Goal: Task Accomplishment & Management: Use online tool/utility

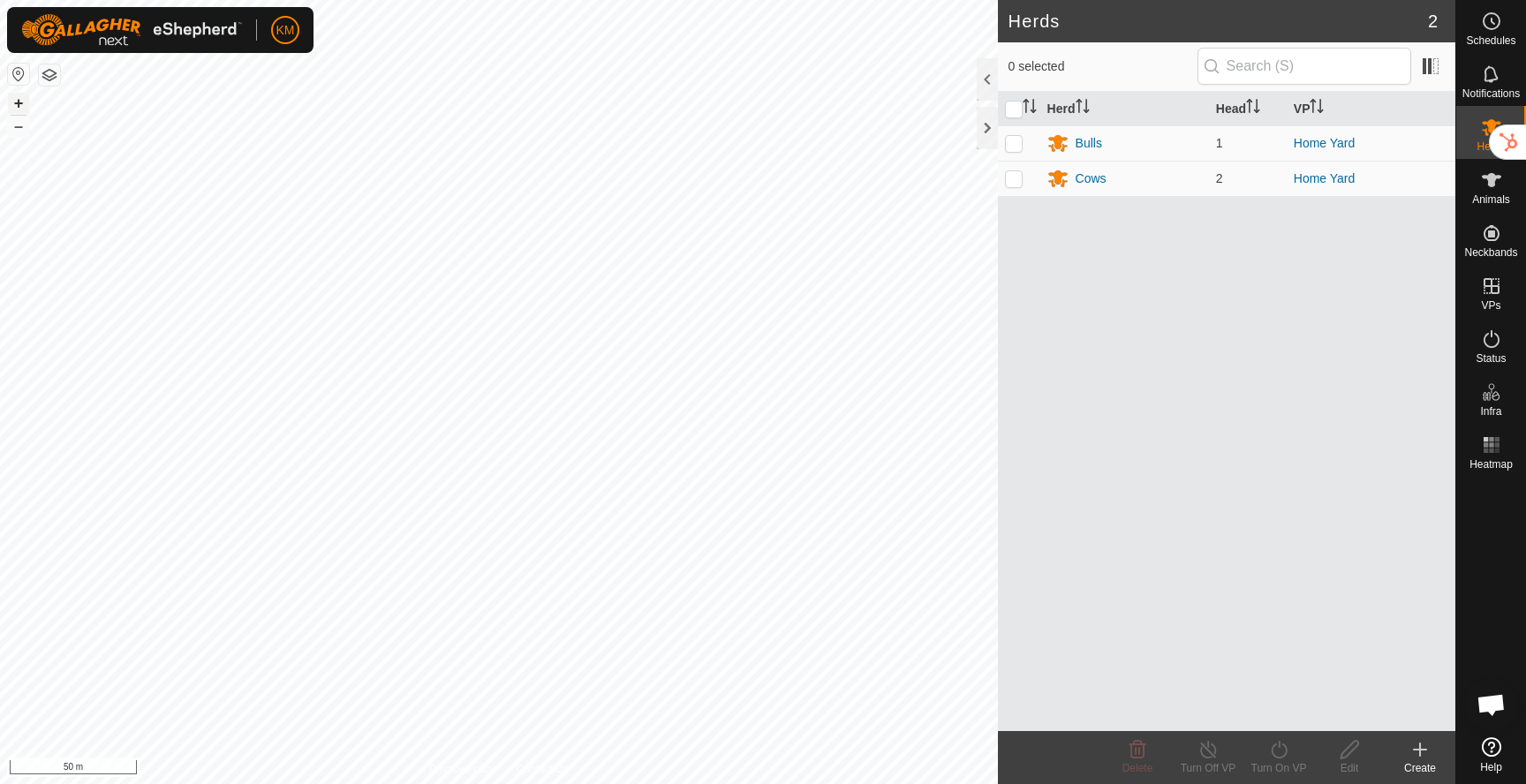
click at [19, 103] on button "+" at bounding box center [19, 104] width 22 height 22
click at [17, 132] on button "–" at bounding box center [19, 126] width 22 height 22
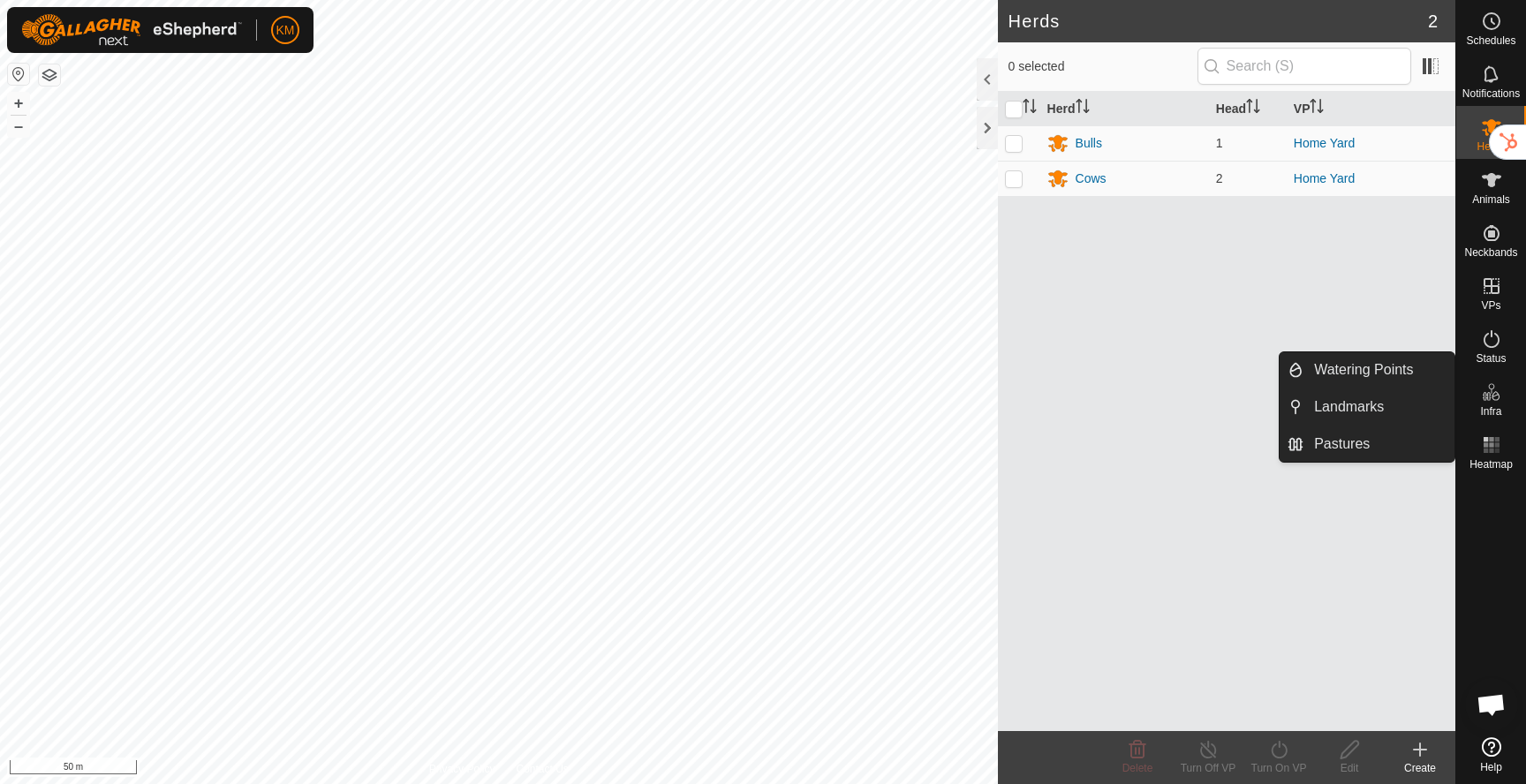
click at [1494, 397] on icon at bounding box center [1492, 392] width 22 height 22
click at [1356, 453] on link "Pastures" at bounding box center [1379, 443] width 151 height 35
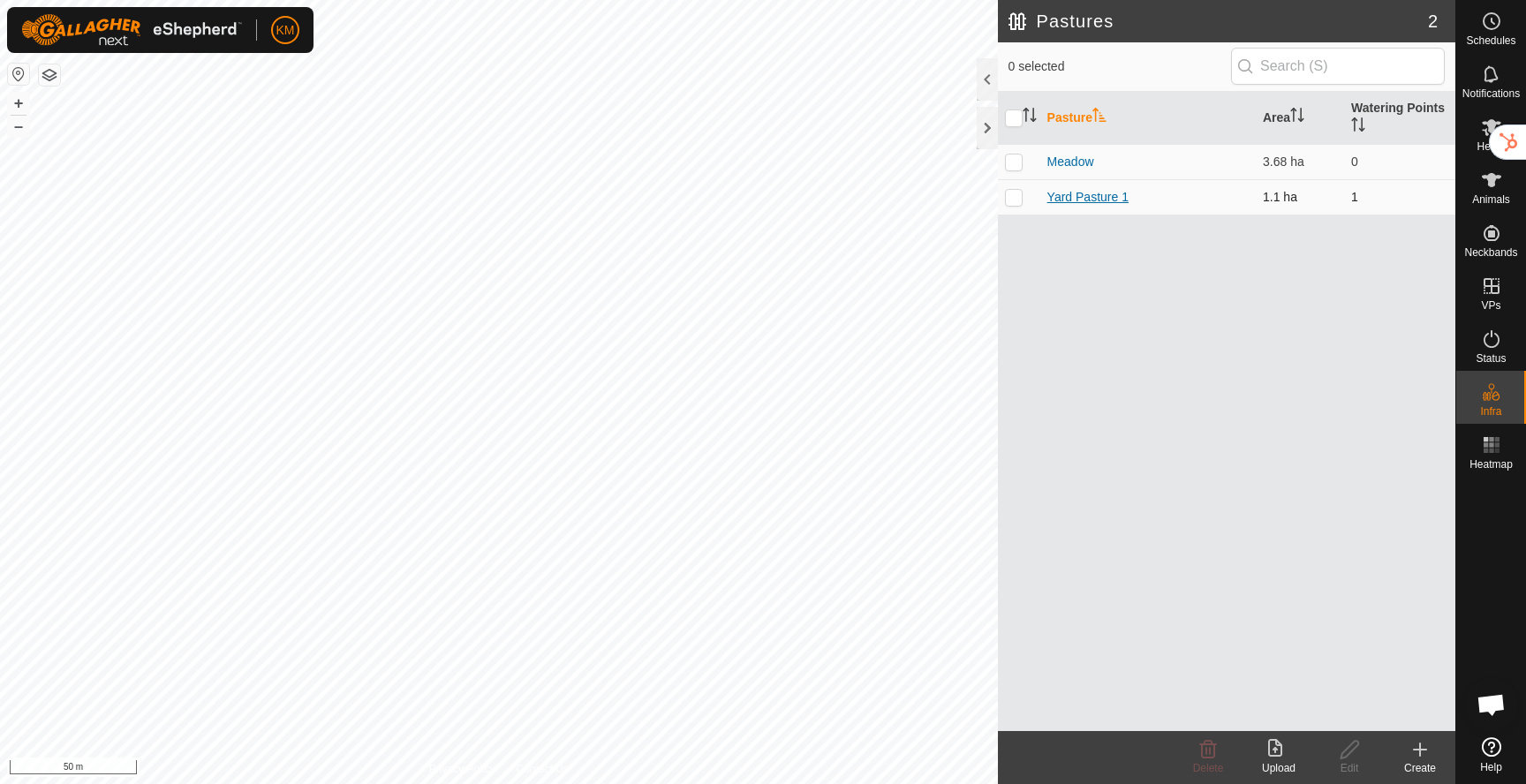
click at [1072, 199] on link "Yard Pasture 1" at bounding box center [1088, 197] width 81 height 14
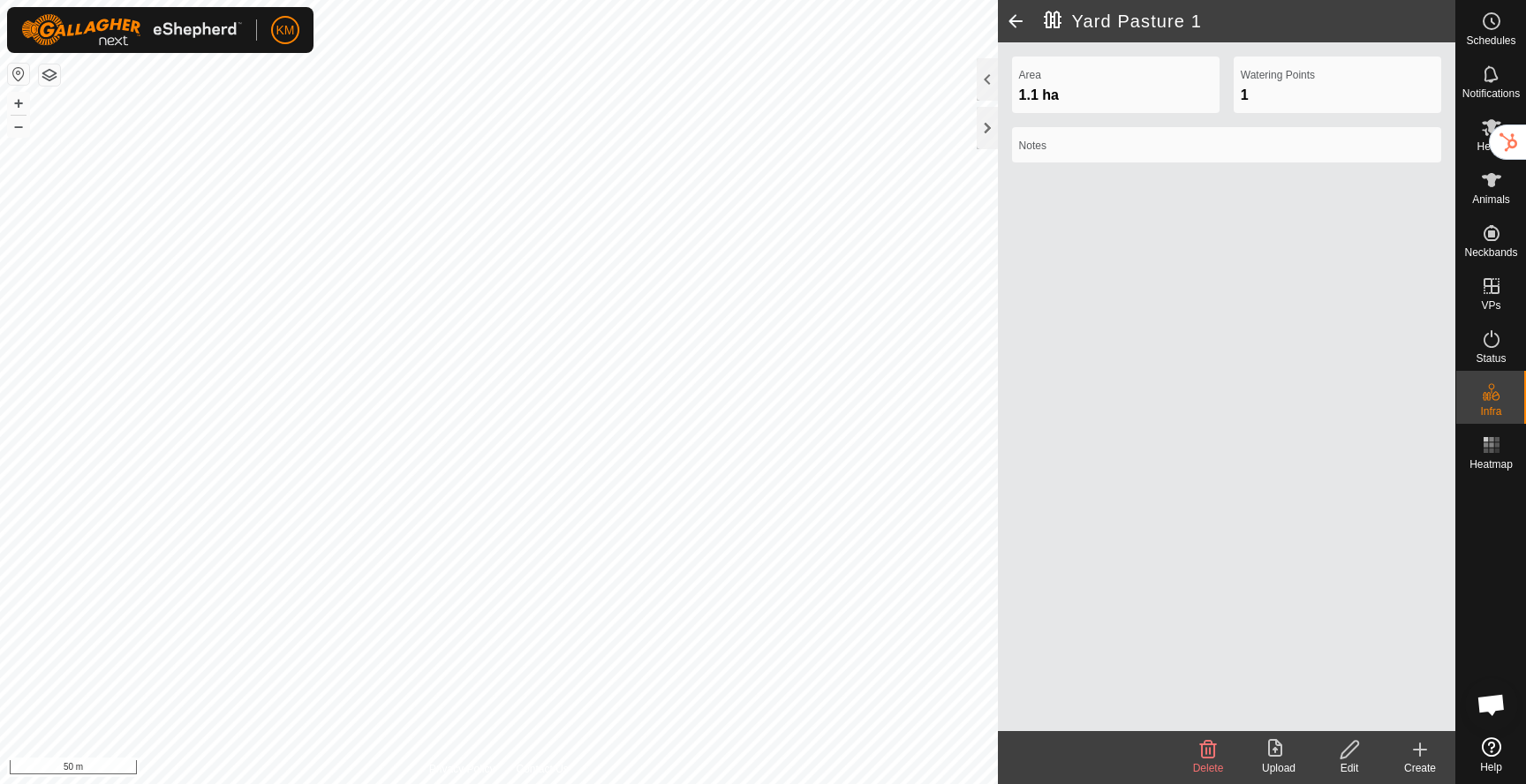
click at [1351, 752] on icon at bounding box center [1349, 750] width 22 height 22
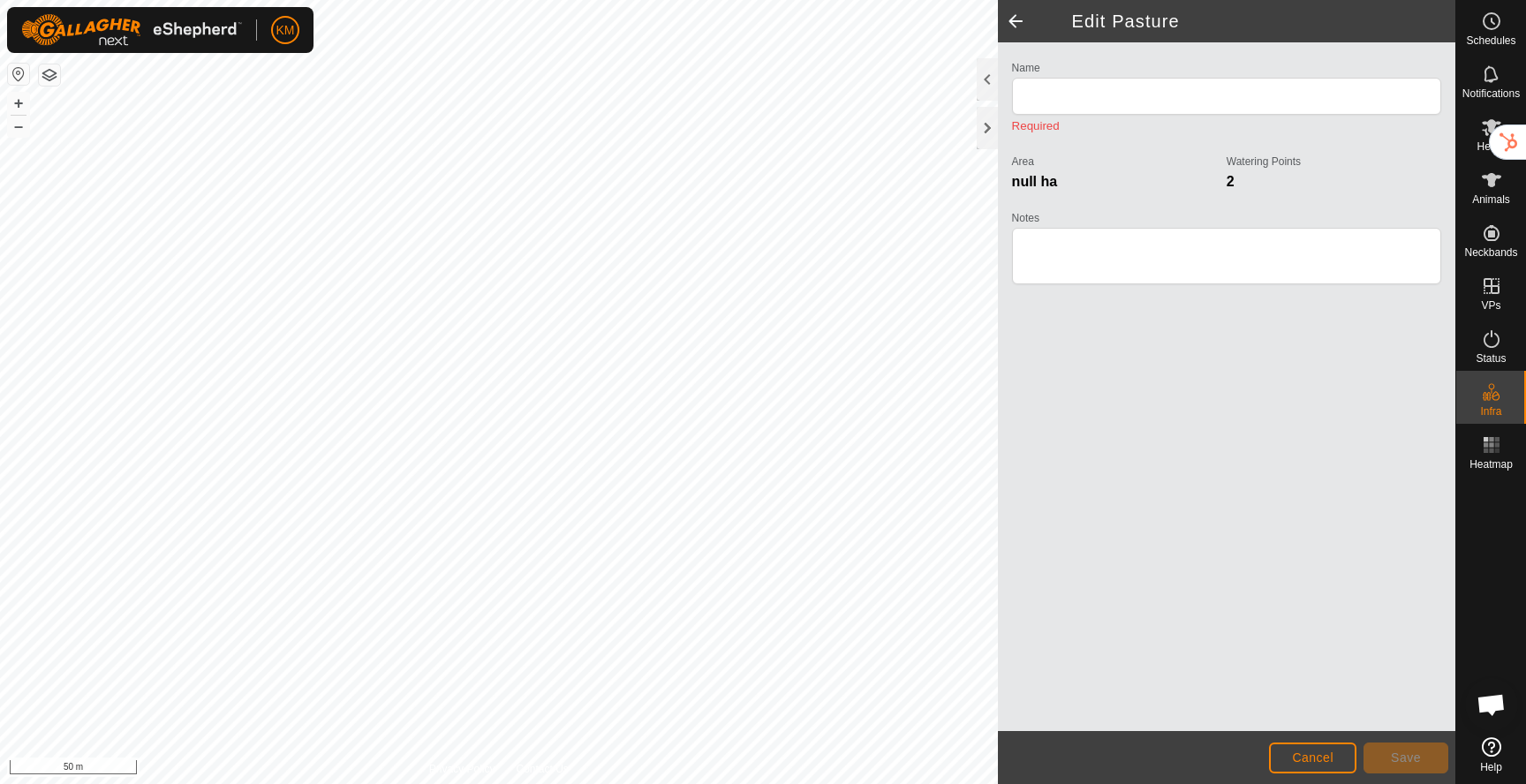
type input "Yard Pasture 1"
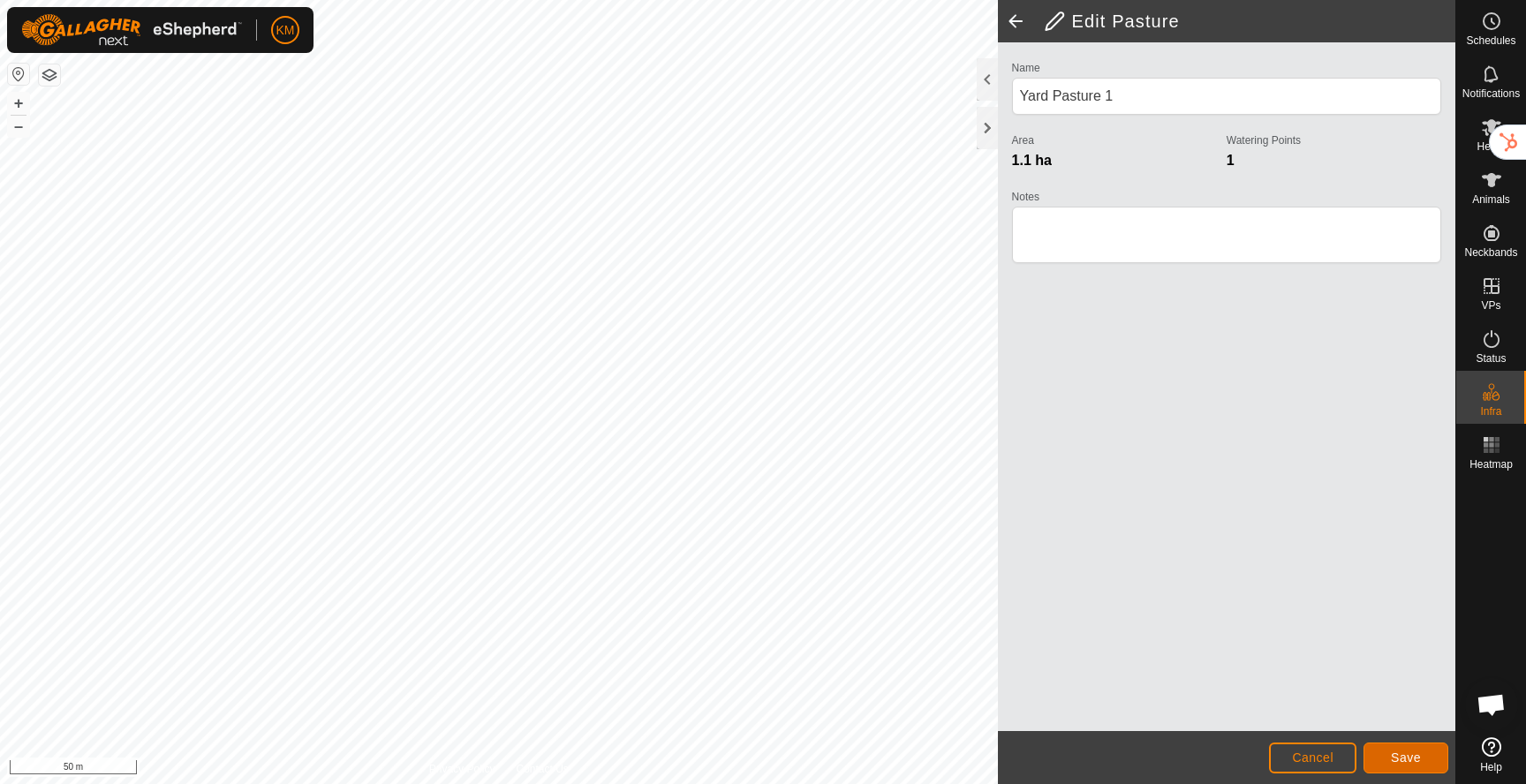
click at [1406, 761] on span "Save" at bounding box center [1405, 758] width 30 height 14
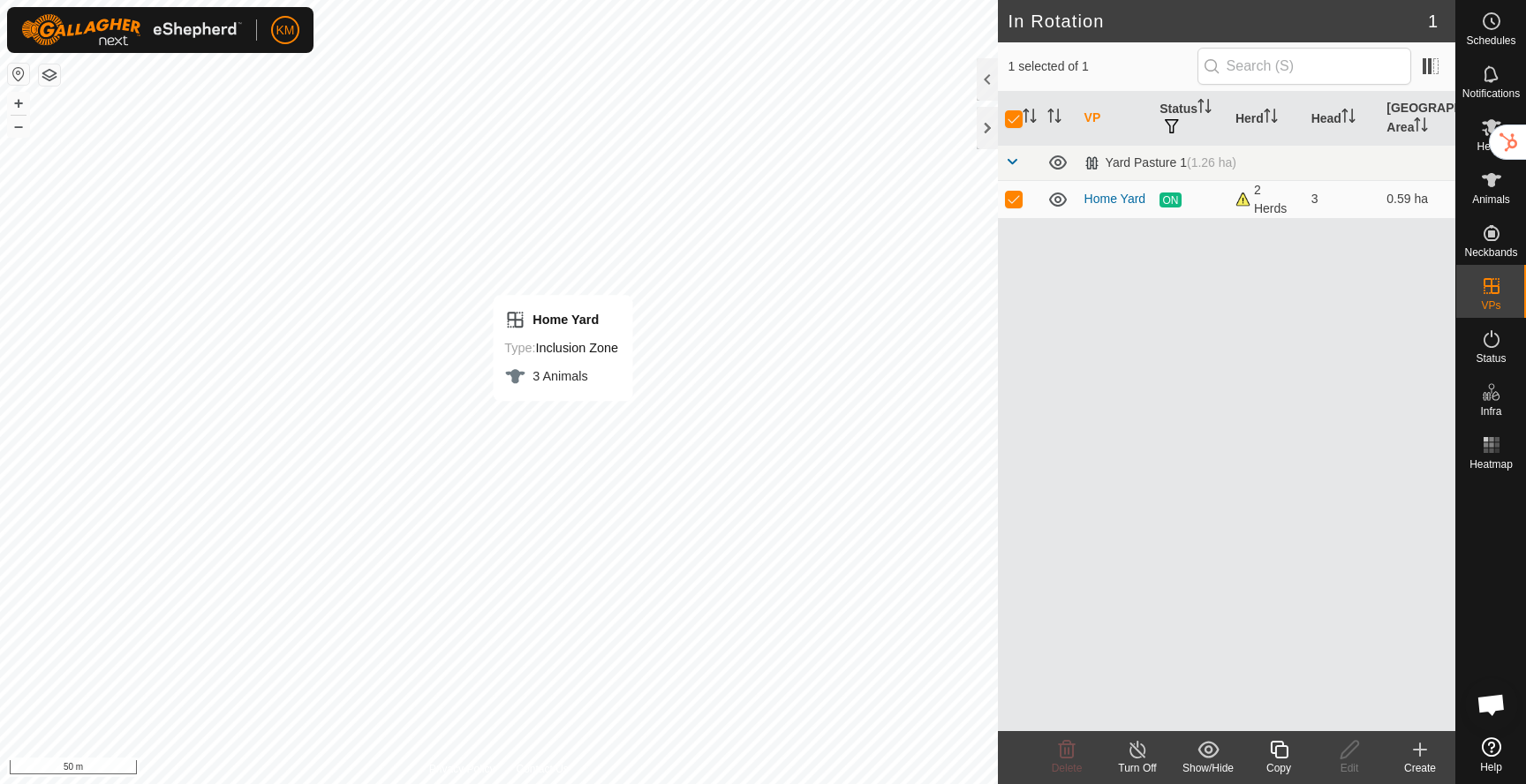
checkbox input "false"
click at [1010, 200] on p-checkbox at bounding box center [1014, 199] width 18 height 14
checkbox input "true"
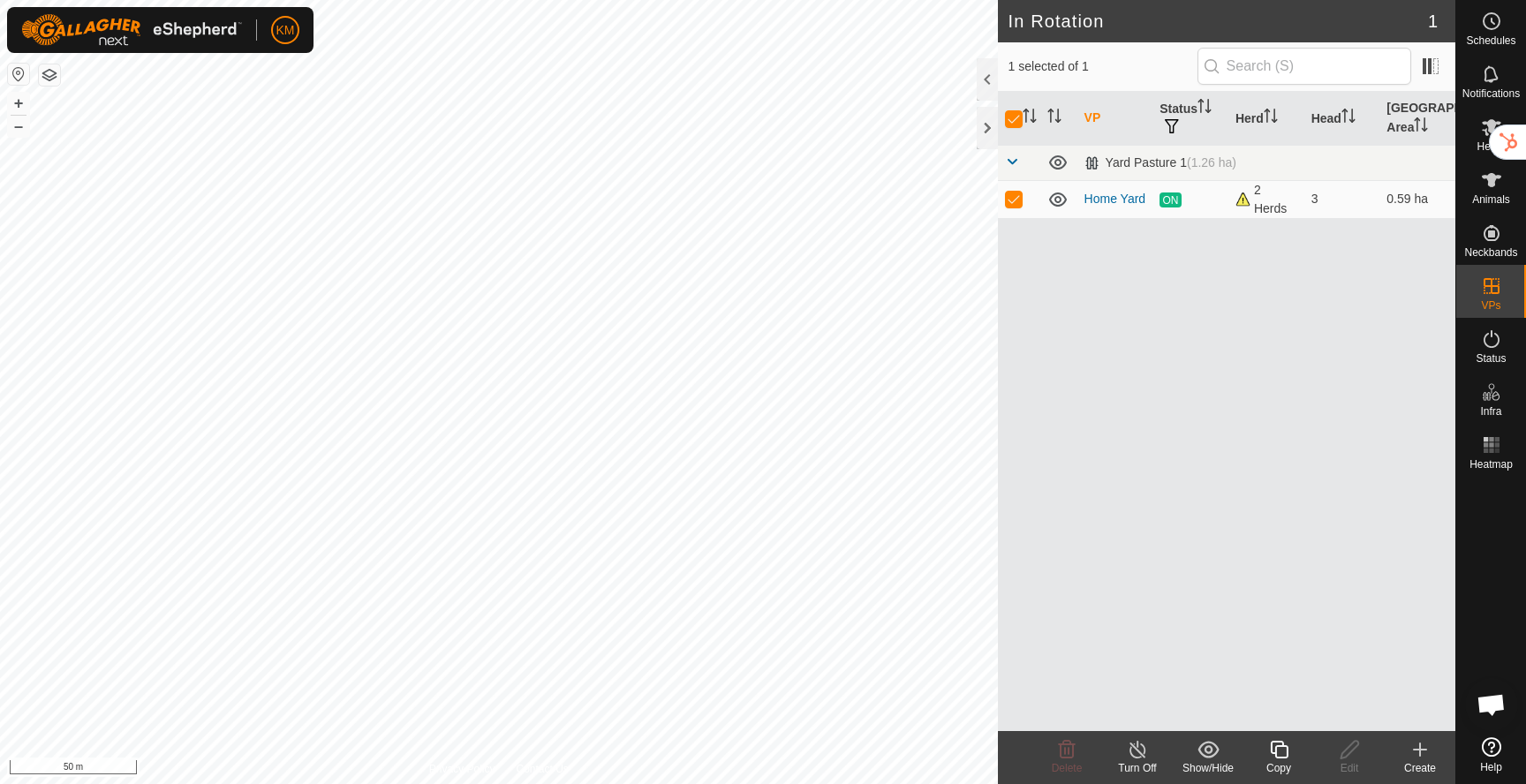
click at [1275, 749] on icon at bounding box center [1279, 750] width 18 height 18
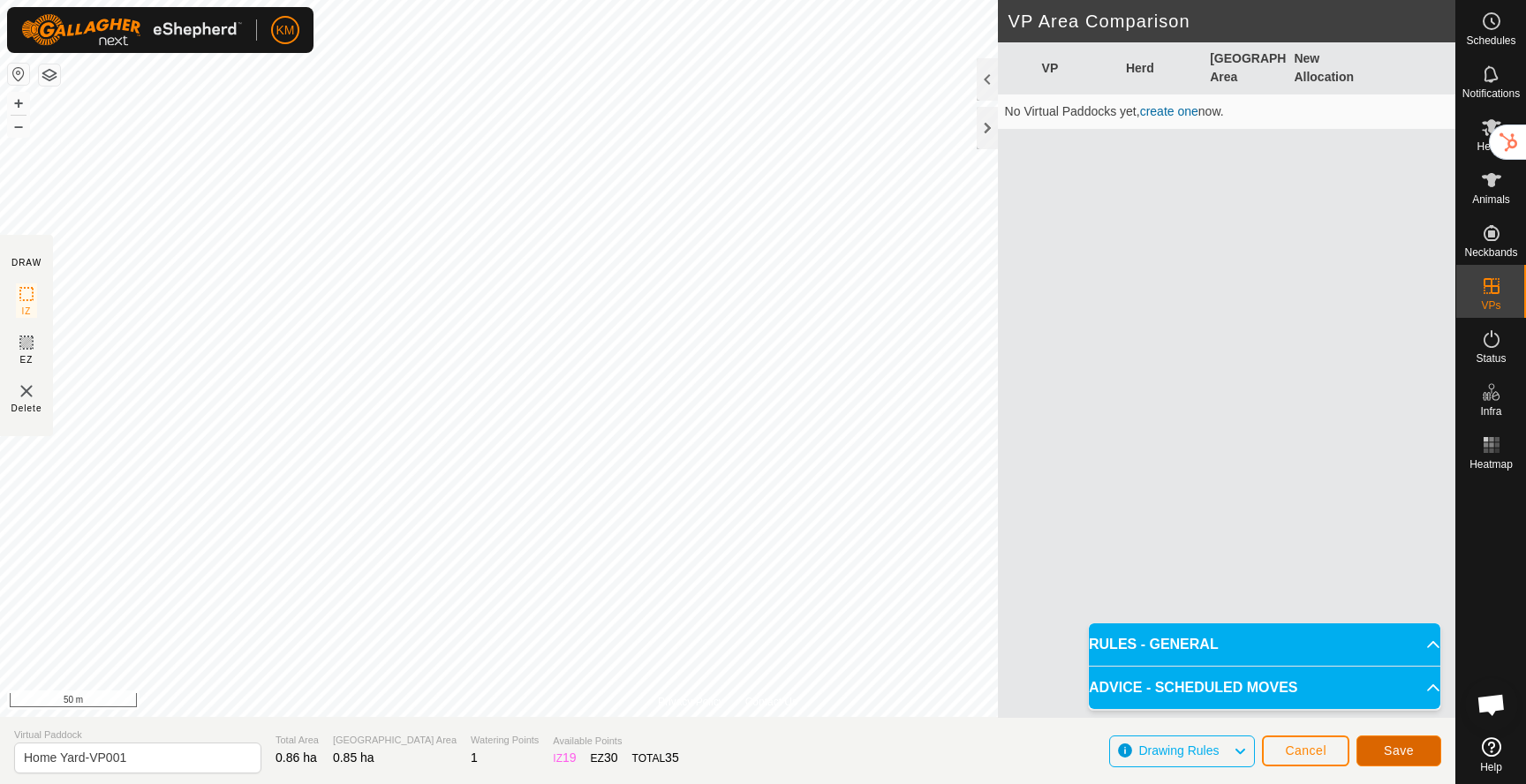
click at [1391, 755] on span "Save" at bounding box center [1398, 751] width 30 height 14
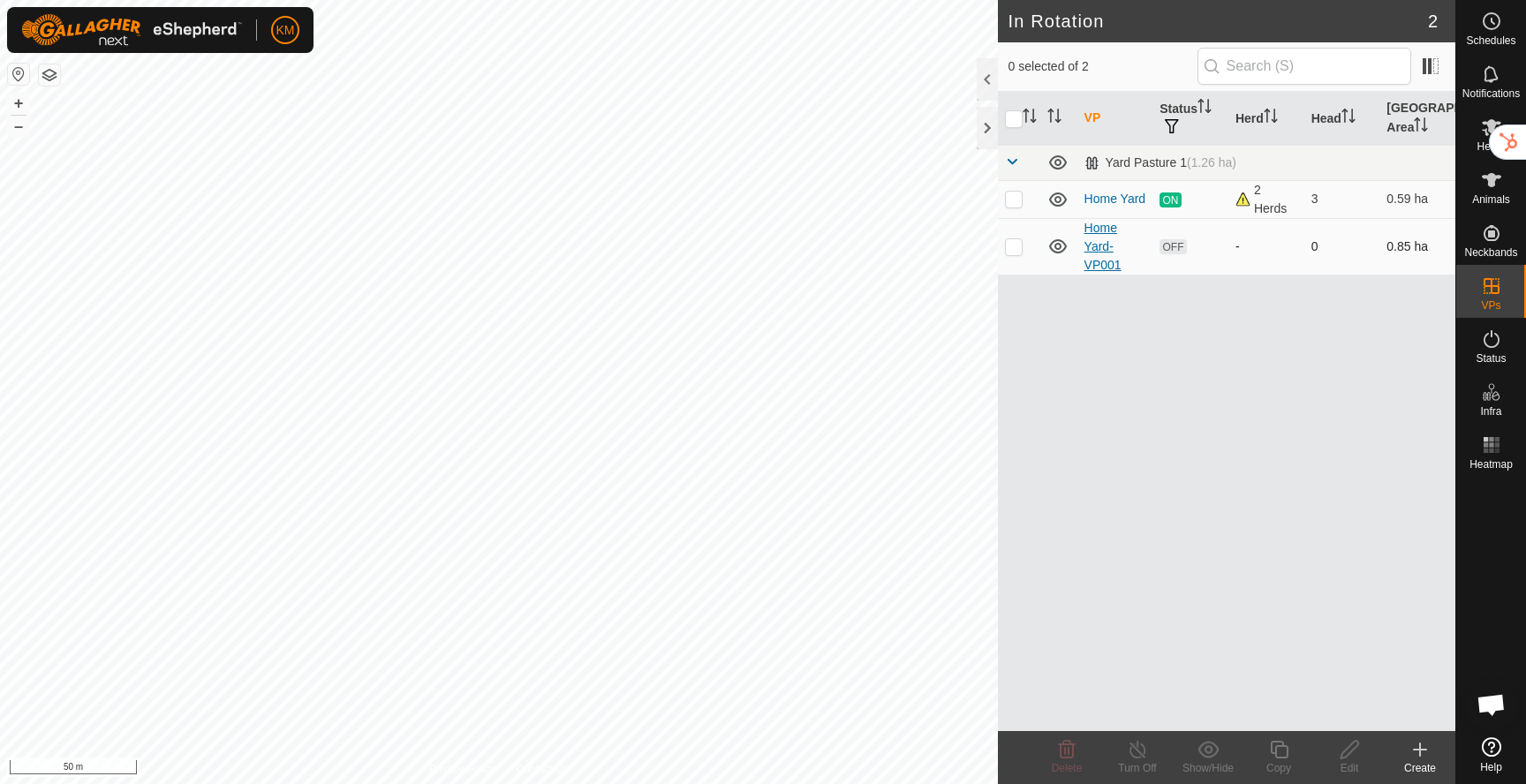
click at [1099, 249] on link "Home Yard-VP001" at bounding box center [1102, 246] width 37 height 51
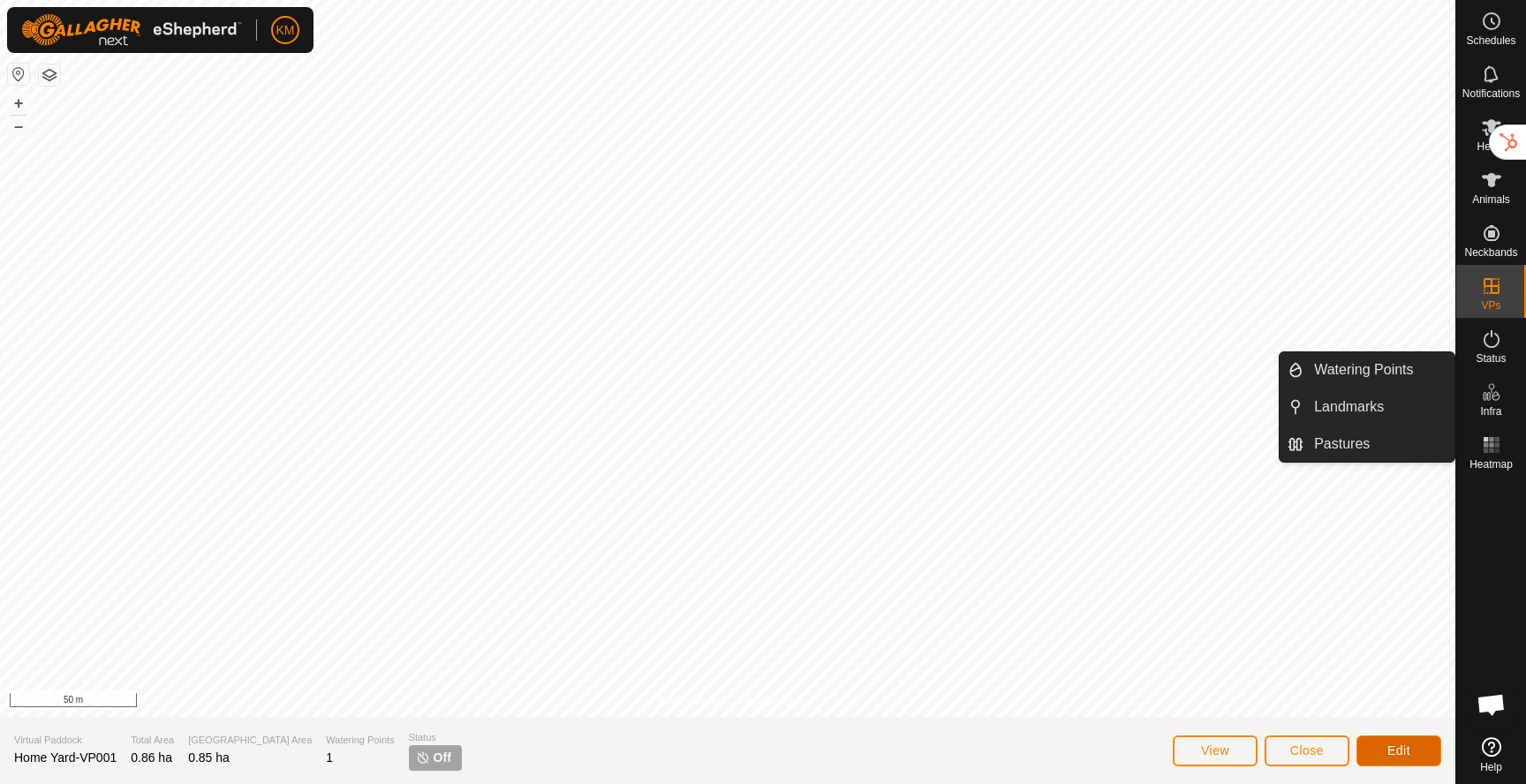
click at [1389, 747] on span "Edit" at bounding box center [1398, 751] width 23 height 14
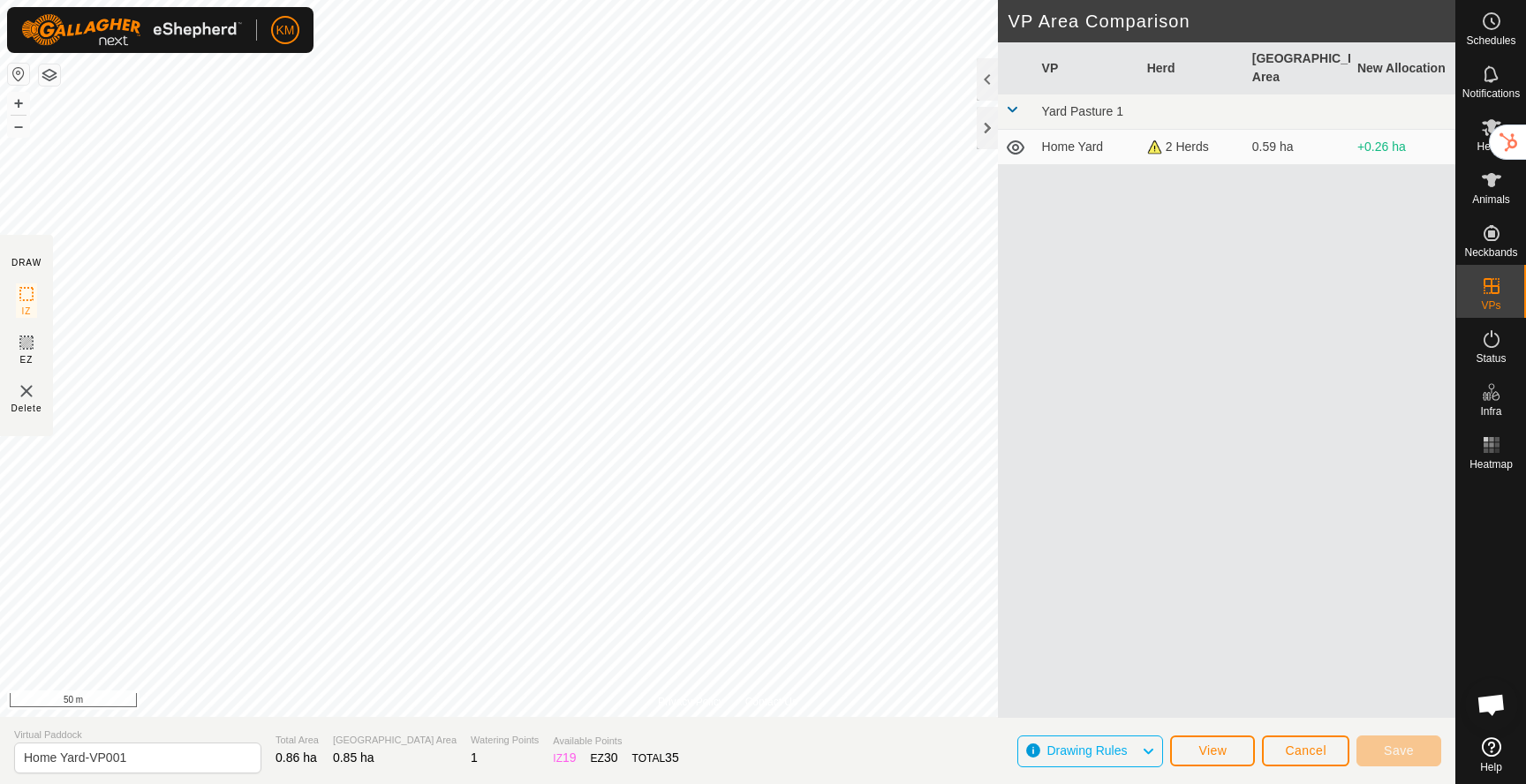
click at [1136, 752] on span "Drawing Rules" at bounding box center [1093, 751] width 95 height 23
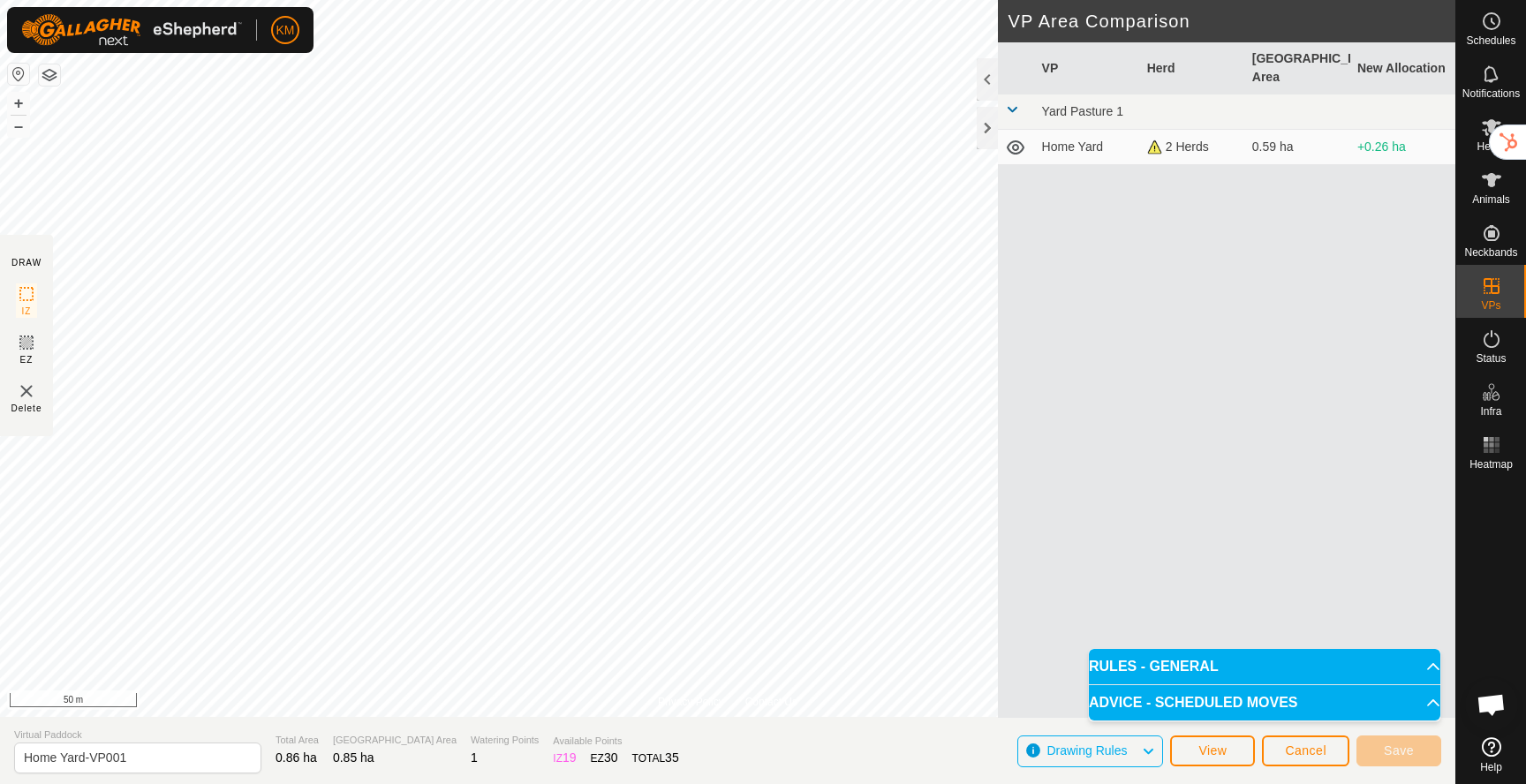
click at [1186, 667] on p-accordion-header "RULES - GENERAL" at bounding box center [1265, 666] width 352 height 35
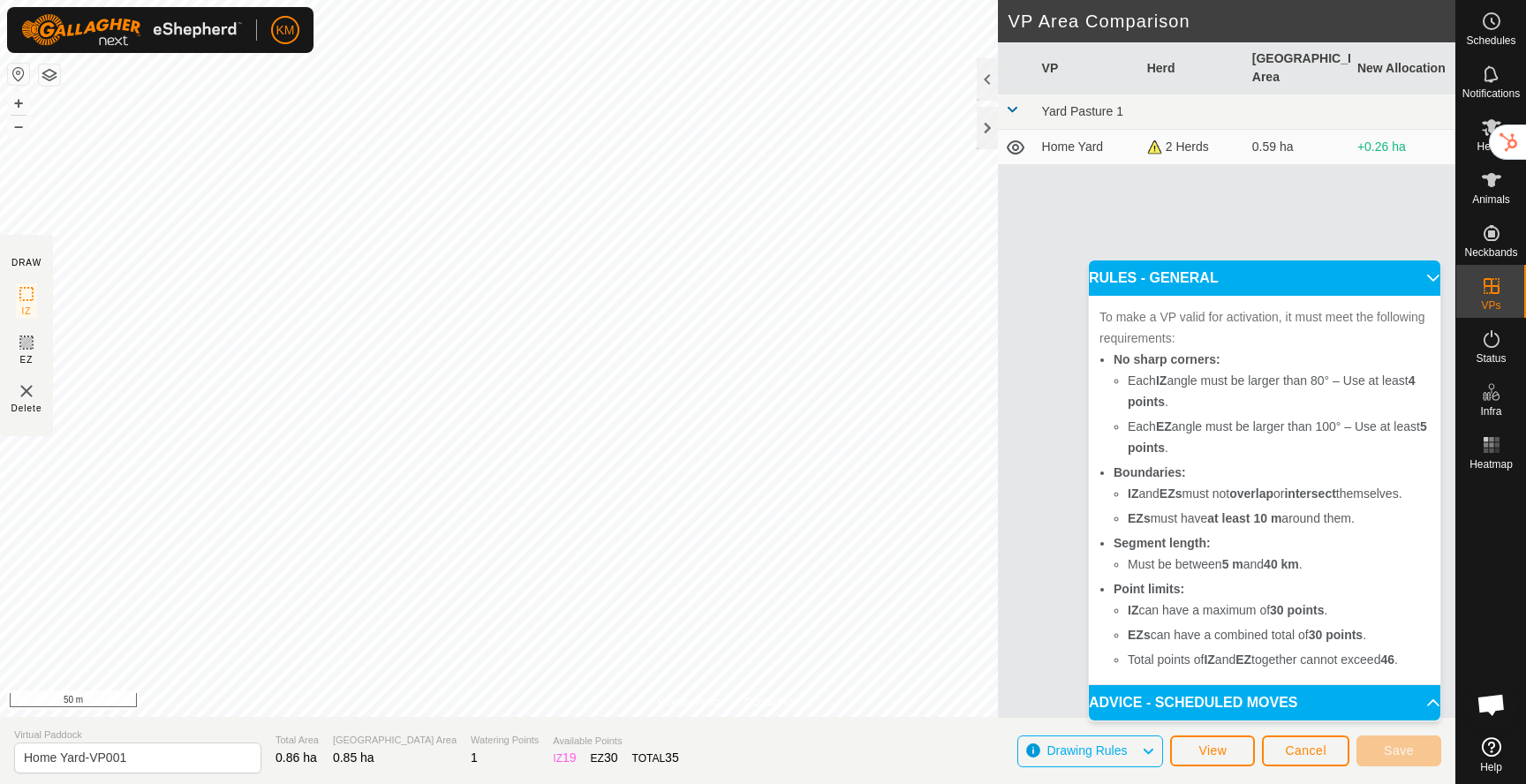
click at [1421, 272] on p-accordion-header "RULES - GENERAL" at bounding box center [1265, 278] width 352 height 35
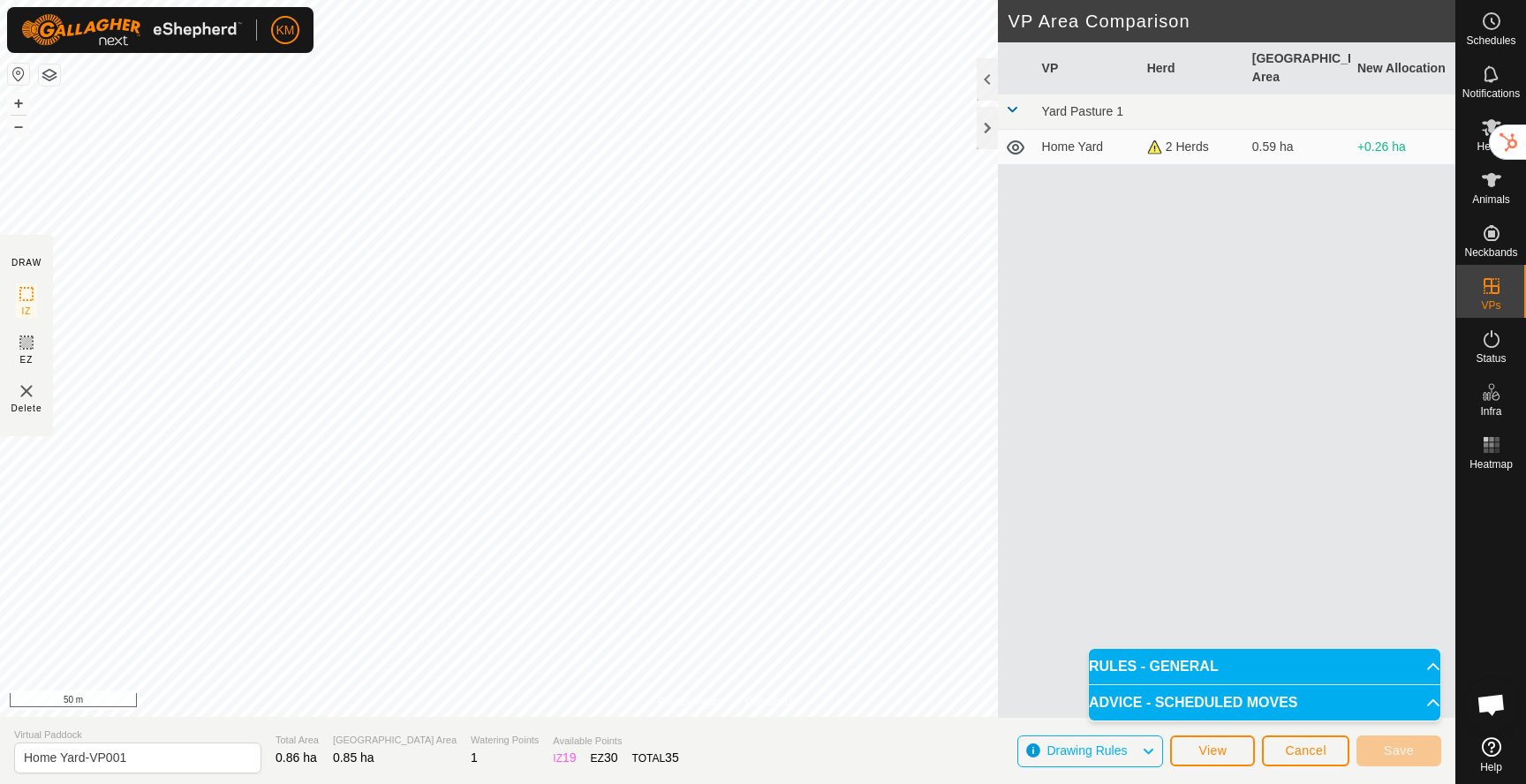
click at [1007, 103] on span at bounding box center [1012, 110] width 14 height 14
click at [1014, 103] on span at bounding box center [1012, 110] width 14 height 14
click at [1015, 103] on span at bounding box center [1012, 110] width 14 height 14
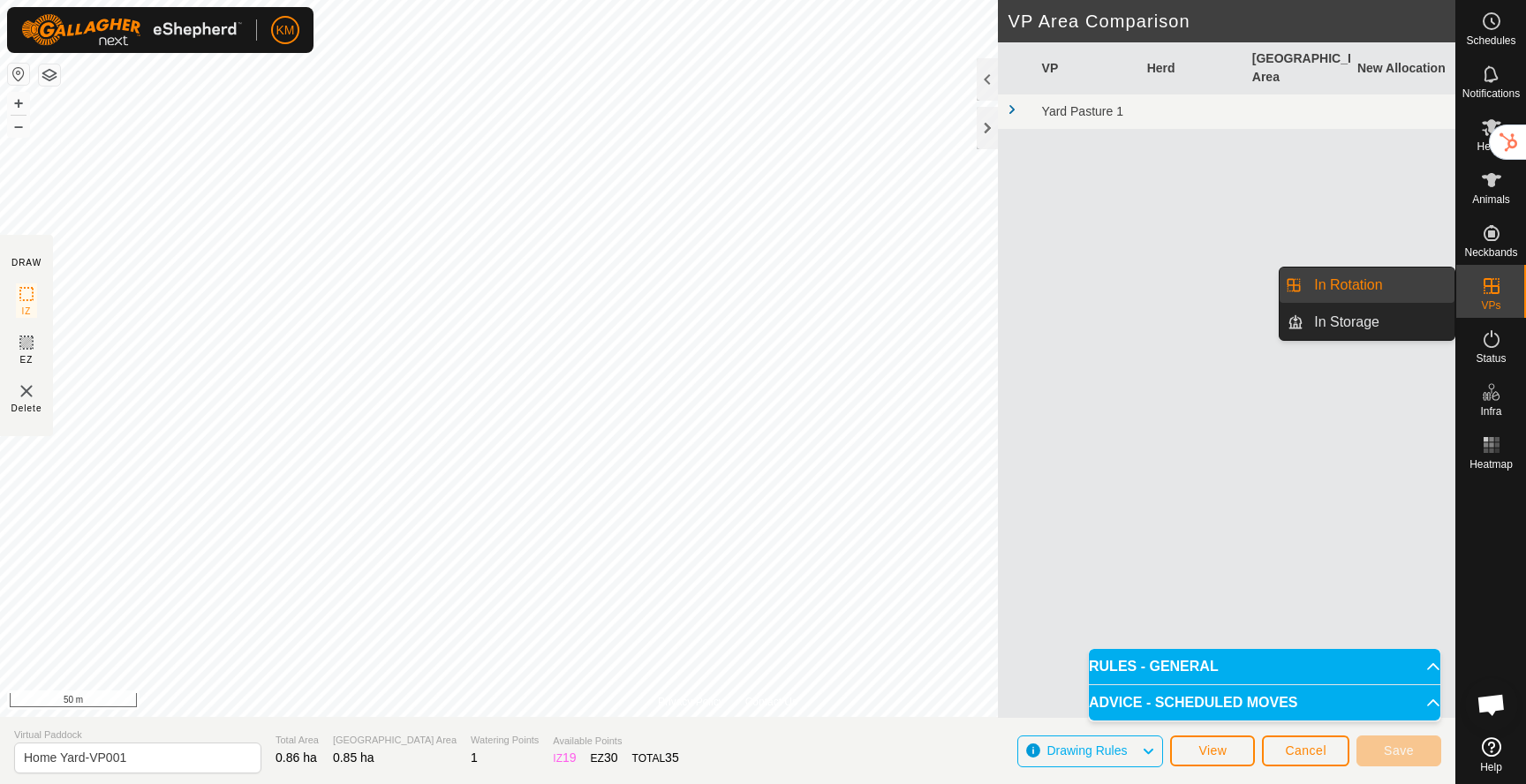
click at [1381, 286] on link "In Rotation" at bounding box center [1379, 285] width 151 height 35
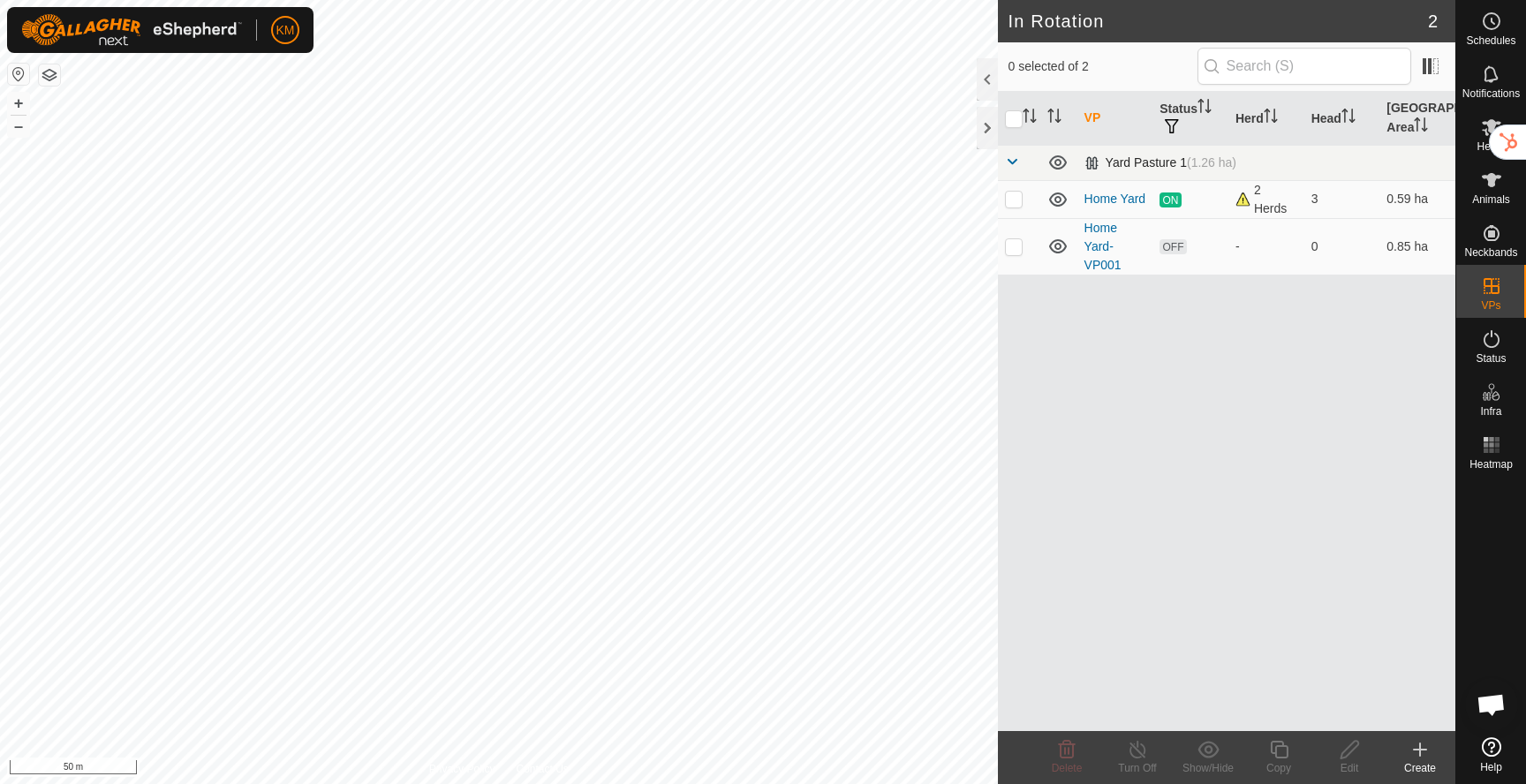
click at [1011, 160] on span at bounding box center [1012, 161] width 14 height 14
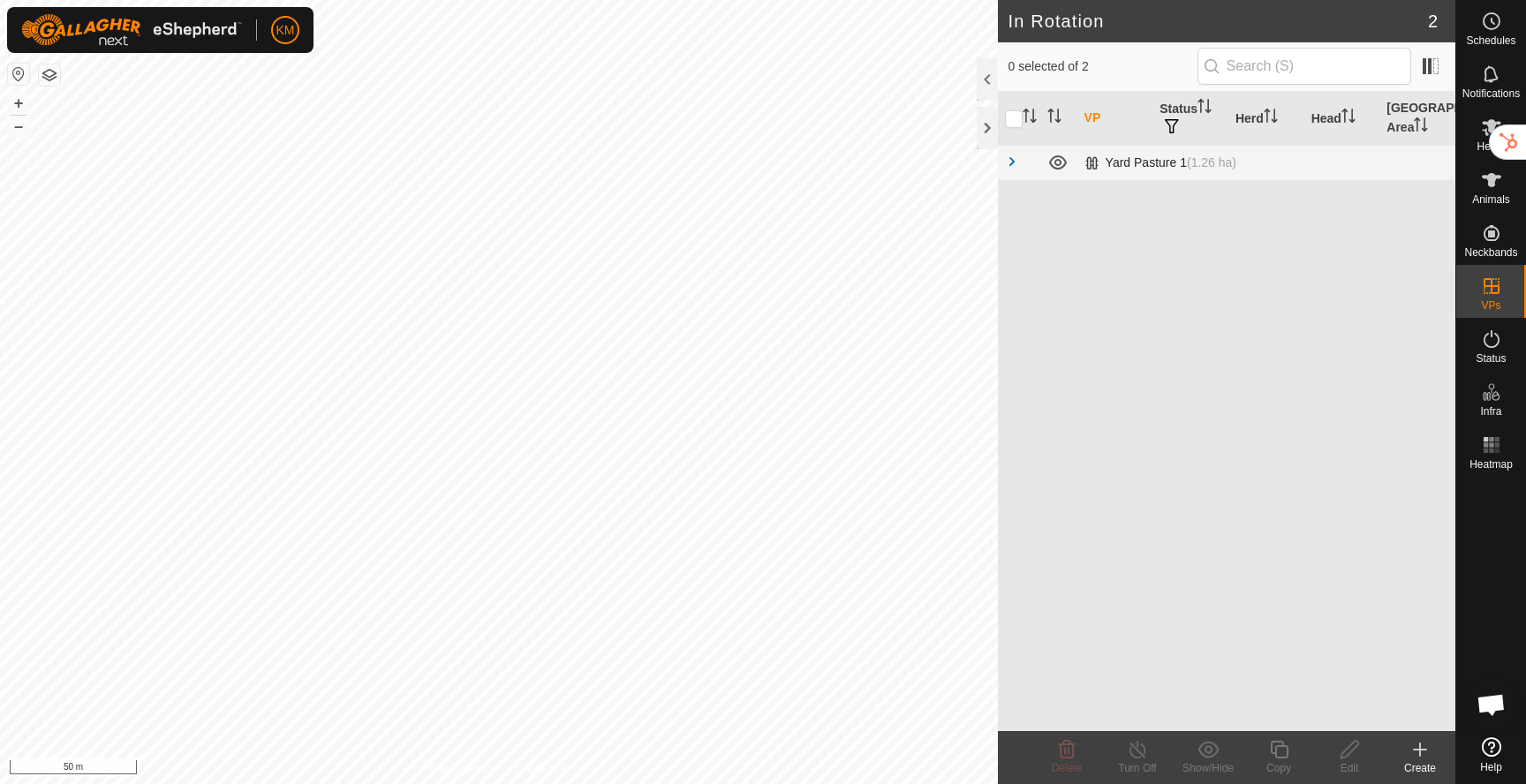
click at [1011, 160] on span at bounding box center [1012, 161] width 14 height 14
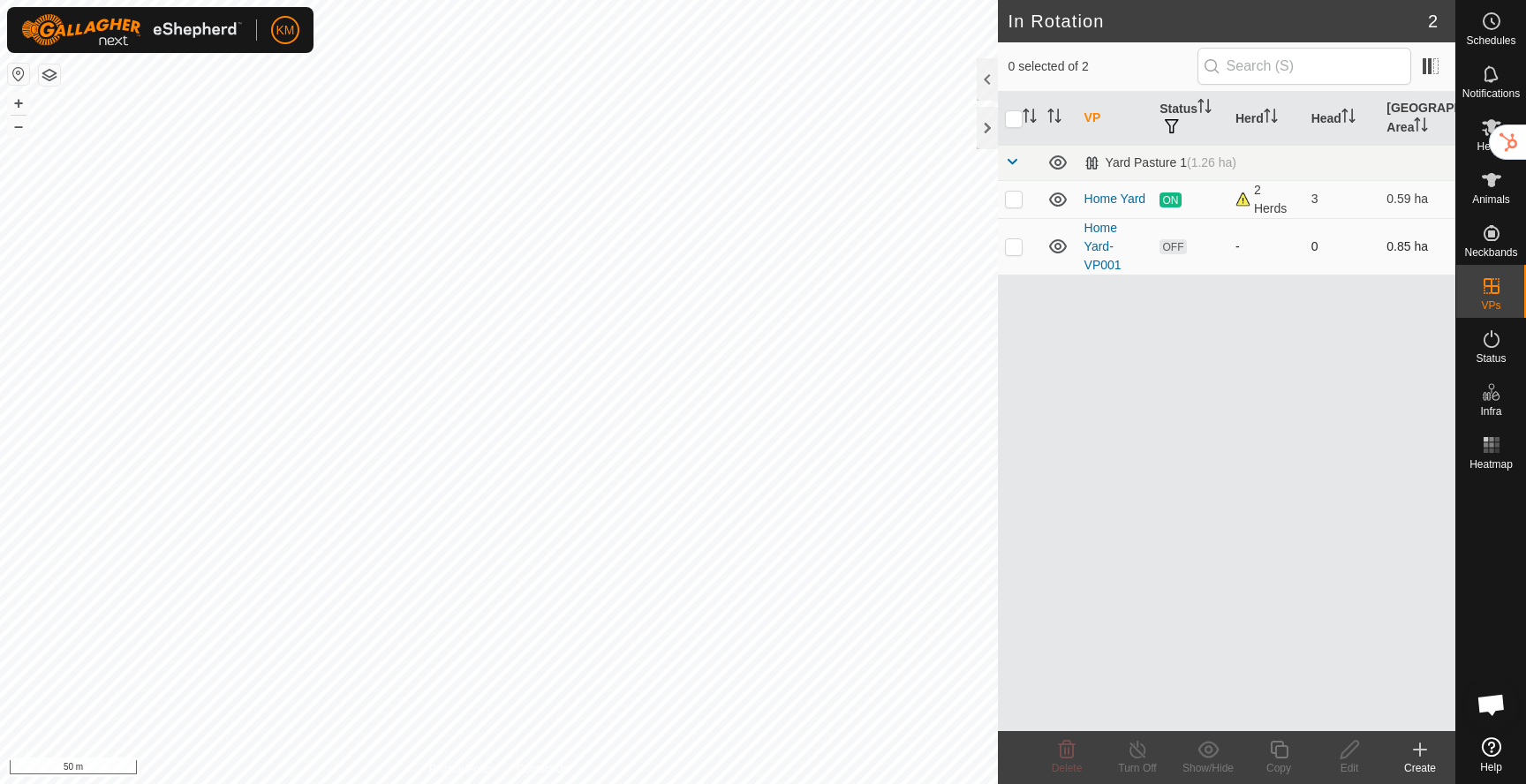
click at [1057, 245] on icon at bounding box center [1058, 247] width 22 height 22
click at [52, 79] on button "button" at bounding box center [50, 76] width 22 height 22
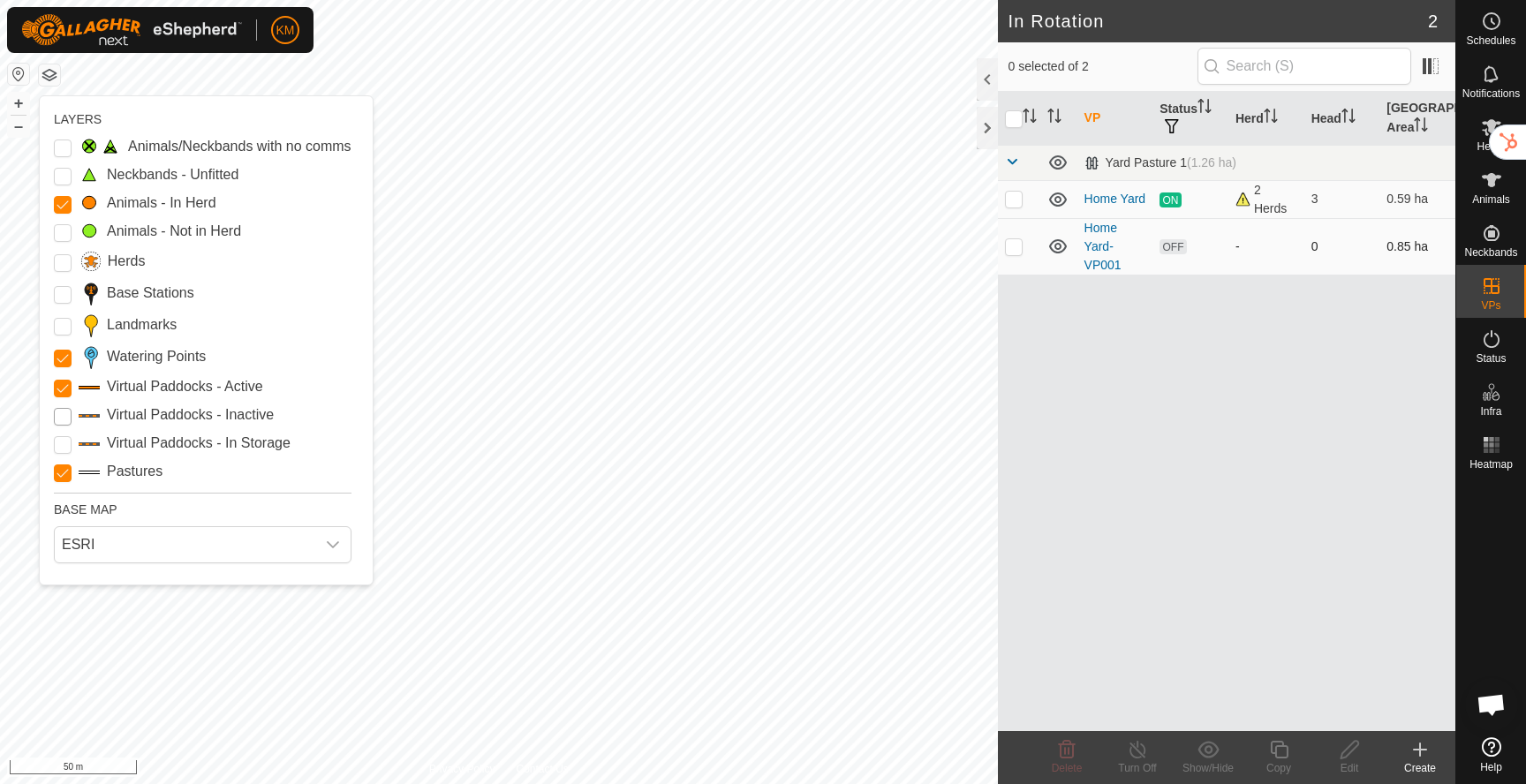
click at [61, 415] on Inactive "Virtual Paddocks - Inactive" at bounding box center [63, 417] width 18 height 18
click at [1221, 361] on div "VP Status Herd Head Grazing Area Yard Pasture 1 (1.26 ha) Home Yard ON 2 Herds …" at bounding box center [1226, 411] width 457 height 639
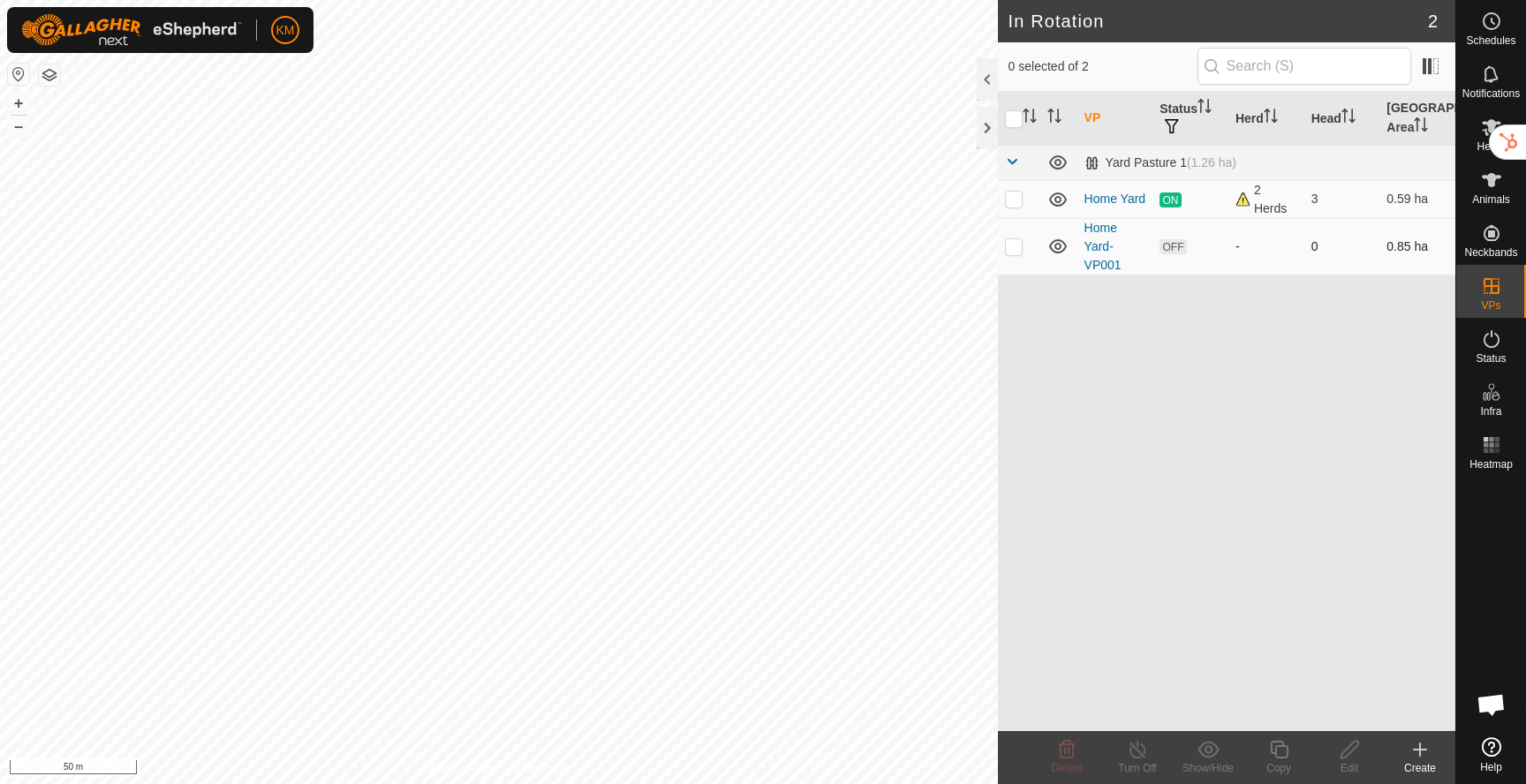
click at [1416, 757] on icon at bounding box center [1420, 750] width 22 height 22
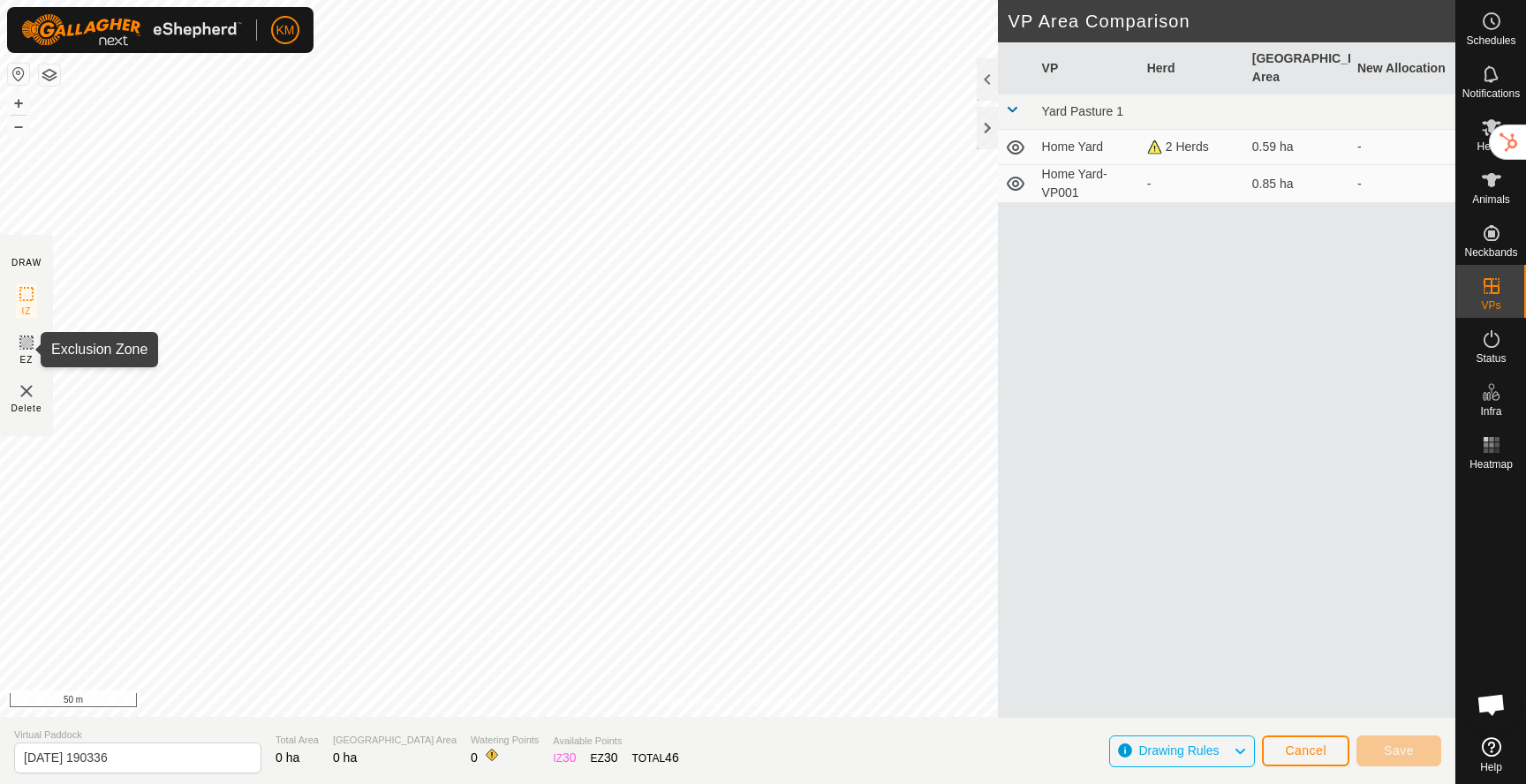
click at [25, 346] on icon at bounding box center [27, 342] width 11 height 11
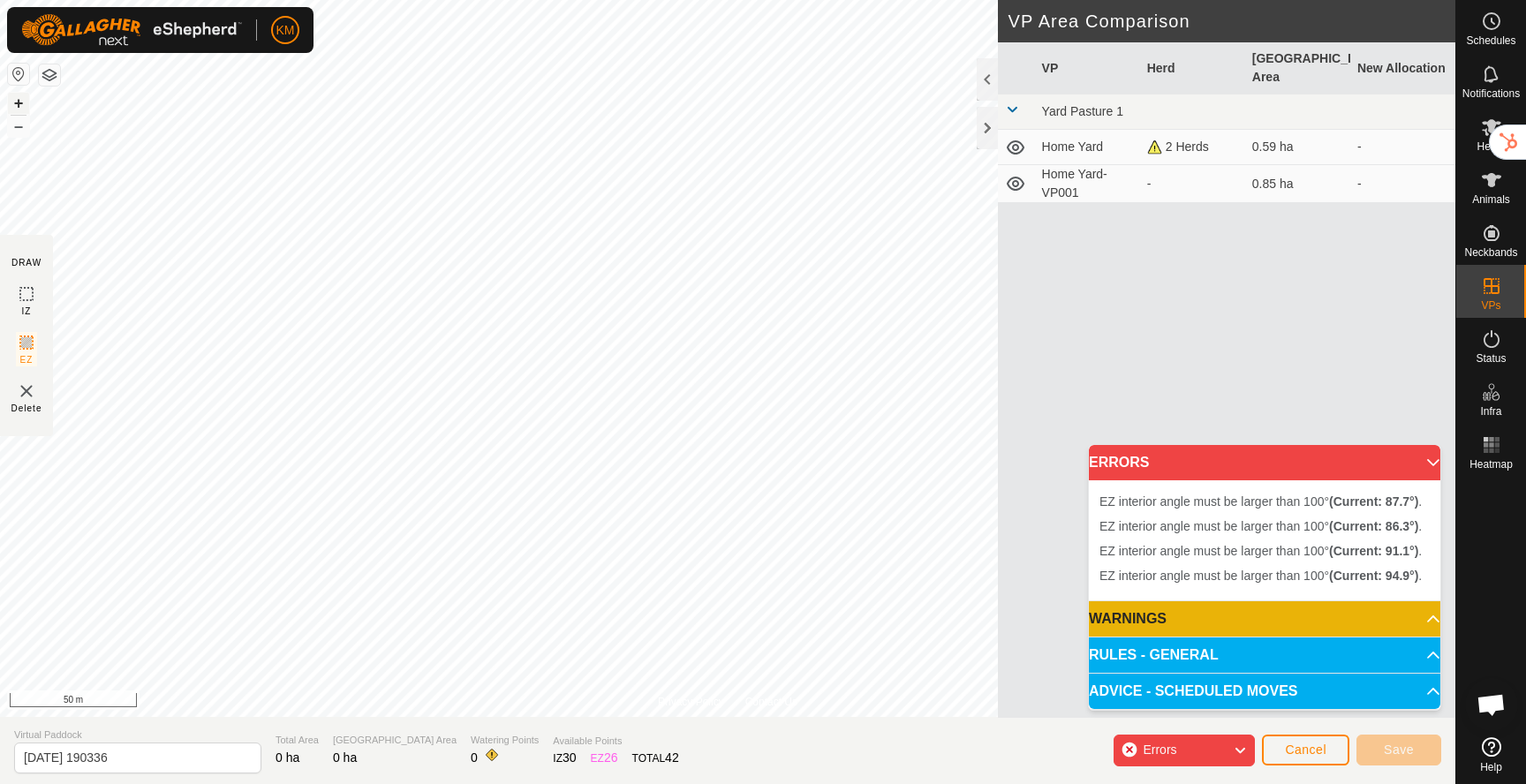
click at [26, 104] on button "+" at bounding box center [19, 104] width 22 height 22
click at [19, 102] on button "+" at bounding box center [19, 104] width 22 height 22
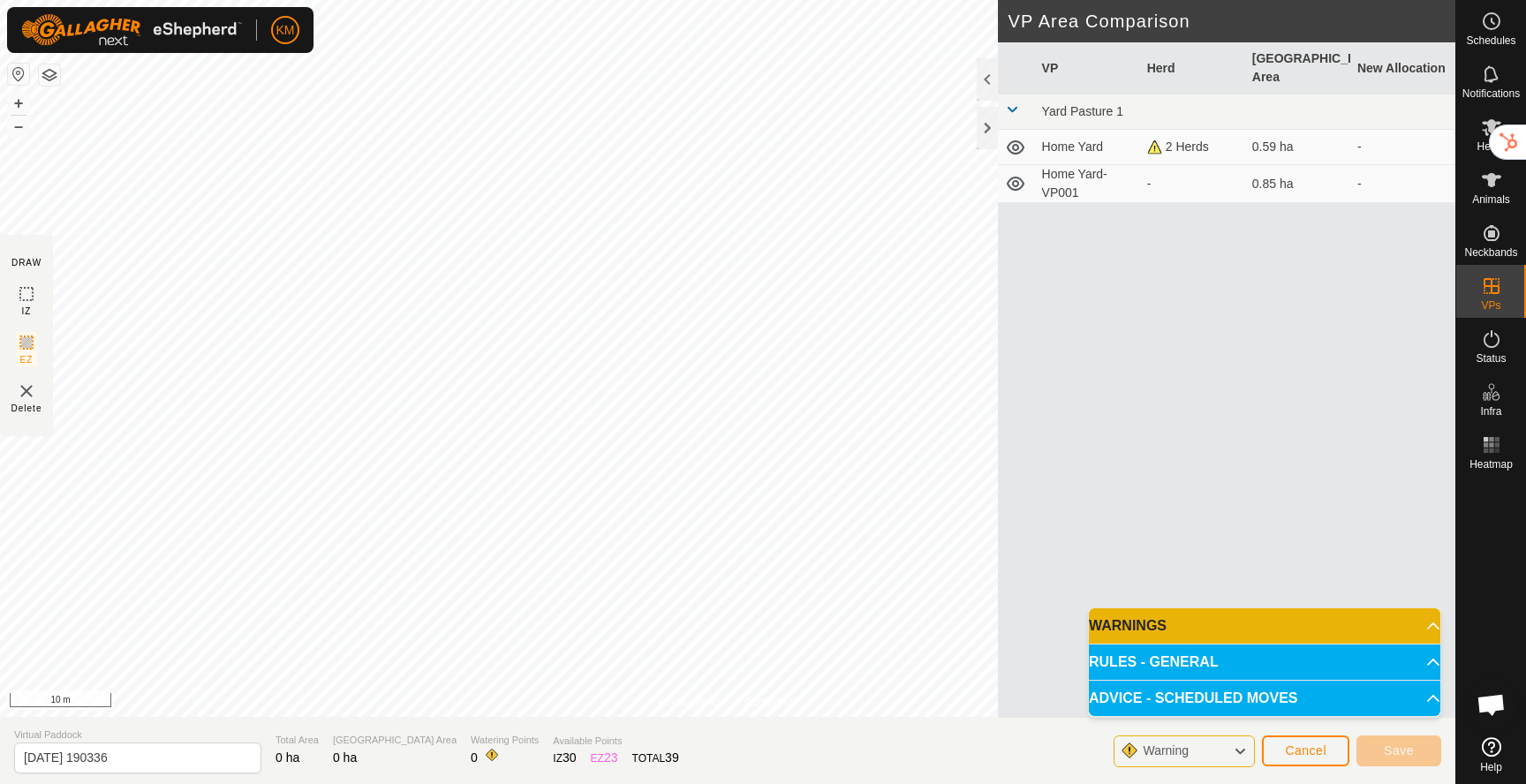
click at [1224, 620] on p-accordion-header "WARNINGS" at bounding box center [1265, 625] width 352 height 35
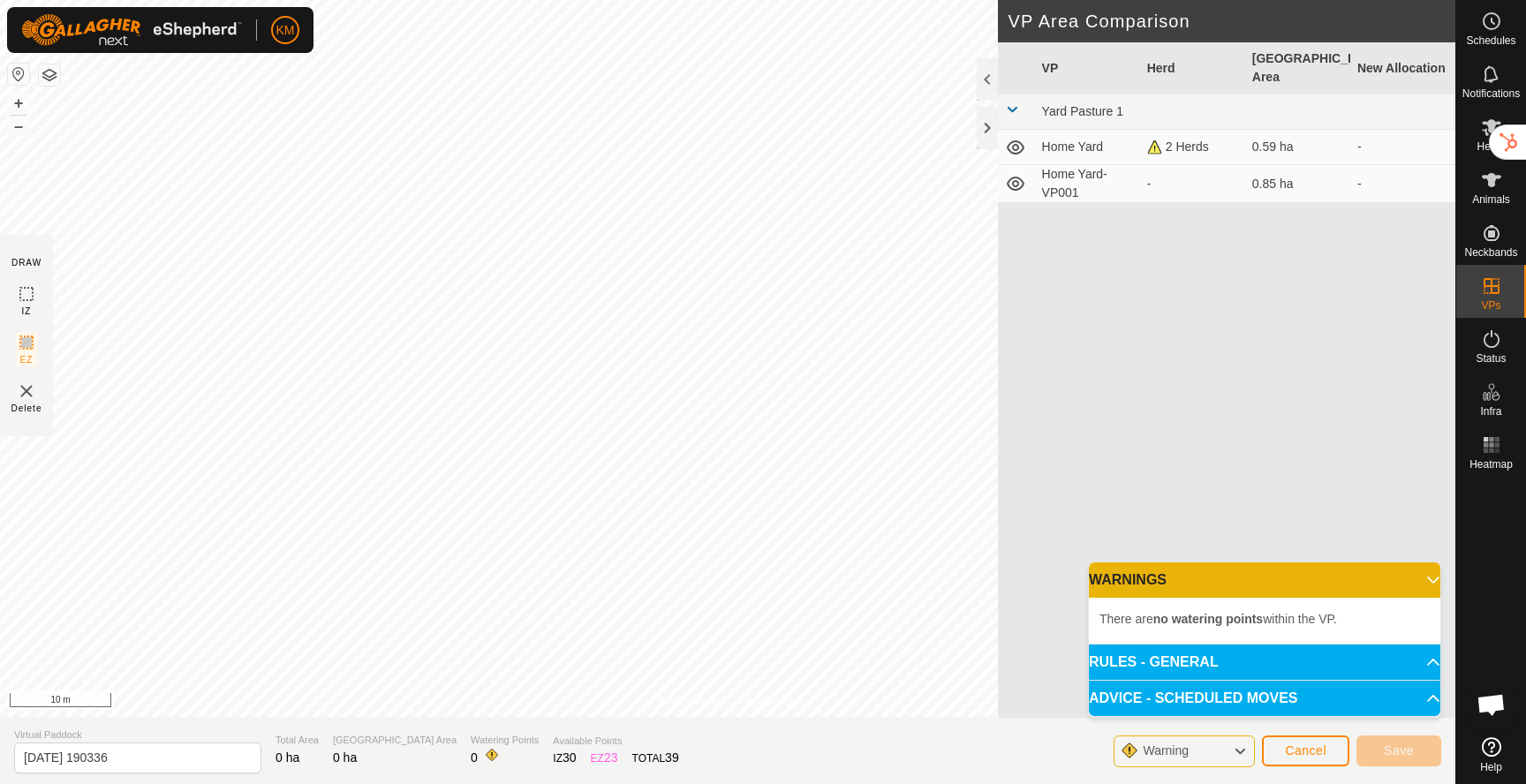
click at [28, 393] on img at bounding box center [27, 391] width 22 height 22
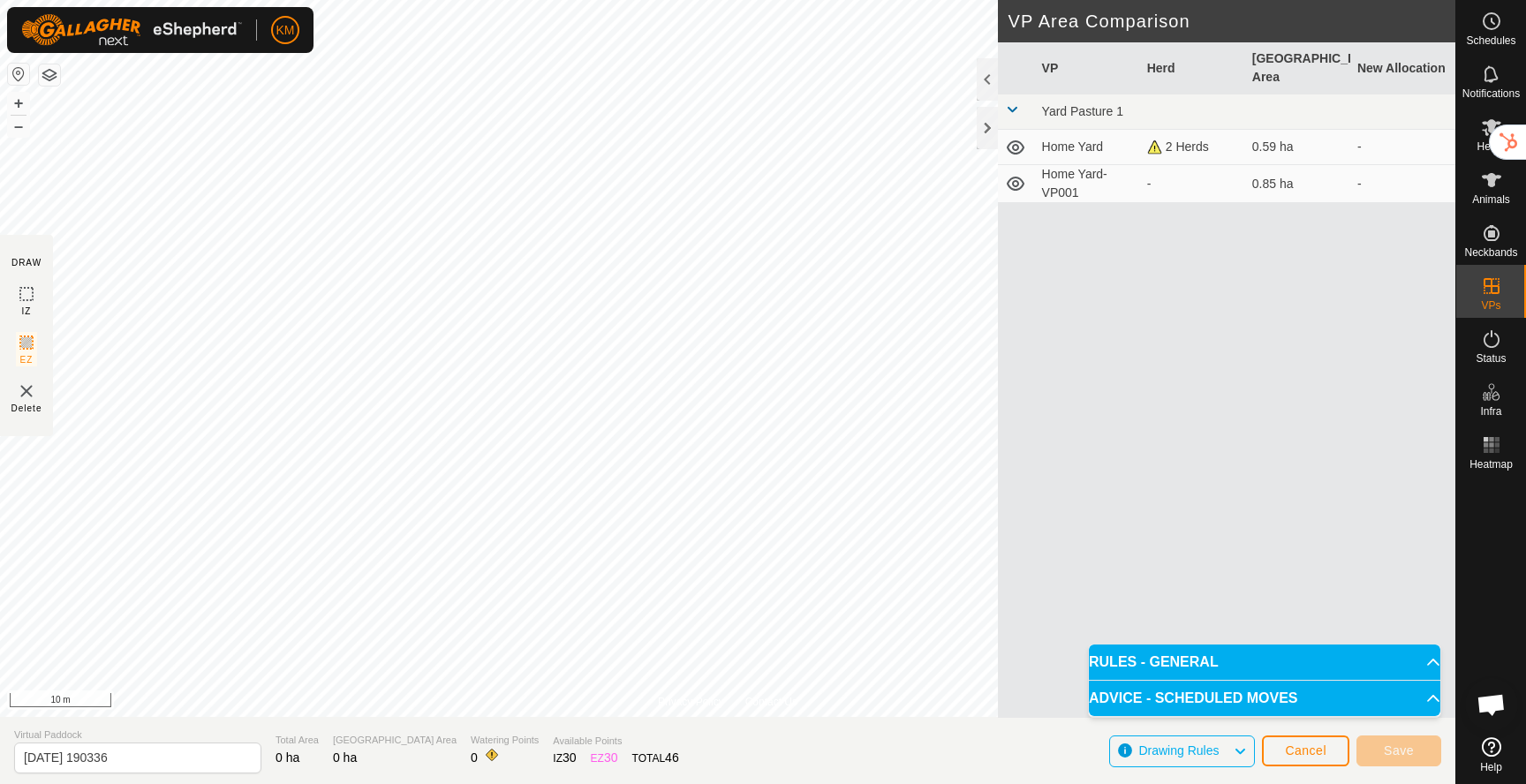
click at [1076, 175] on td "Home Yard-VP001" at bounding box center [1087, 184] width 105 height 38
click at [1301, 755] on span "Cancel" at bounding box center [1305, 751] width 41 height 14
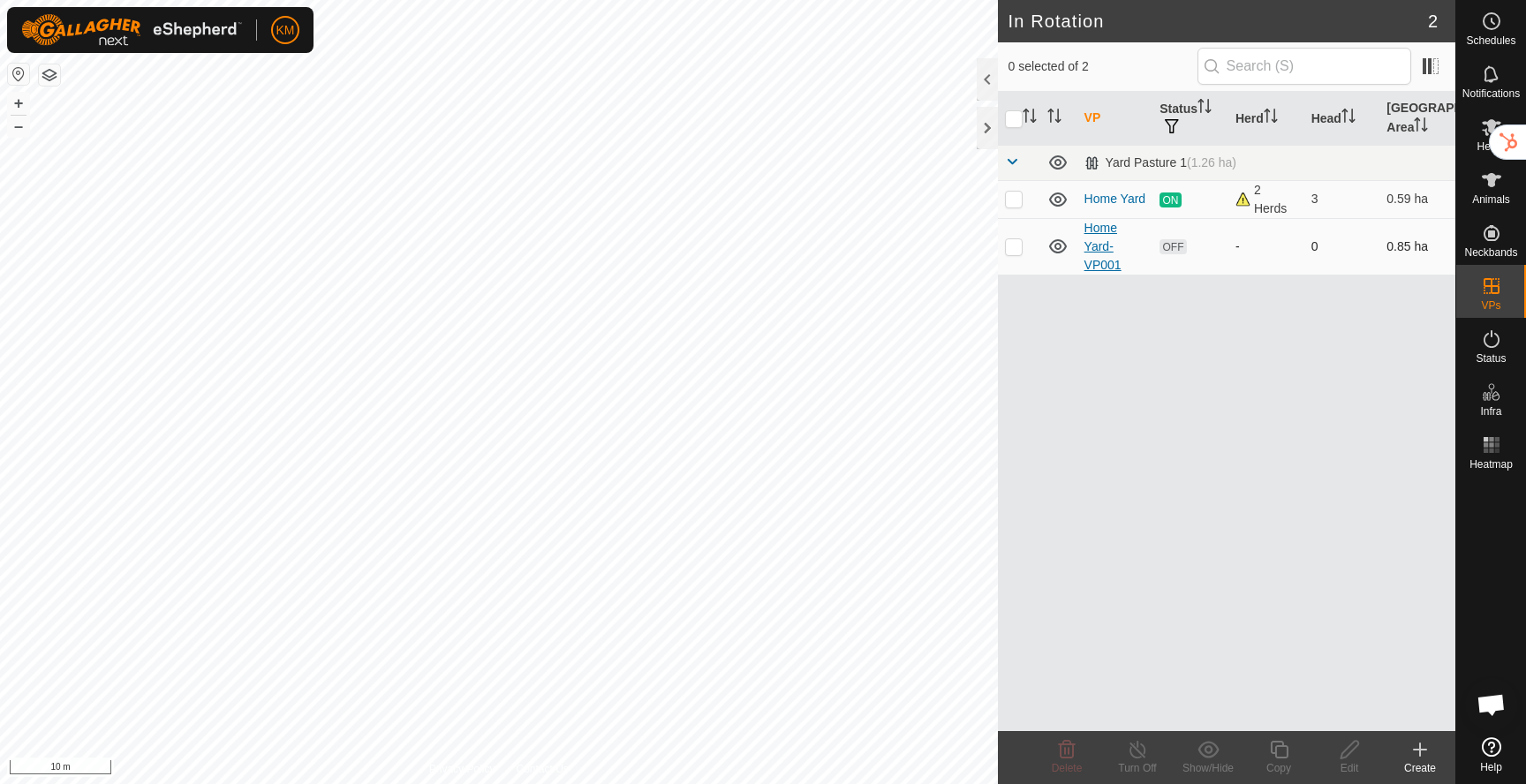
click at [1098, 249] on link "Home Yard-VP001" at bounding box center [1102, 246] width 37 height 51
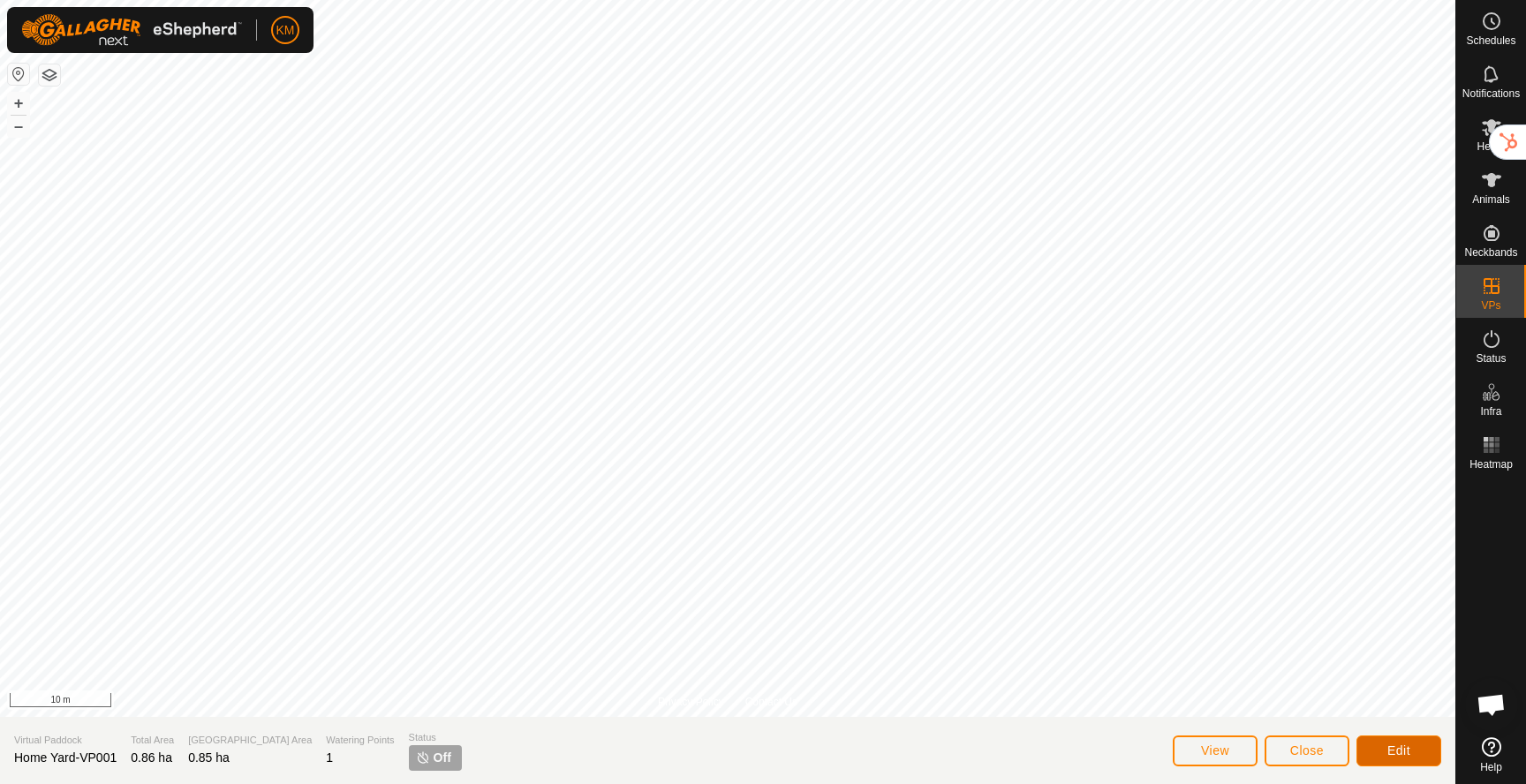
click at [1389, 751] on span "Edit" at bounding box center [1398, 751] width 23 height 14
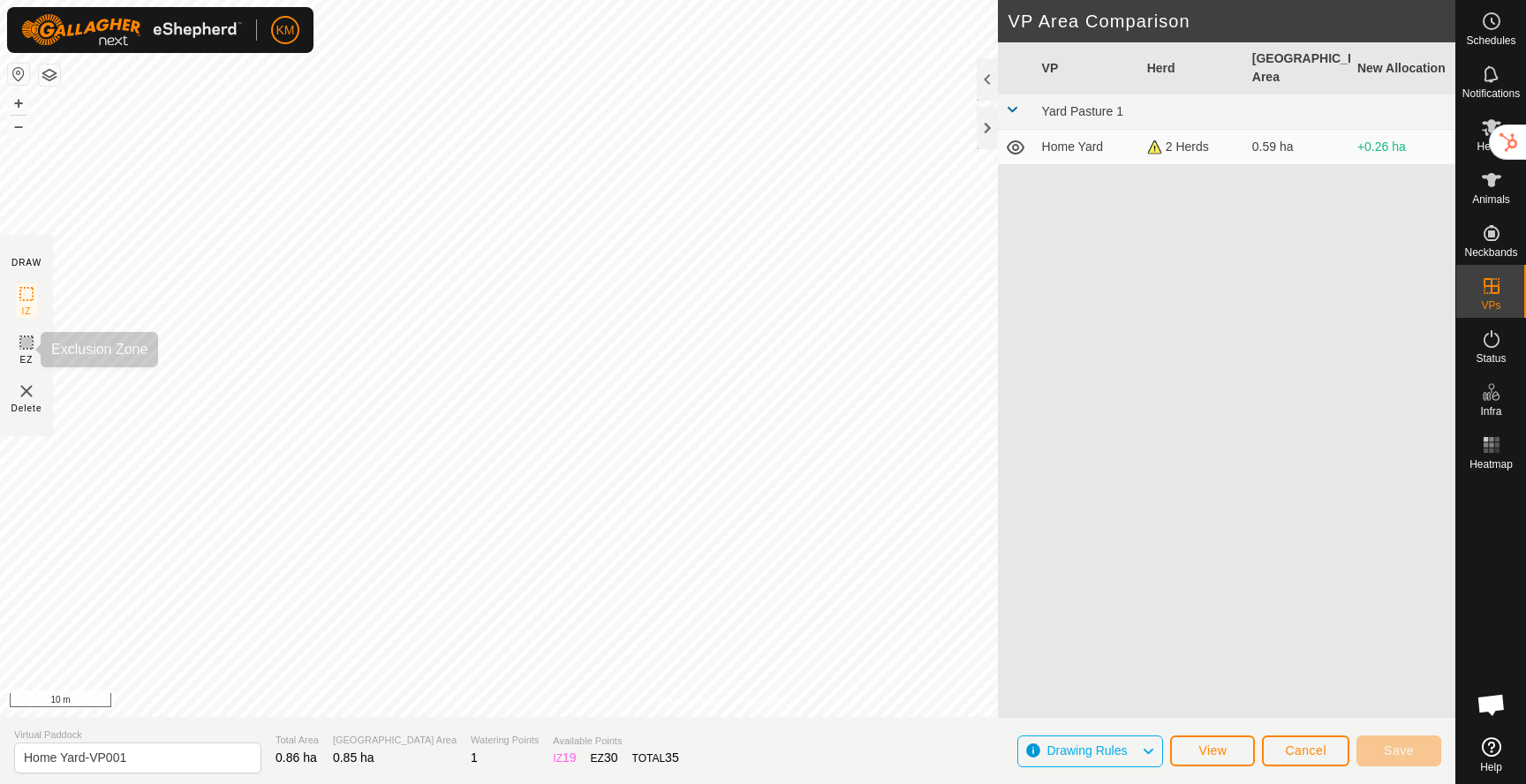
click at [23, 346] on icon at bounding box center [27, 342] width 22 height 22
click at [23, 130] on button "–" at bounding box center [19, 126] width 22 height 22
click at [21, 127] on button "–" at bounding box center [19, 126] width 22 height 22
click at [23, 99] on button "+" at bounding box center [19, 104] width 22 height 22
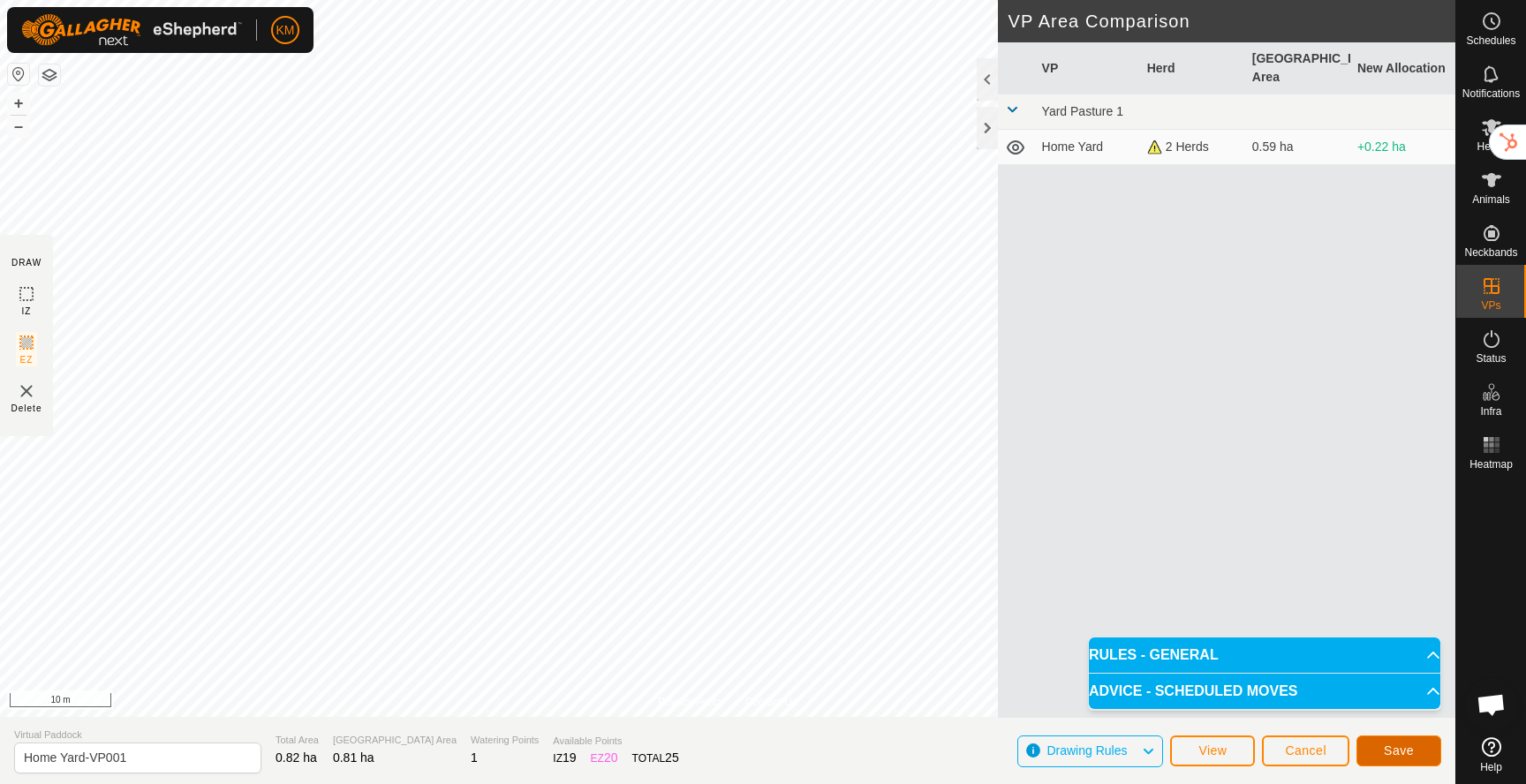
click at [1402, 754] on span "Save" at bounding box center [1398, 751] width 30 height 14
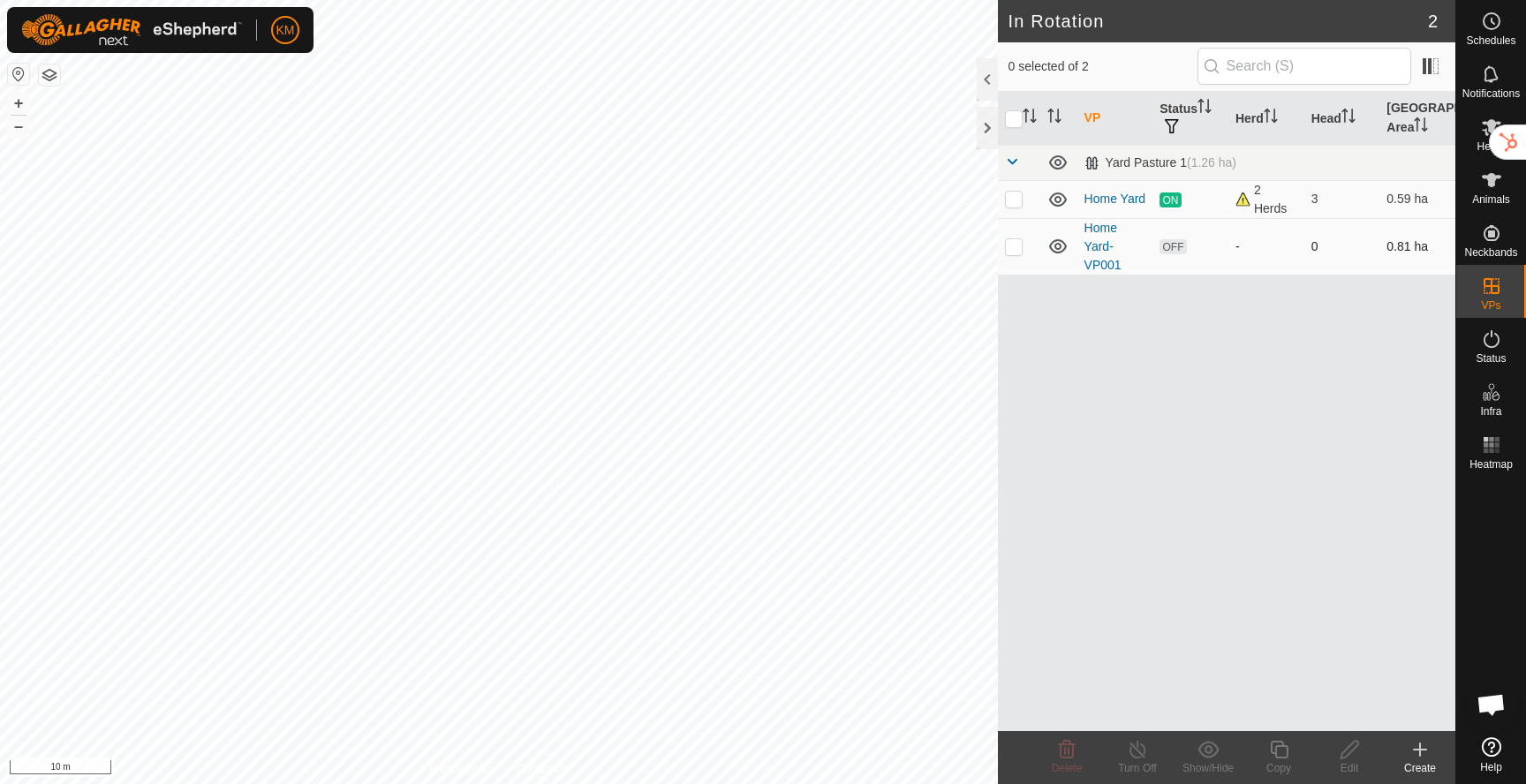
click at [1055, 241] on icon at bounding box center [1058, 247] width 22 height 22
click at [1056, 243] on icon at bounding box center [1058, 247] width 22 height 22
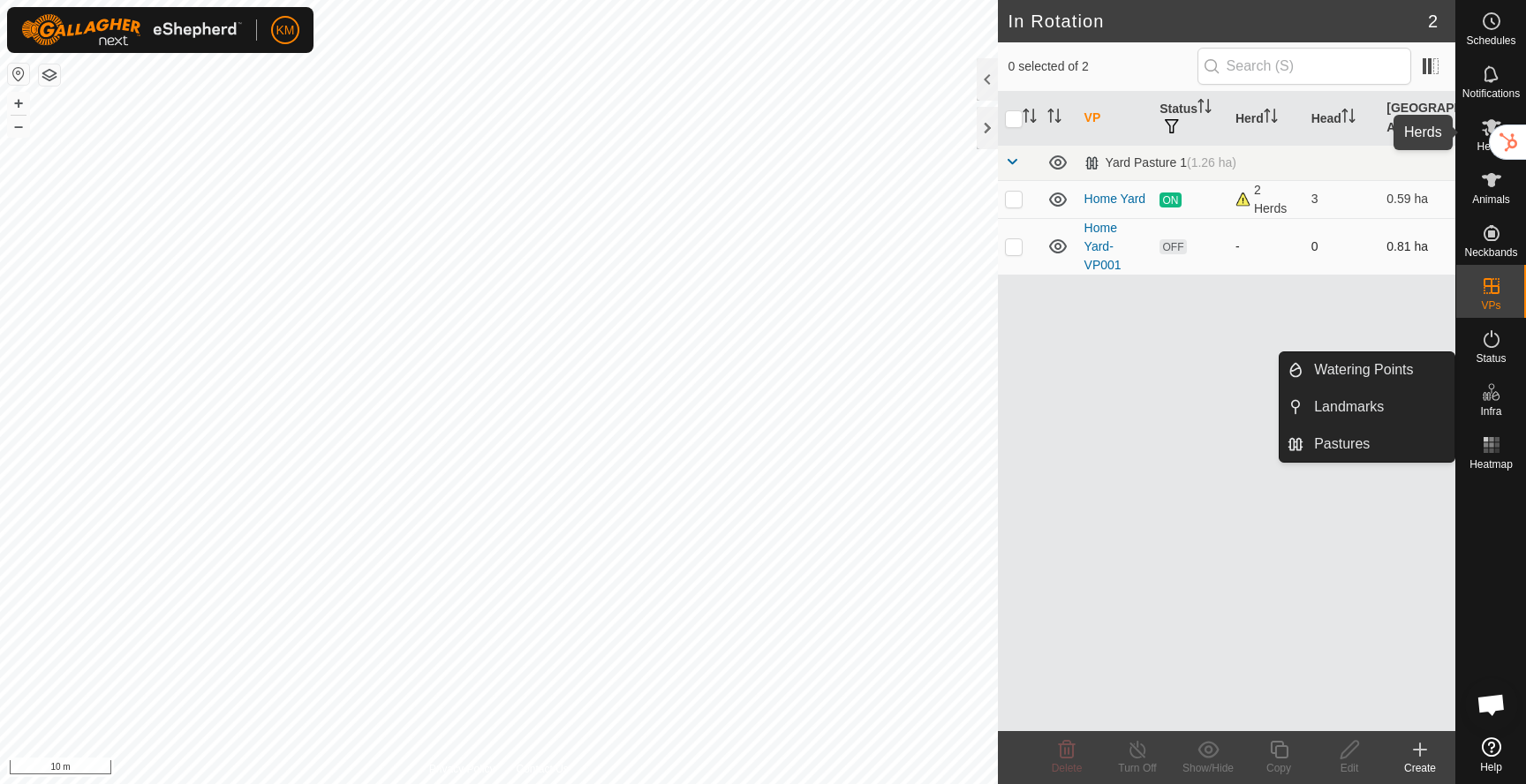
click at [1483, 153] on div "Herds" at bounding box center [1490, 132] width 69 height 53
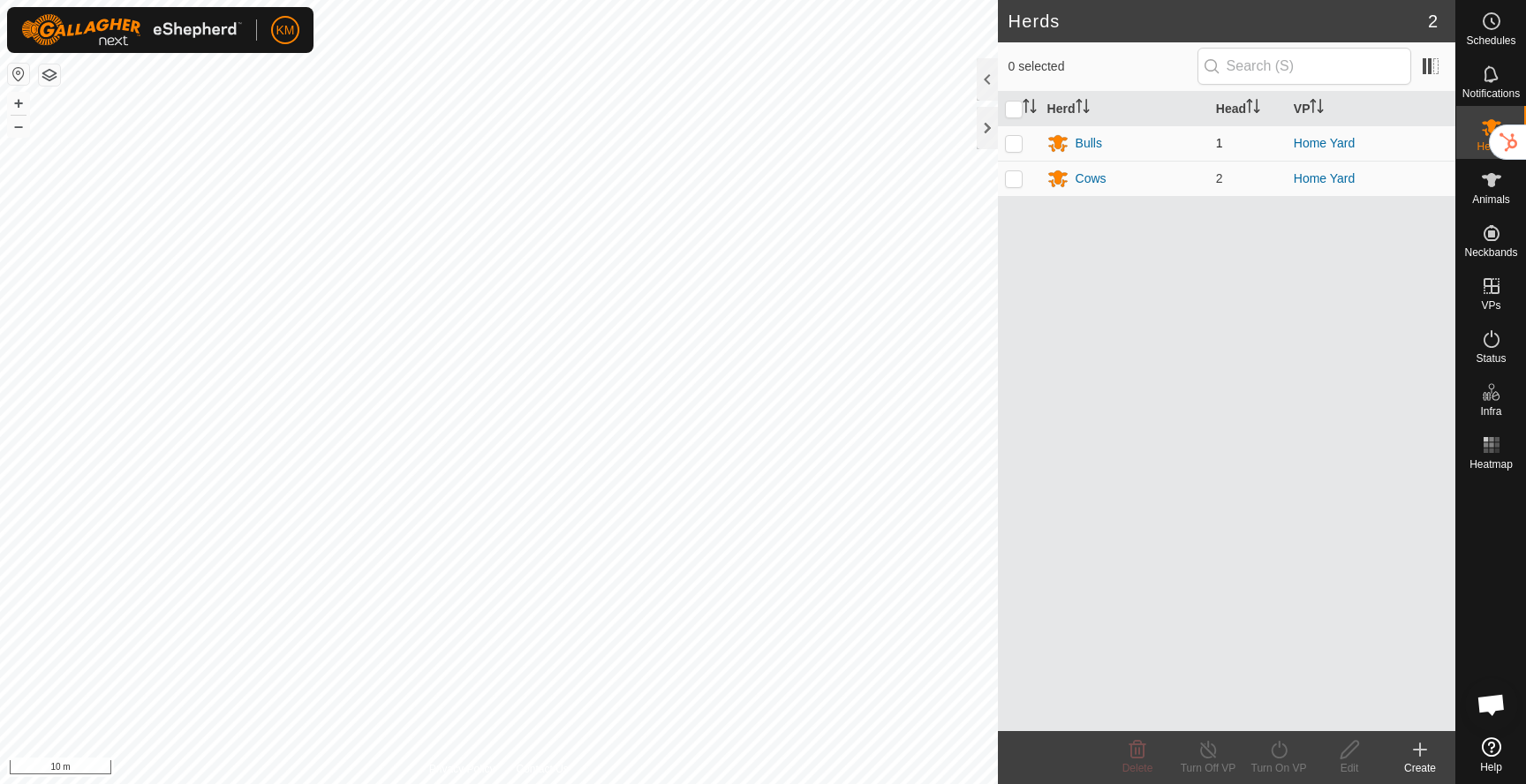
click at [1019, 146] on p-checkbox at bounding box center [1014, 143] width 18 height 14
checkbox input "true"
click at [1016, 175] on p-checkbox at bounding box center [1014, 178] width 18 height 14
checkbox input "true"
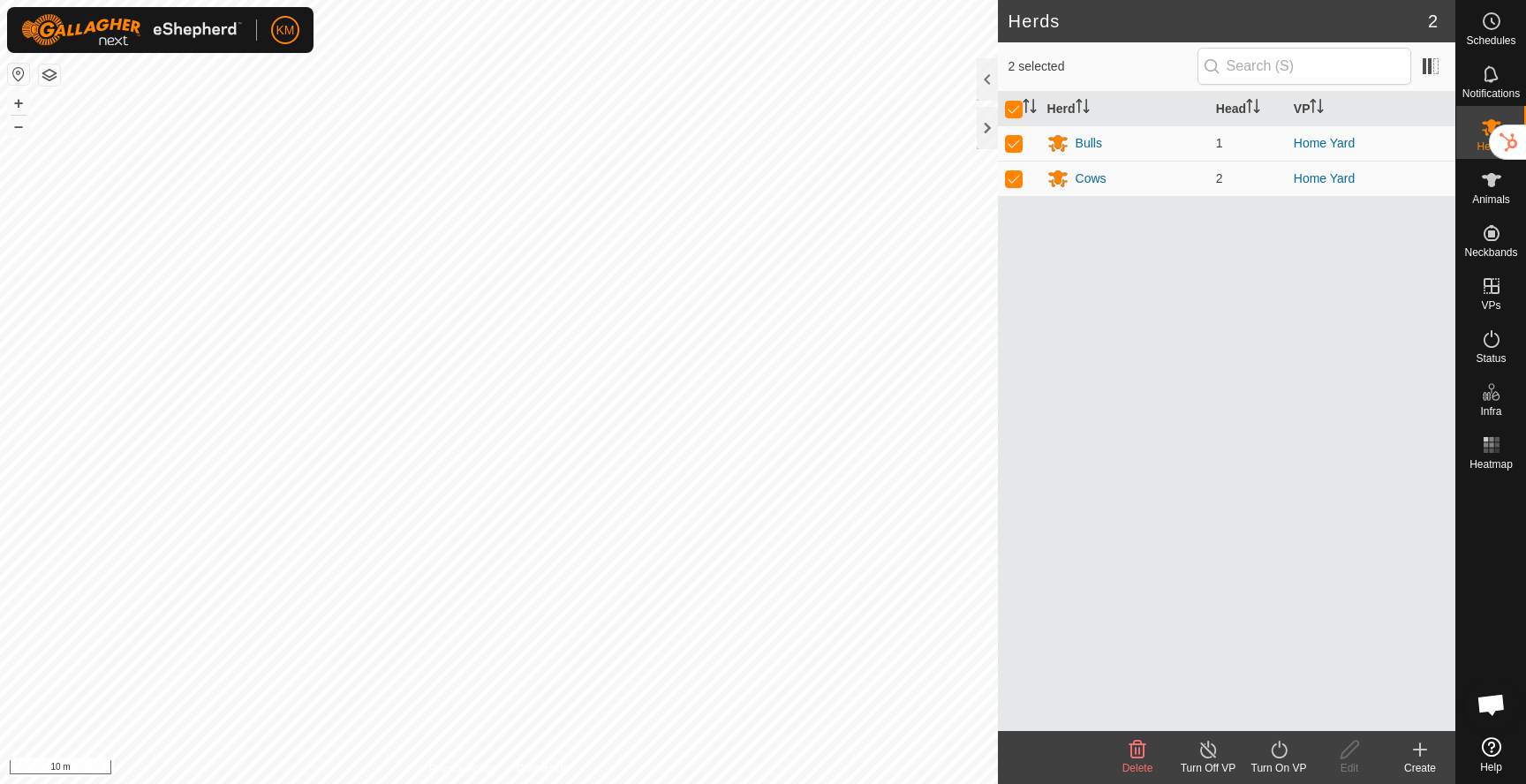
click at [1270, 756] on icon at bounding box center [1279, 750] width 22 height 22
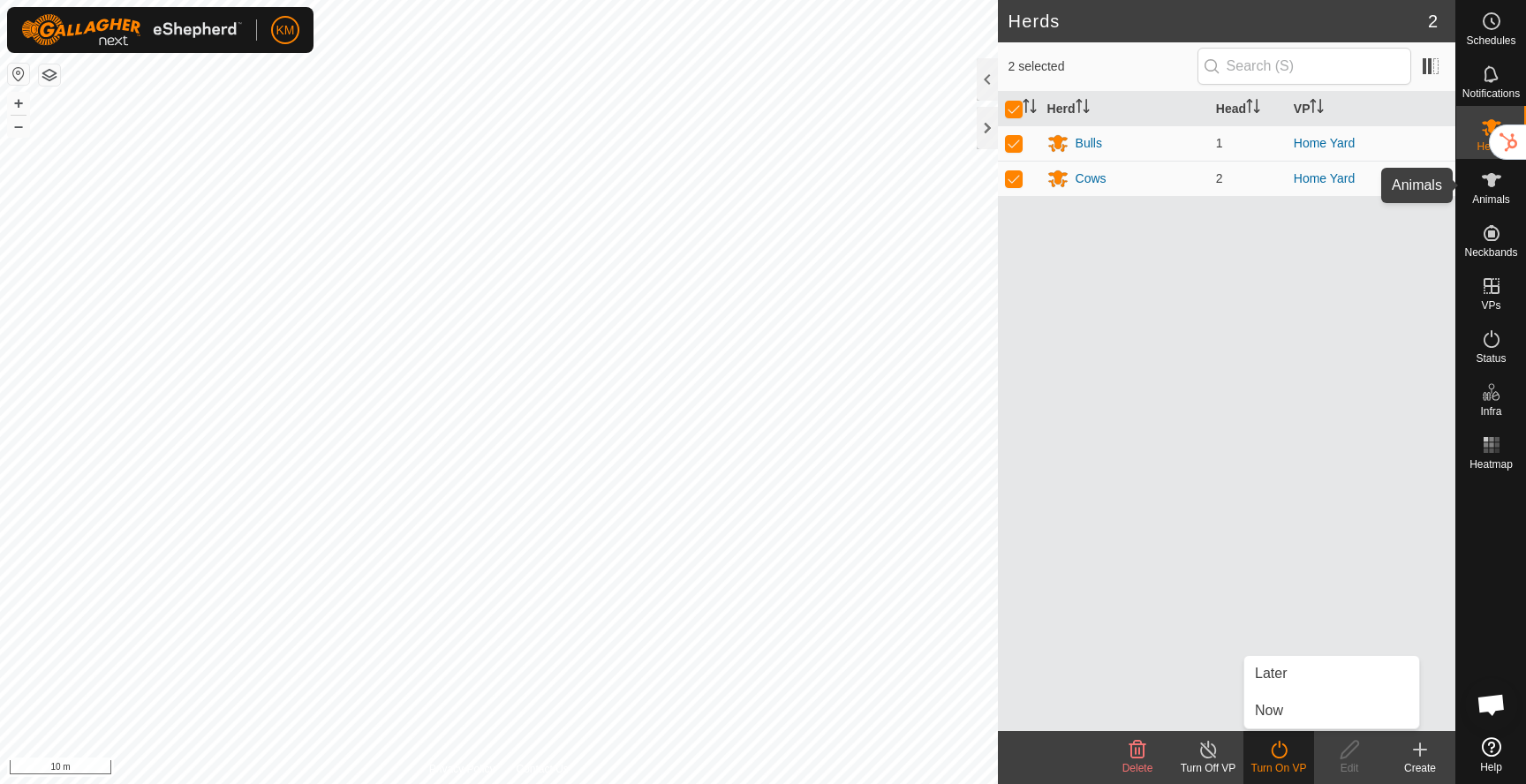
click at [1493, 176] on icon at bounding box center [1492, 180] width 20 height 14
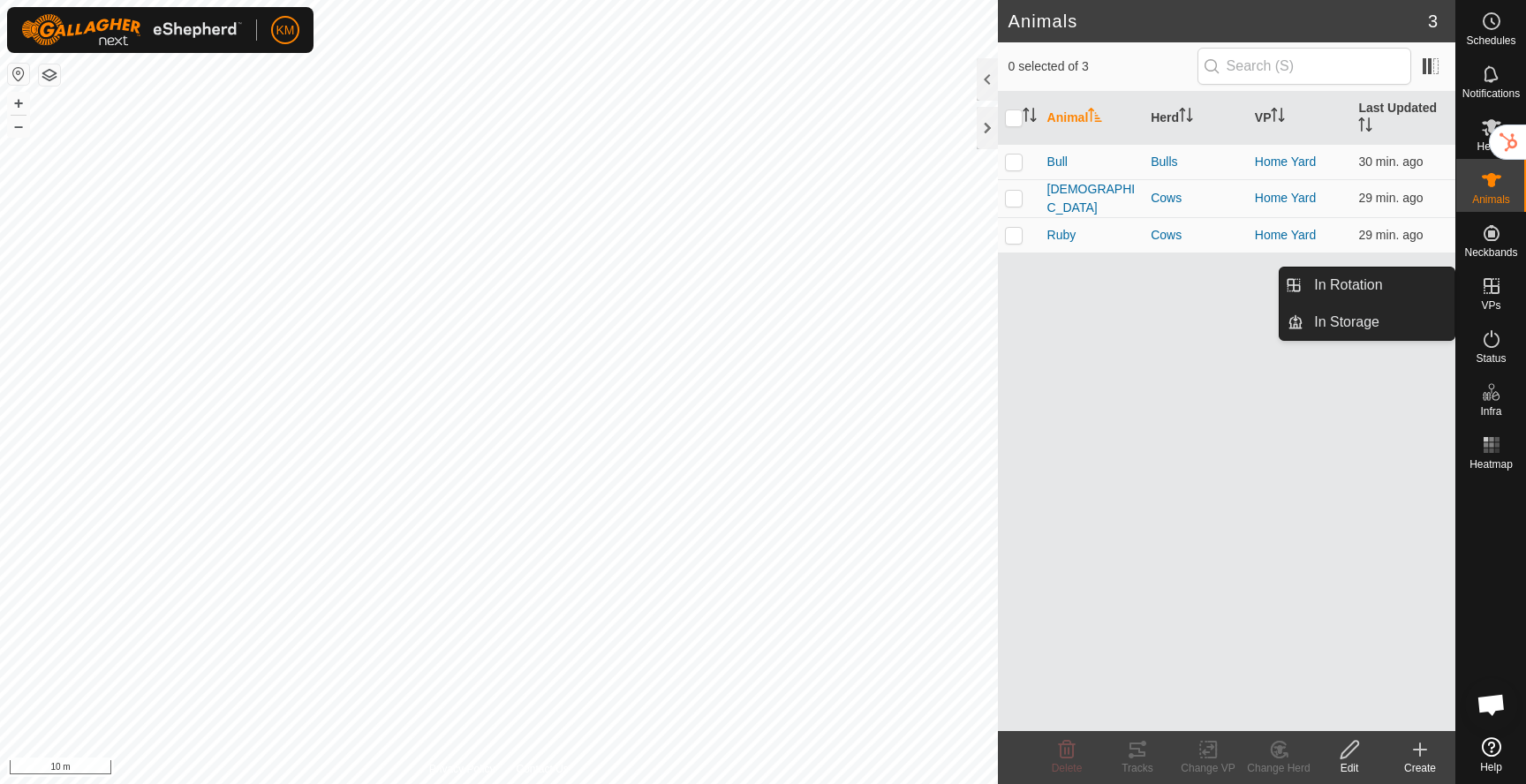
click at [1490, 287] on icon at bounding box center [1492, 287] width 16 height 16
click at [1403, 286] on link "In Rotation" at bounding box center [1379, 285] width 151 height 35
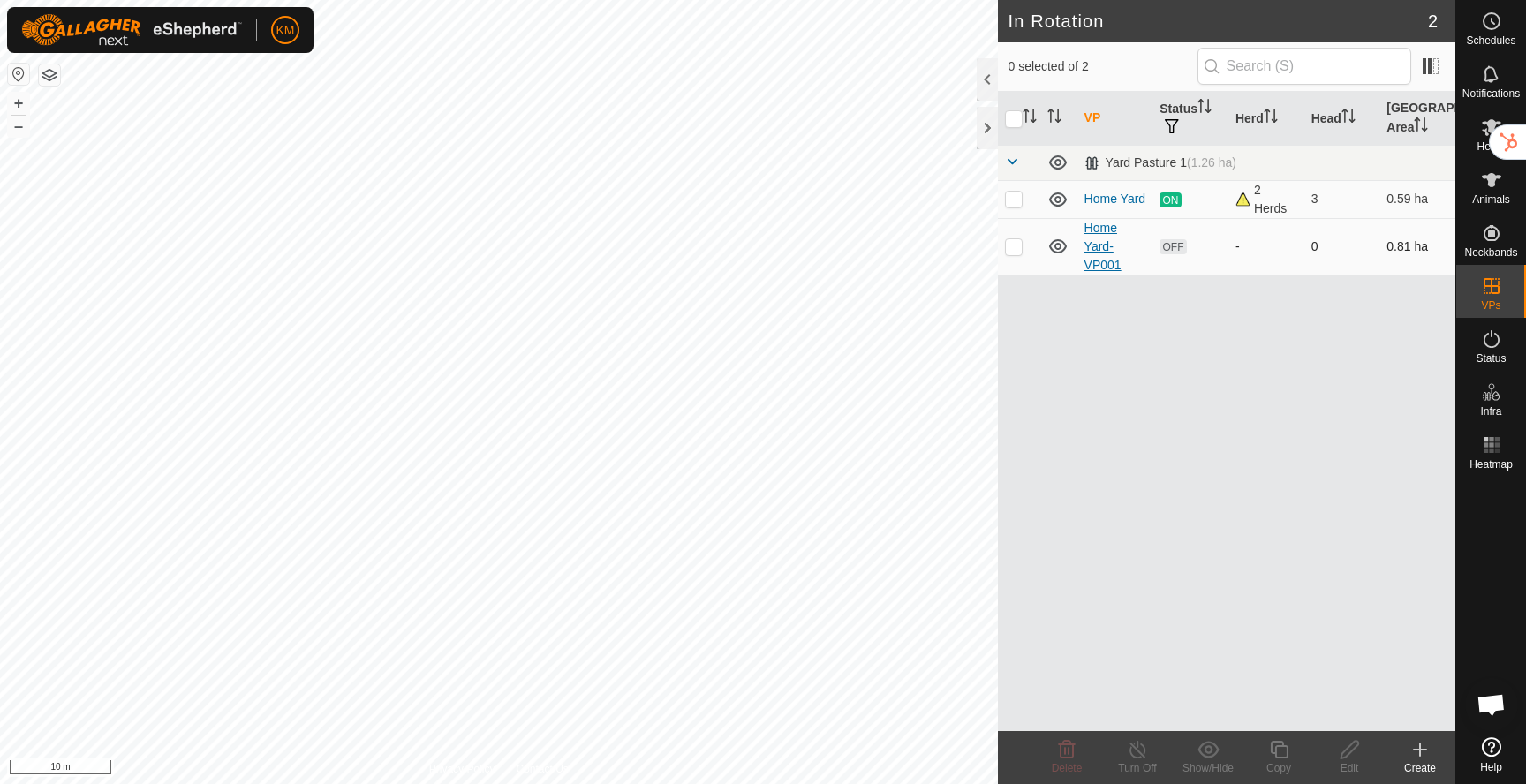
click at [1095, 248] on link "Home Yard-VP001" at bounding box center [1102, 246] width 37 height 51
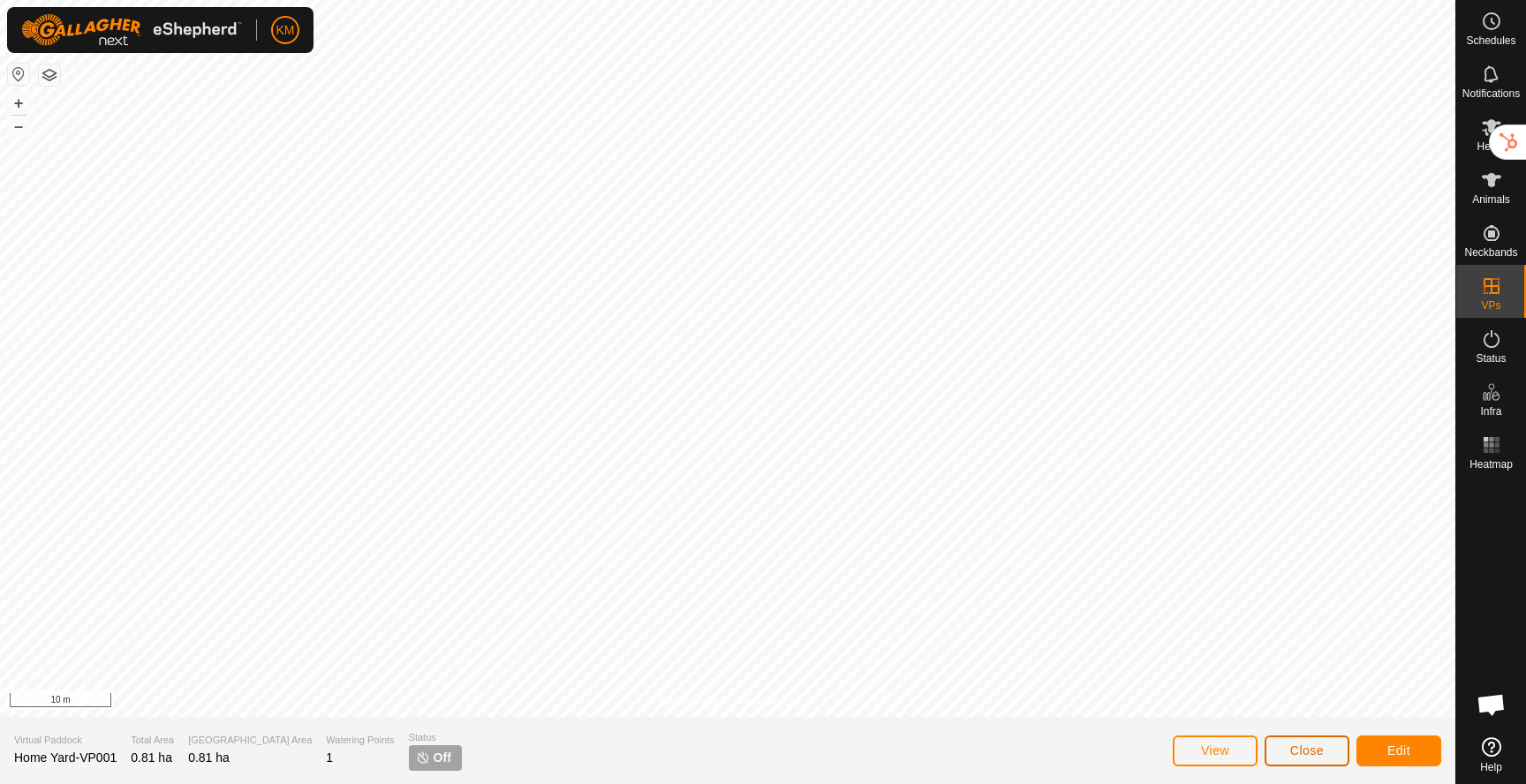
click at [1302, 751] on span "Close" at bounding box center [1306, 751] width 33 height 14
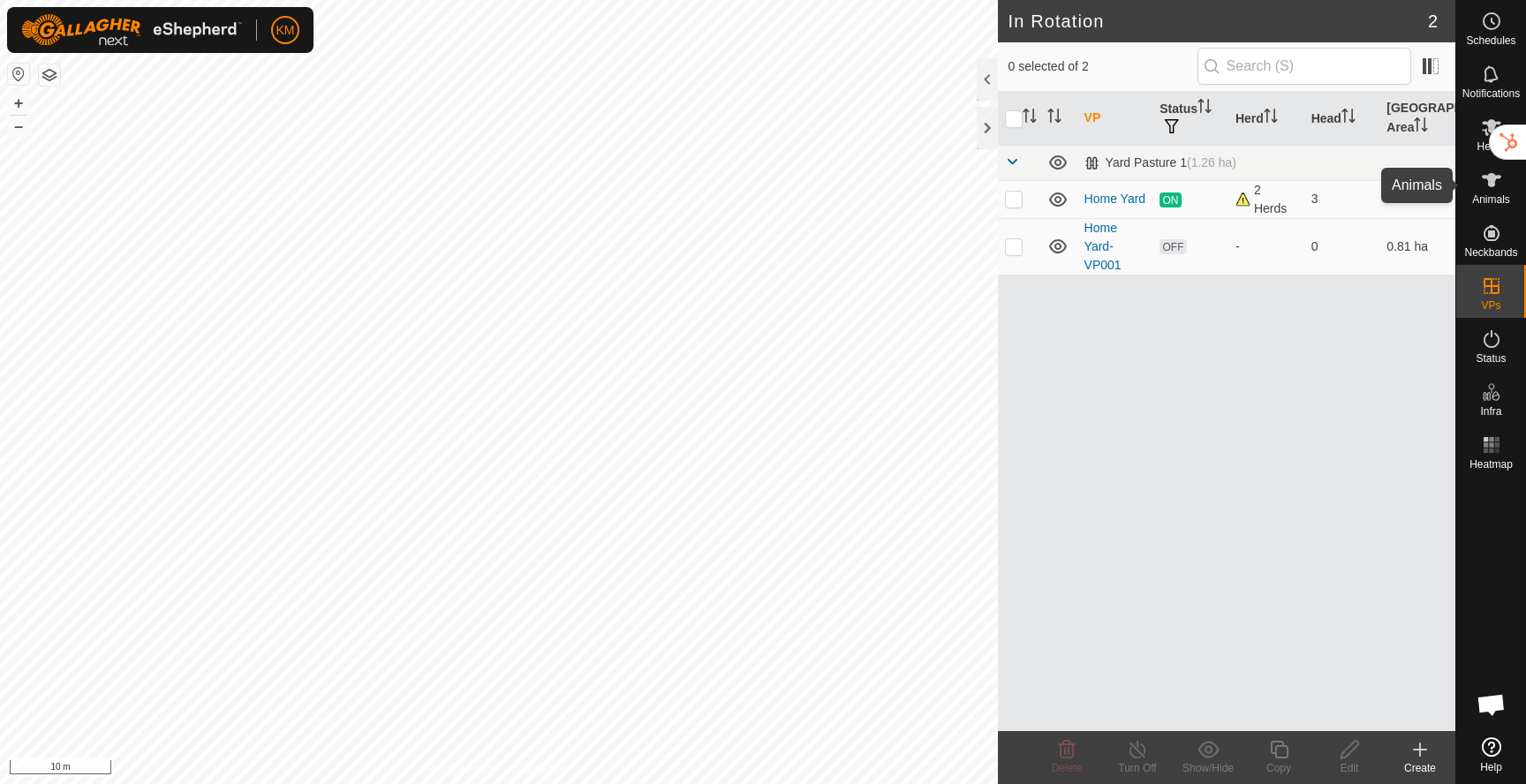
click at [1489, 180] on icon at bounding box center [1492, 180] width 20 height 14
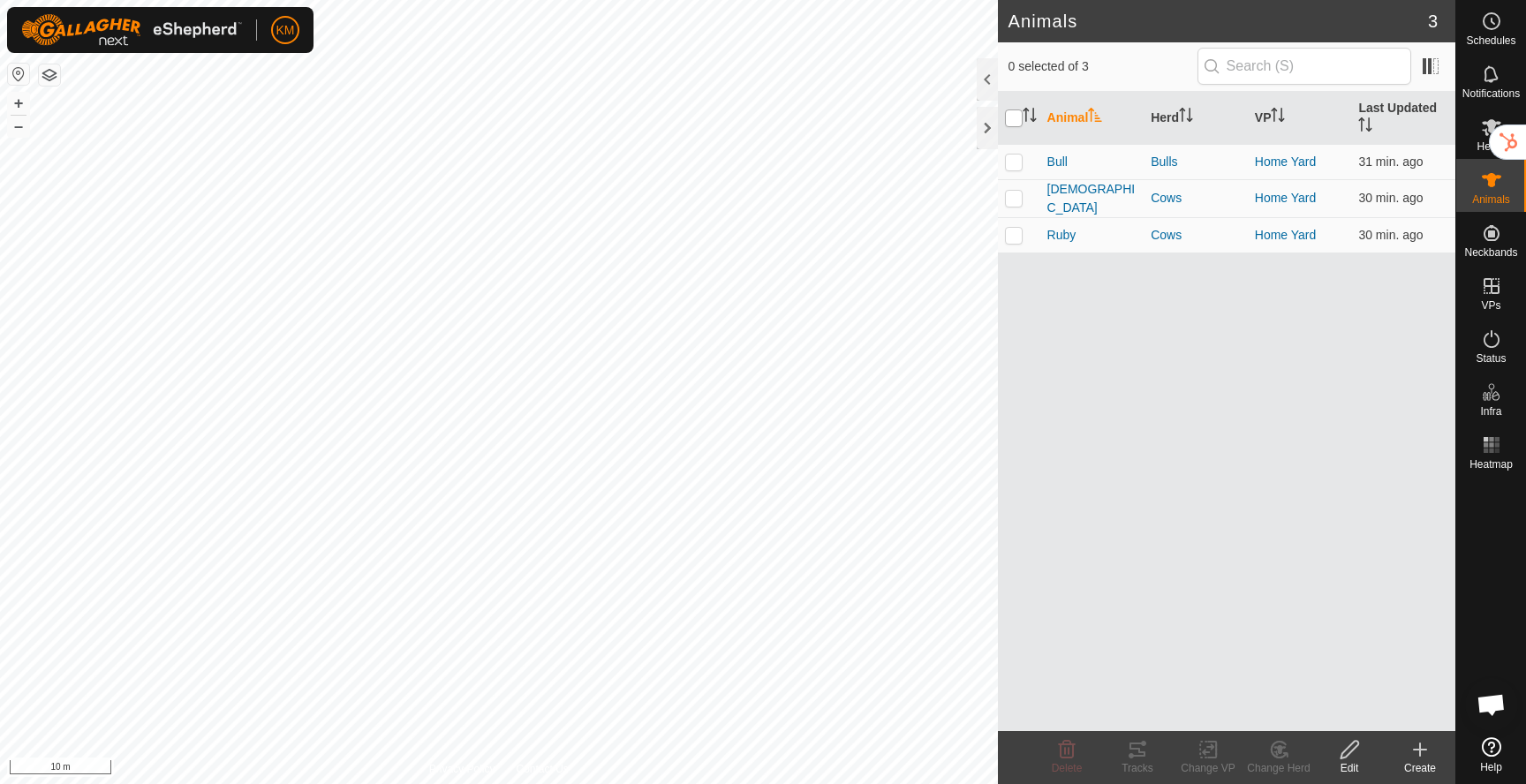
click at [1013, 120] on input "checkbox" at bounding box center [1014, 118] width 18 height 18
checkbox input "true"
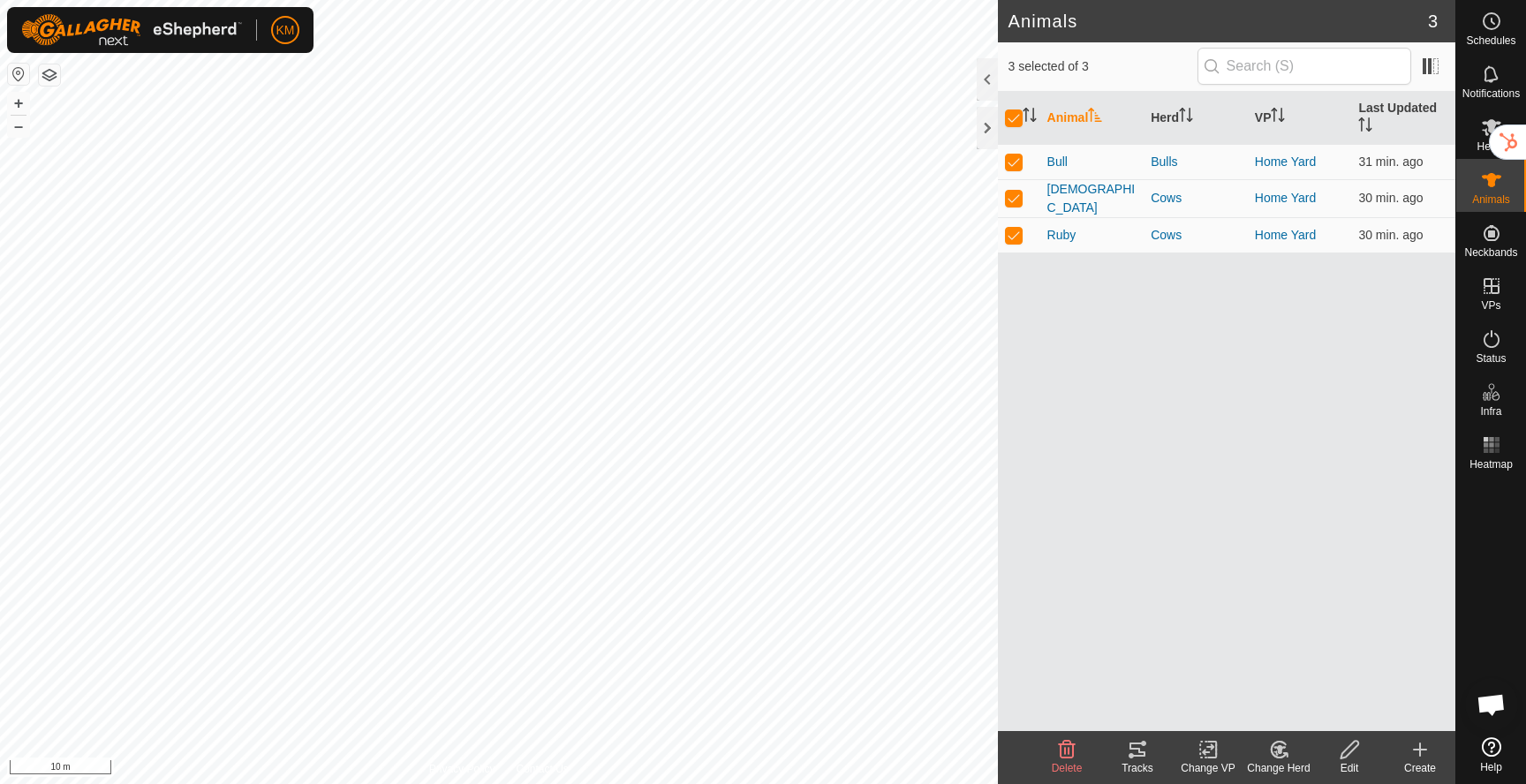
click at [1216, 753] on icon at bounding box center [1208, 750] width 22 height 22
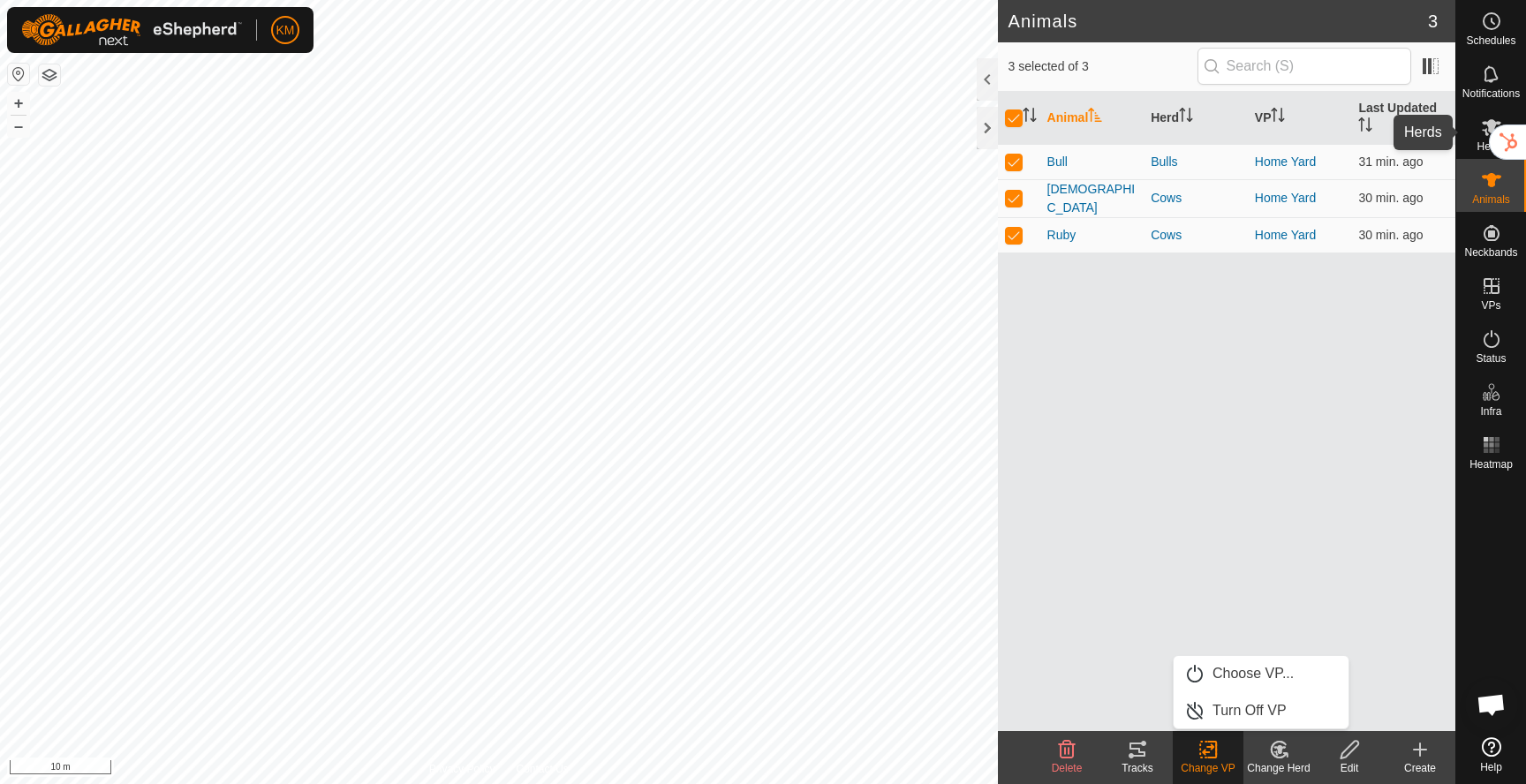
click at [1484, 145] on span "Herds" at bounding box center [1490, 147] width 28 height 11
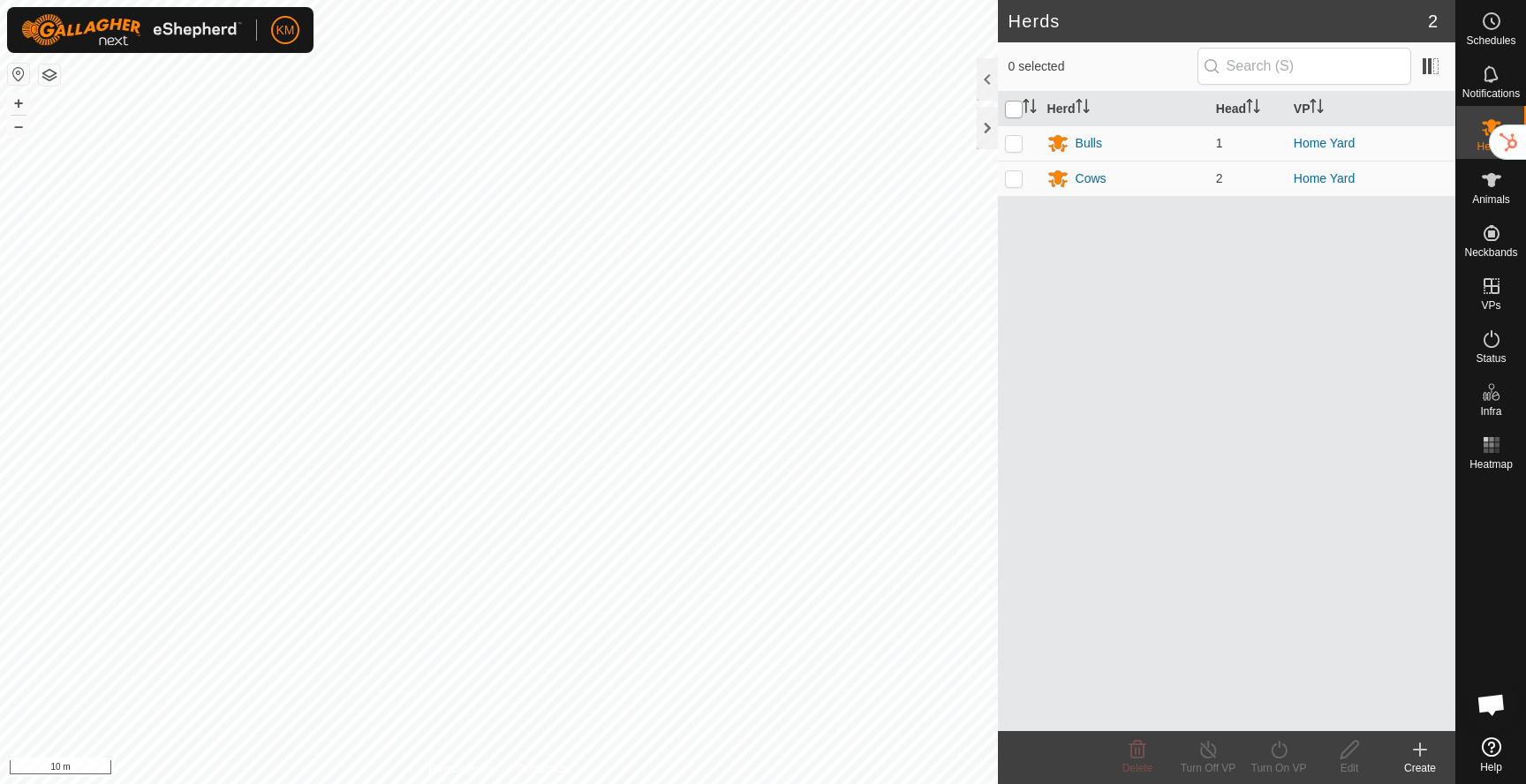
click at [1011, 110] on input "checkbox" at bounding box center [1014, 110] width 18 height 18
checkbox input "true"
click at [1274, 752] on icon at bounding box center [1279, 750] width 22 height 22
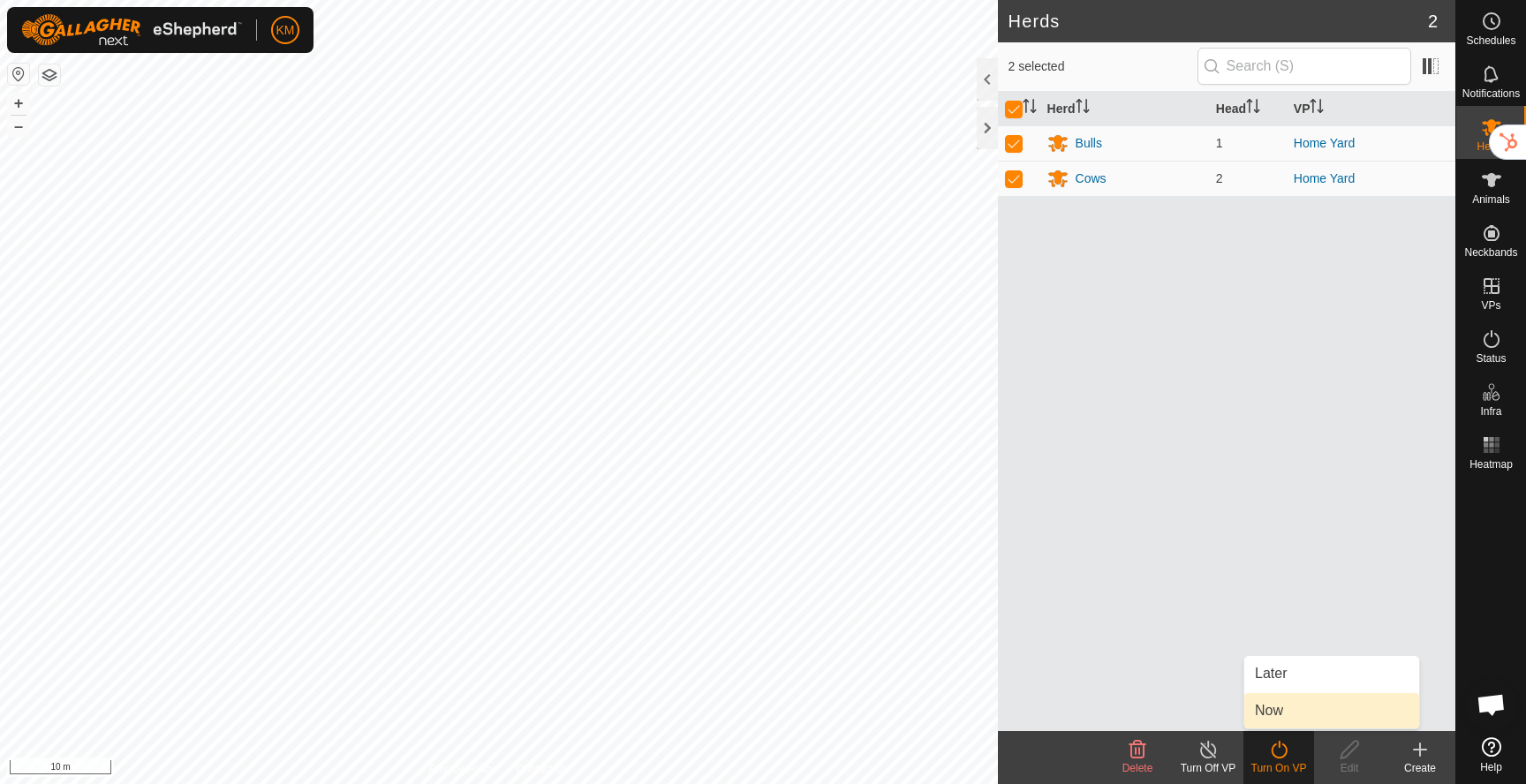
click at [1274, 707] on link "Now" at bounding box center [1331, 710] width 175 height 35
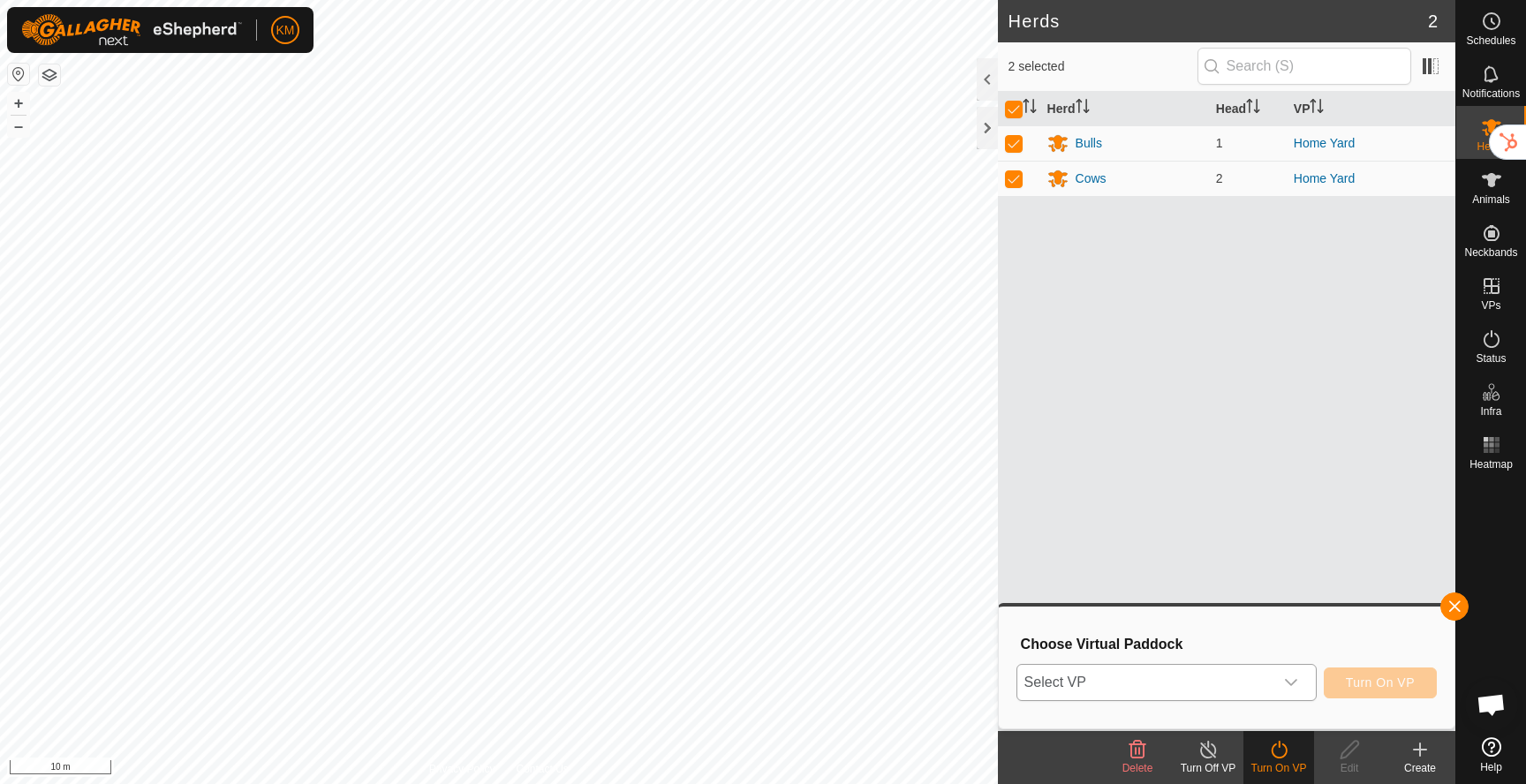
click at [1229, 681] on span "Select VP" at bounding box center [1145, 682] width 256 height 35
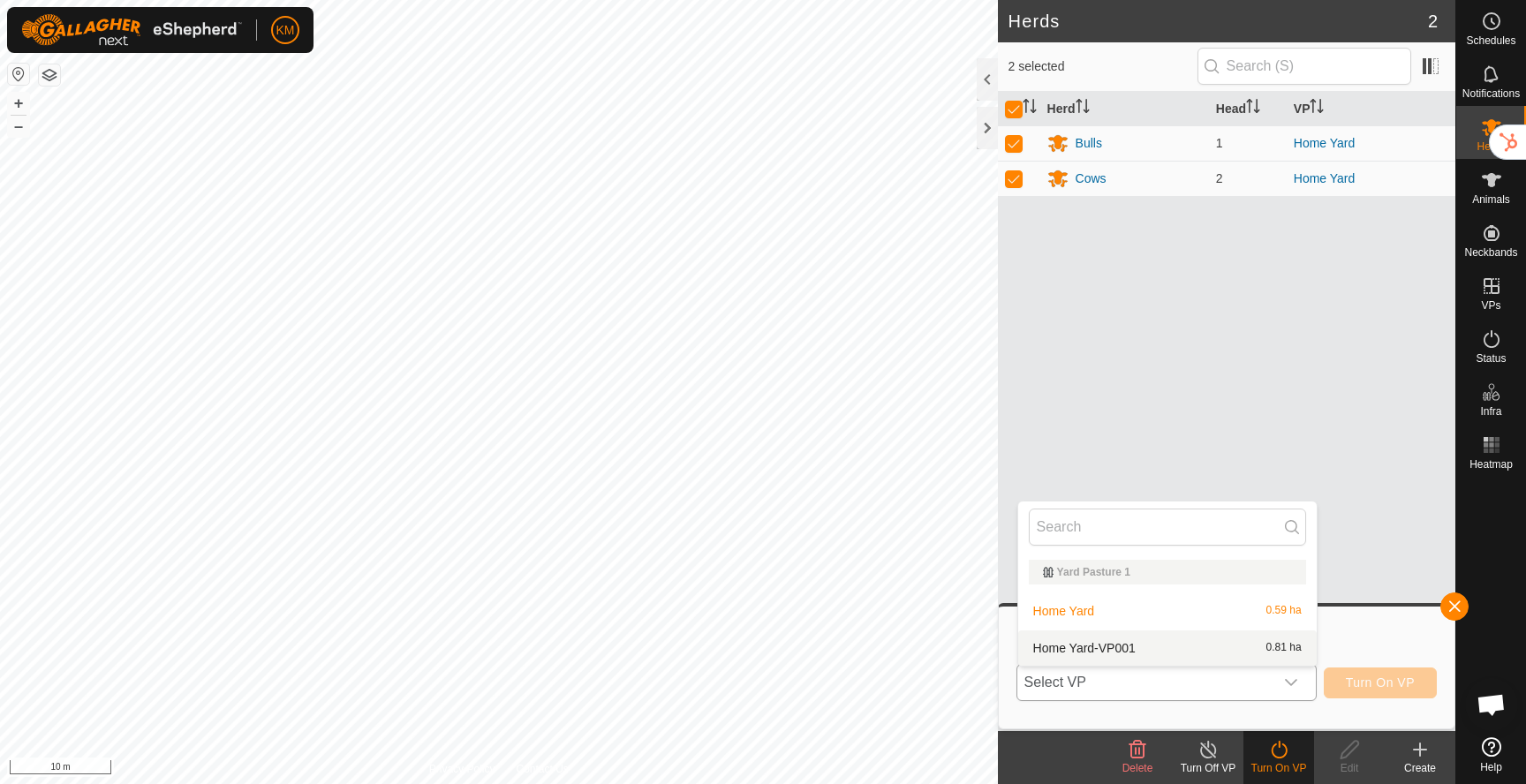
click at [1174, 652] on li "Home Yard-VP001 0.81 ha" at bounding box center [1166, 647] width 298 height 35
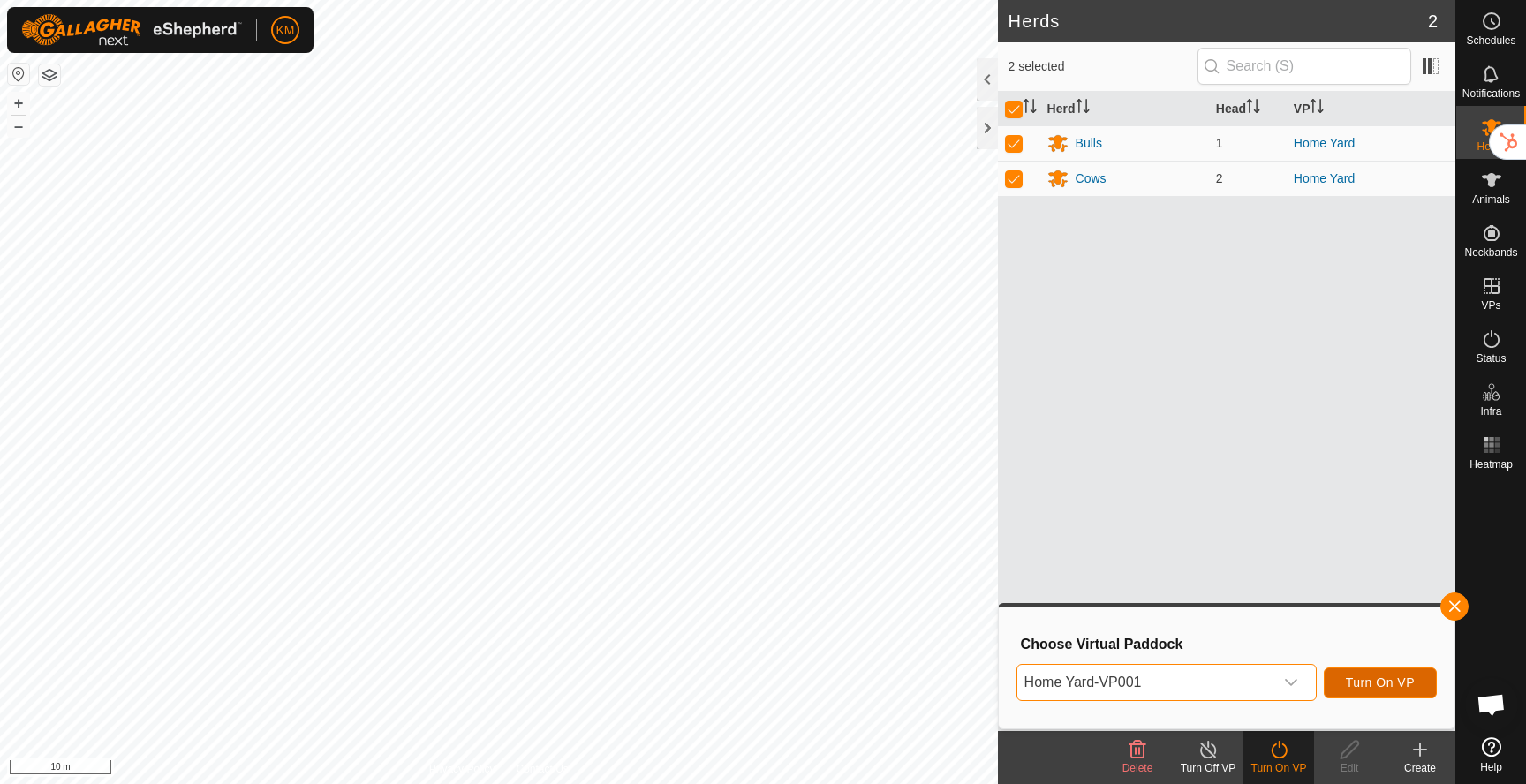
click at [1362, 688] on span "Turn On VP" at bounding box center [1380, 682] width 69 height 14
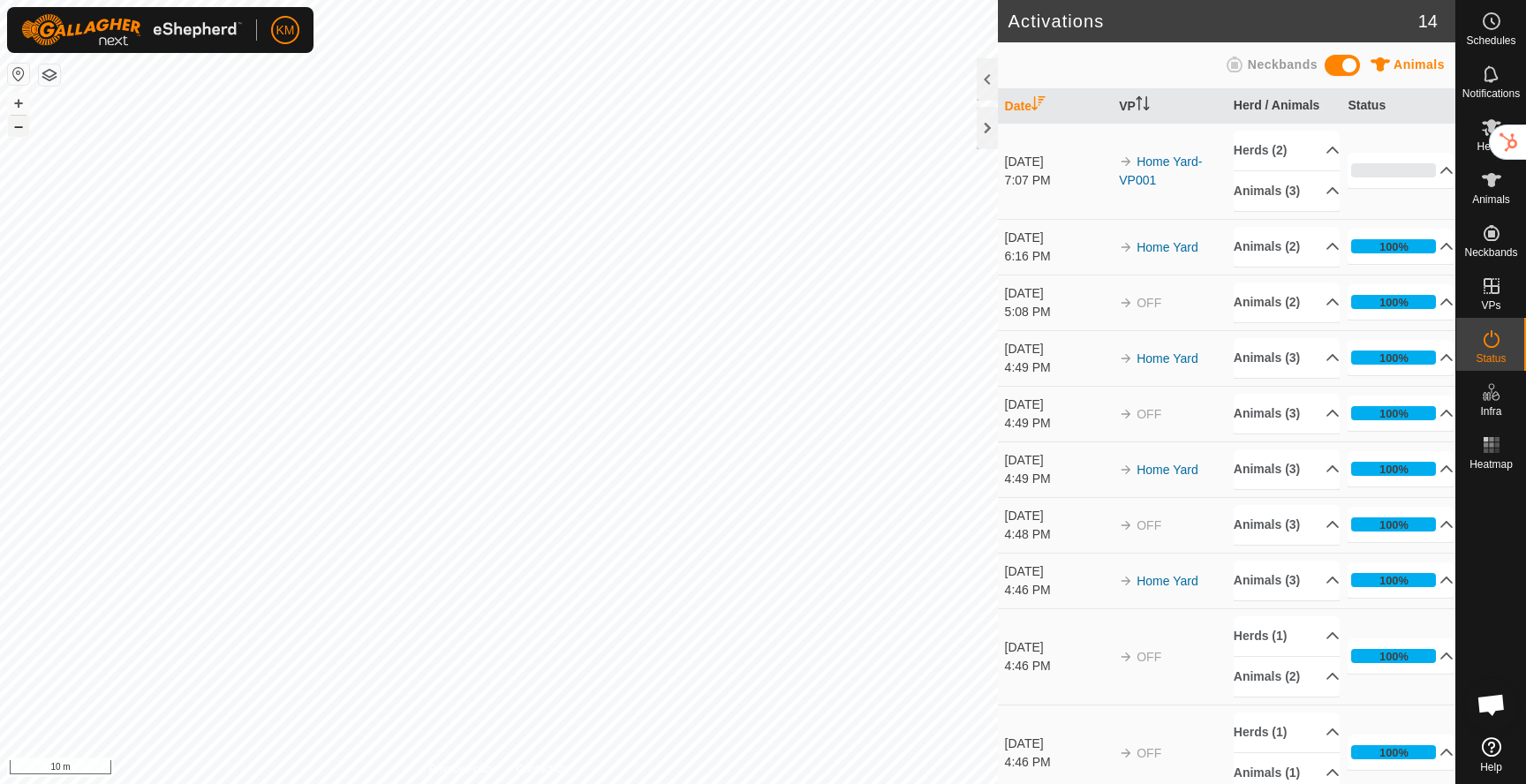
click at [21, 133] on button "–" at bounding box center [19, 126] width 22 height 22
click at [1318, 149] on p-accordion-header "Herds (2)" at bounding box center [1286, 150] width 106 height 40
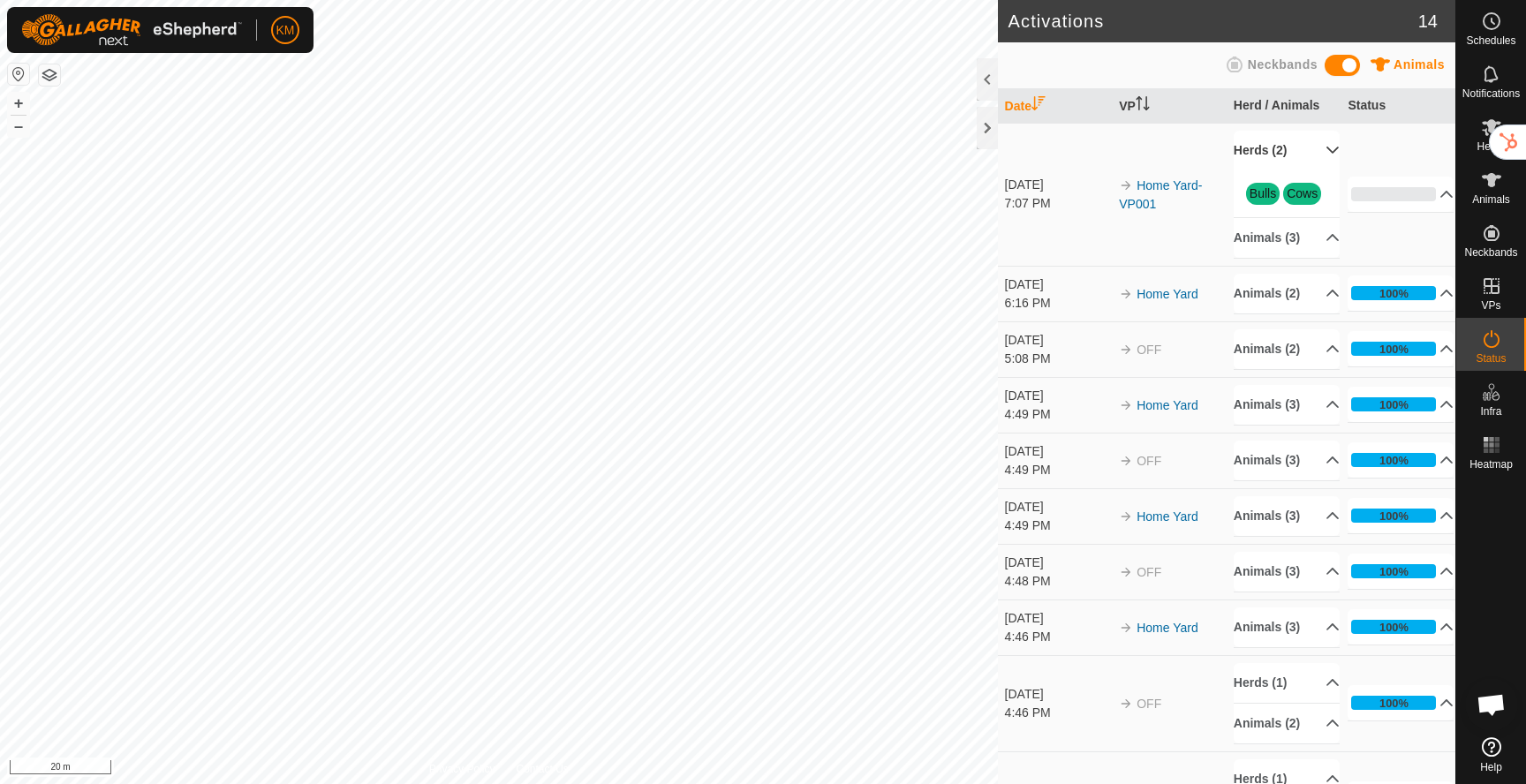
click at [1318, 149] on p-accordion-header "Herds (2)" at bounding box center [1286, 150] width 106 height 40
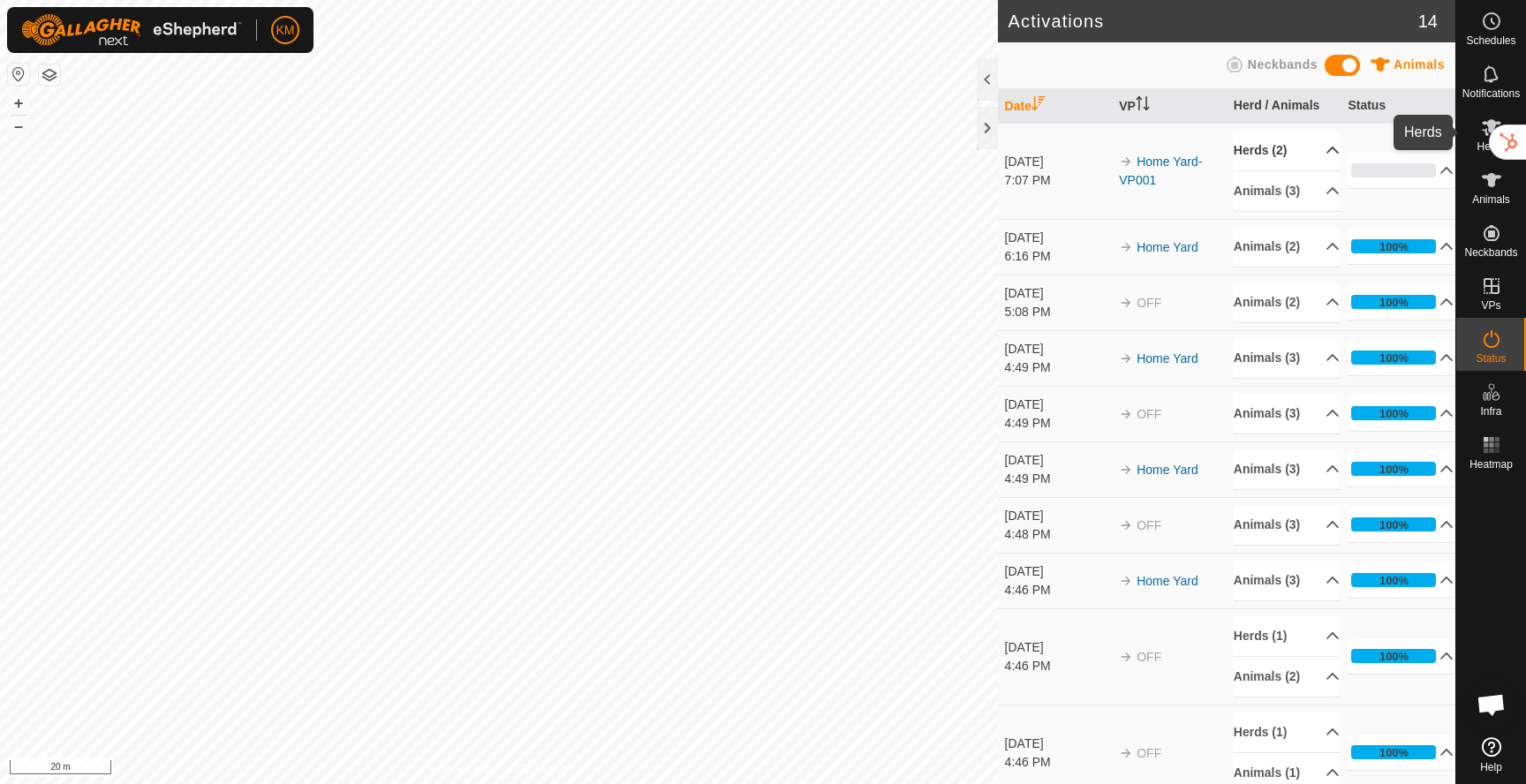
click at [1477, 131] on es-mob-svg-icon at bounding box center [1491, 126] width 32 height 28
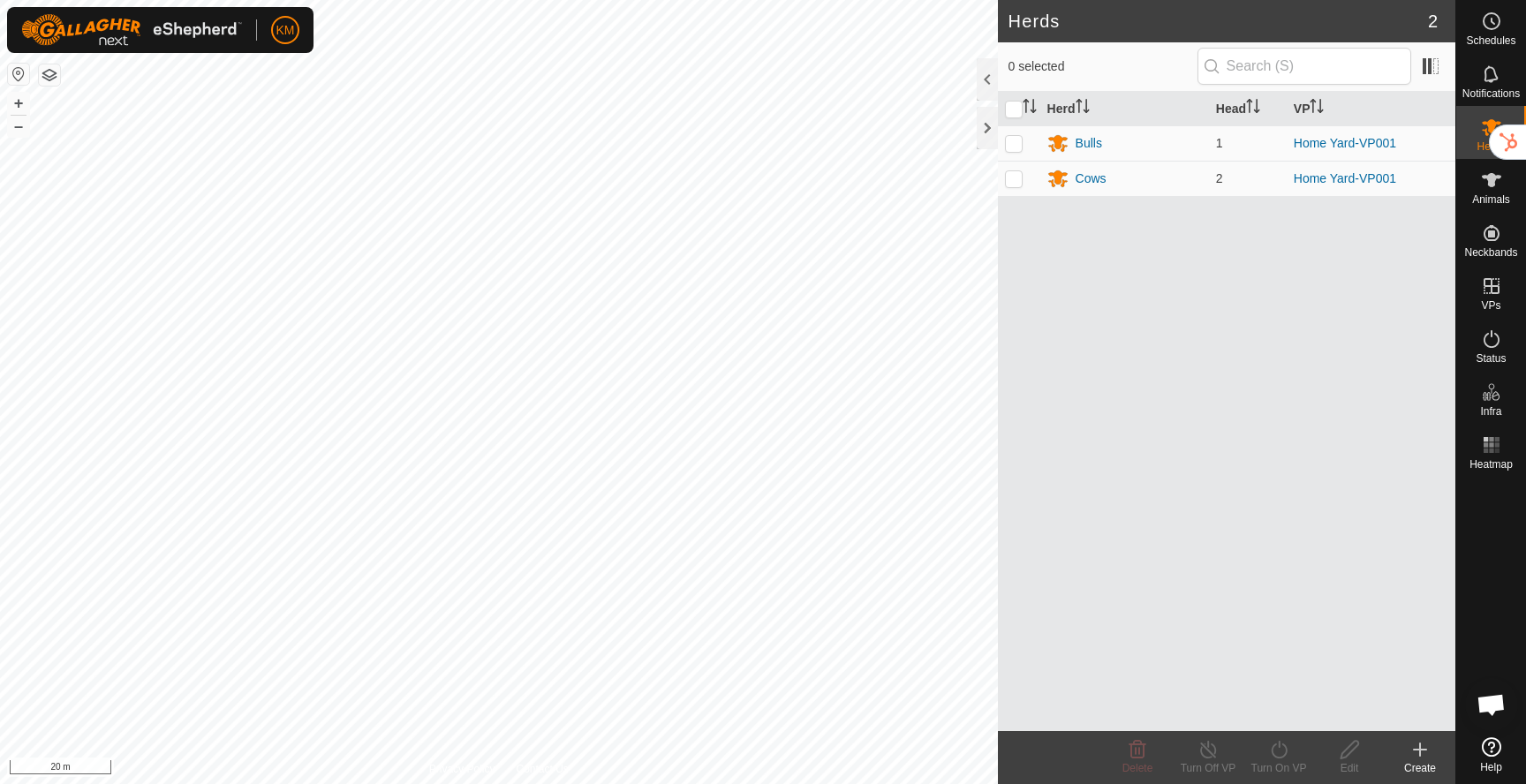
click at [15, 69] on button "button" at bounding box center [19, 75] width 22 height 22
click at [19, 77] on button "button" at bounding box center [19, 75] width 22 height 22
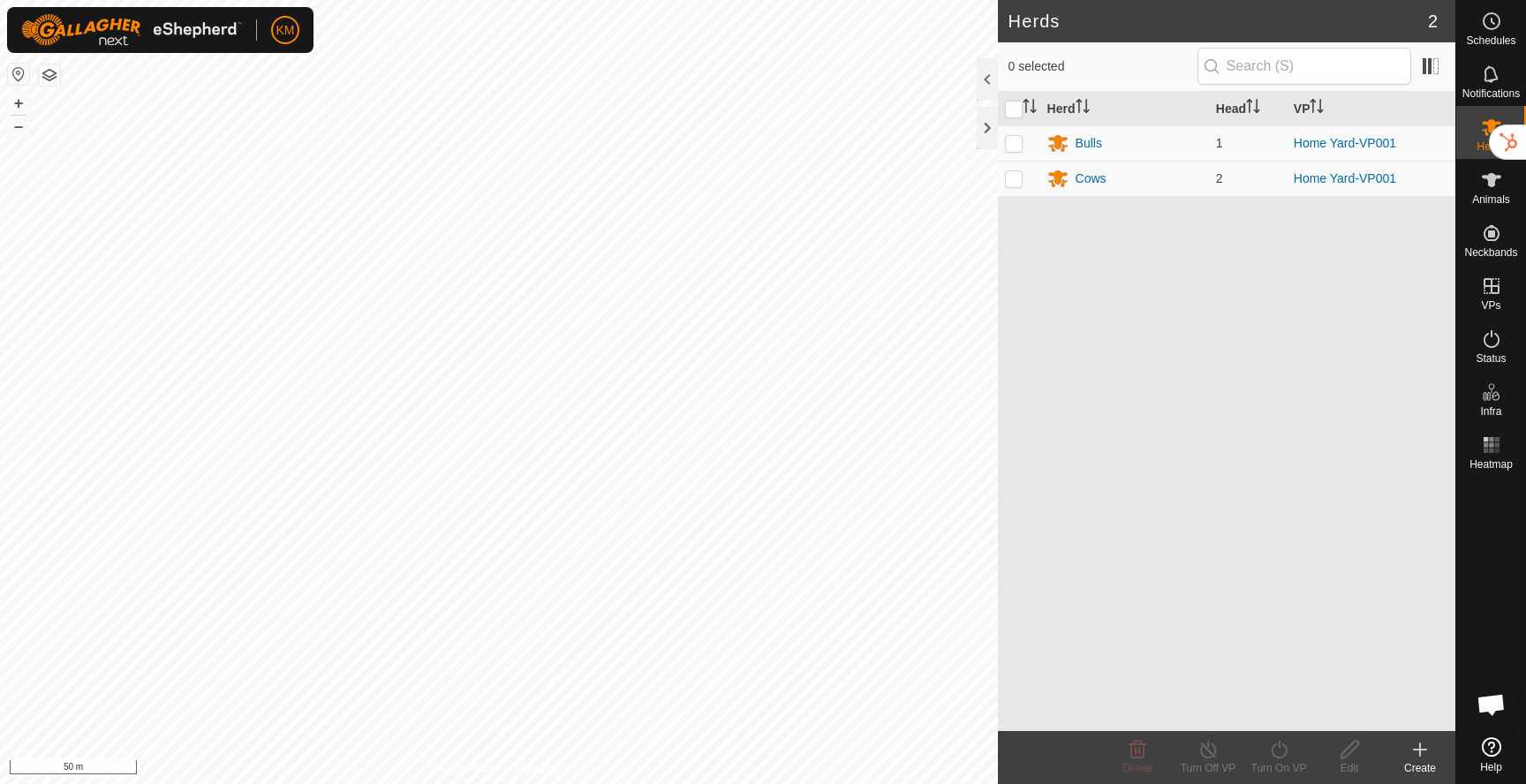
click at [19, 77] on button "button" at bounding box center [19, 75] width 22 height 22
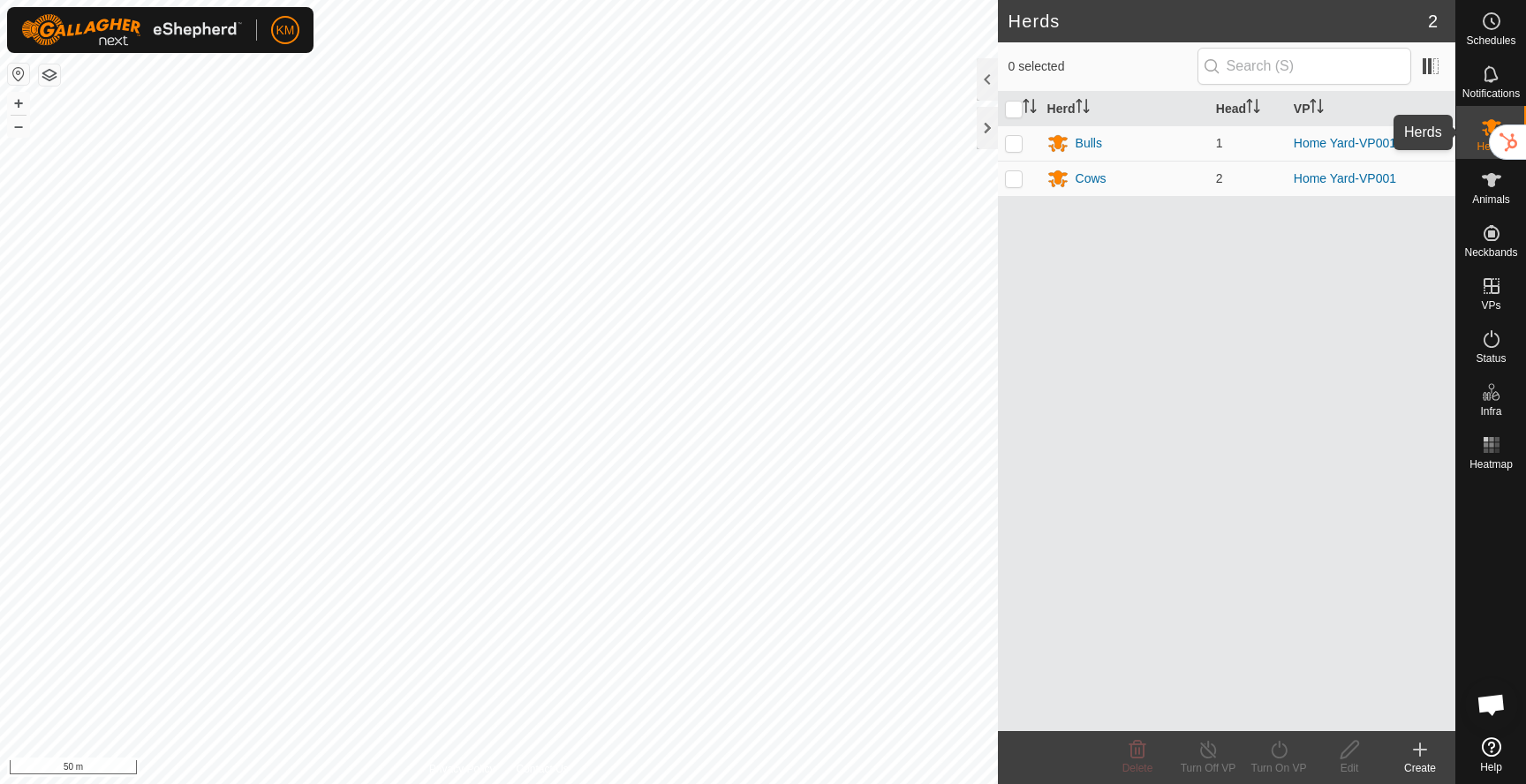
click at [1477, 138] on es-mob-svg-icon at bounding box center [1491, 126] width 32 height 28
click at [1485, 127] on icon at bounding box center [1492, 127] width 22 height 22
click at [1491, 180] on icon at bounding box center [1492, 180] width 20 height 14
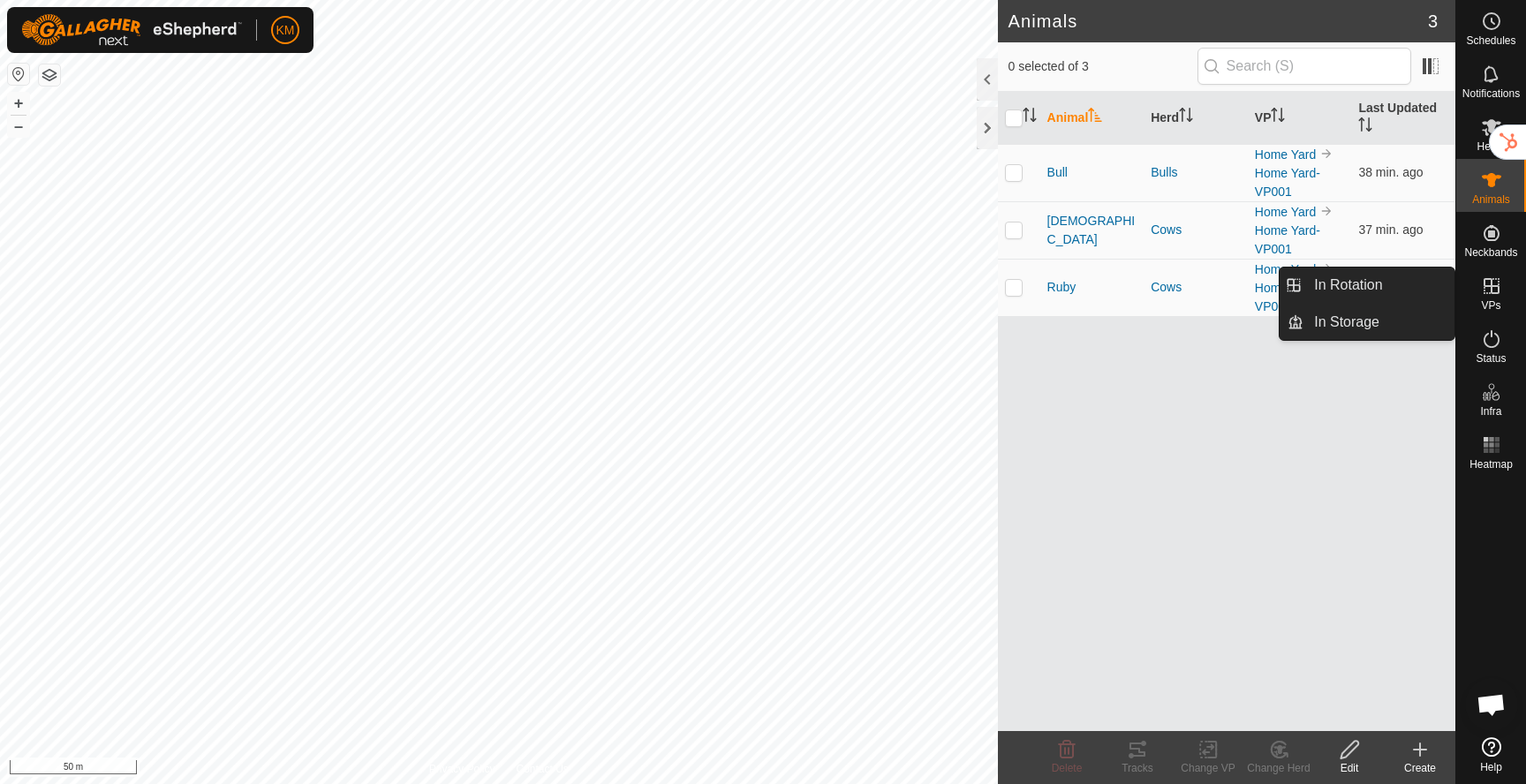
click at [1487, 287] on icon at bounding box center [1492, 287] width 22 height 22
click at [1391, 288] on link "In Rotation" at bounding box center [1379, 285] width 151 height 35
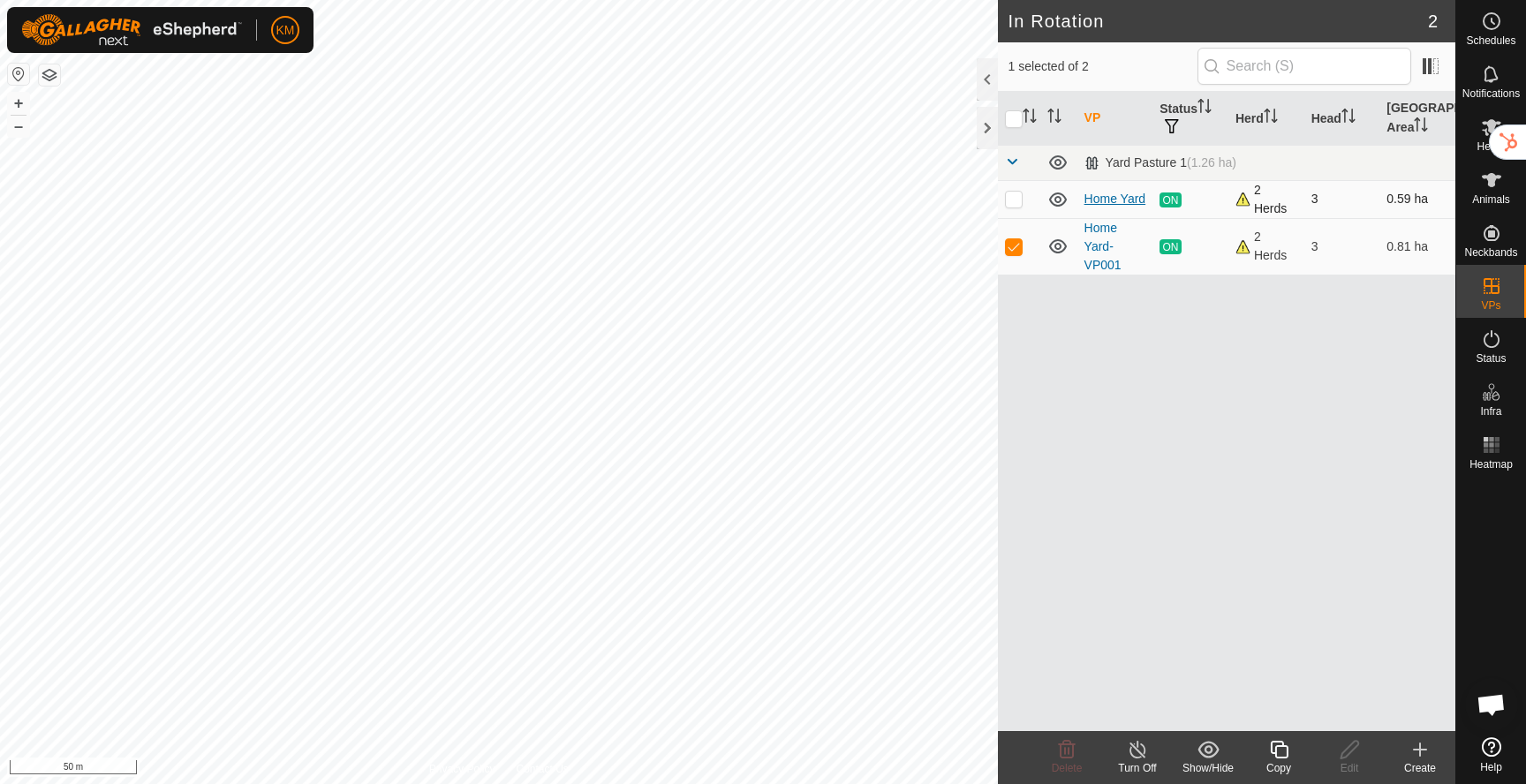
click at [1098, 198] on link "Home Yard" at bounding box center [1115, 199] width 62 height 14
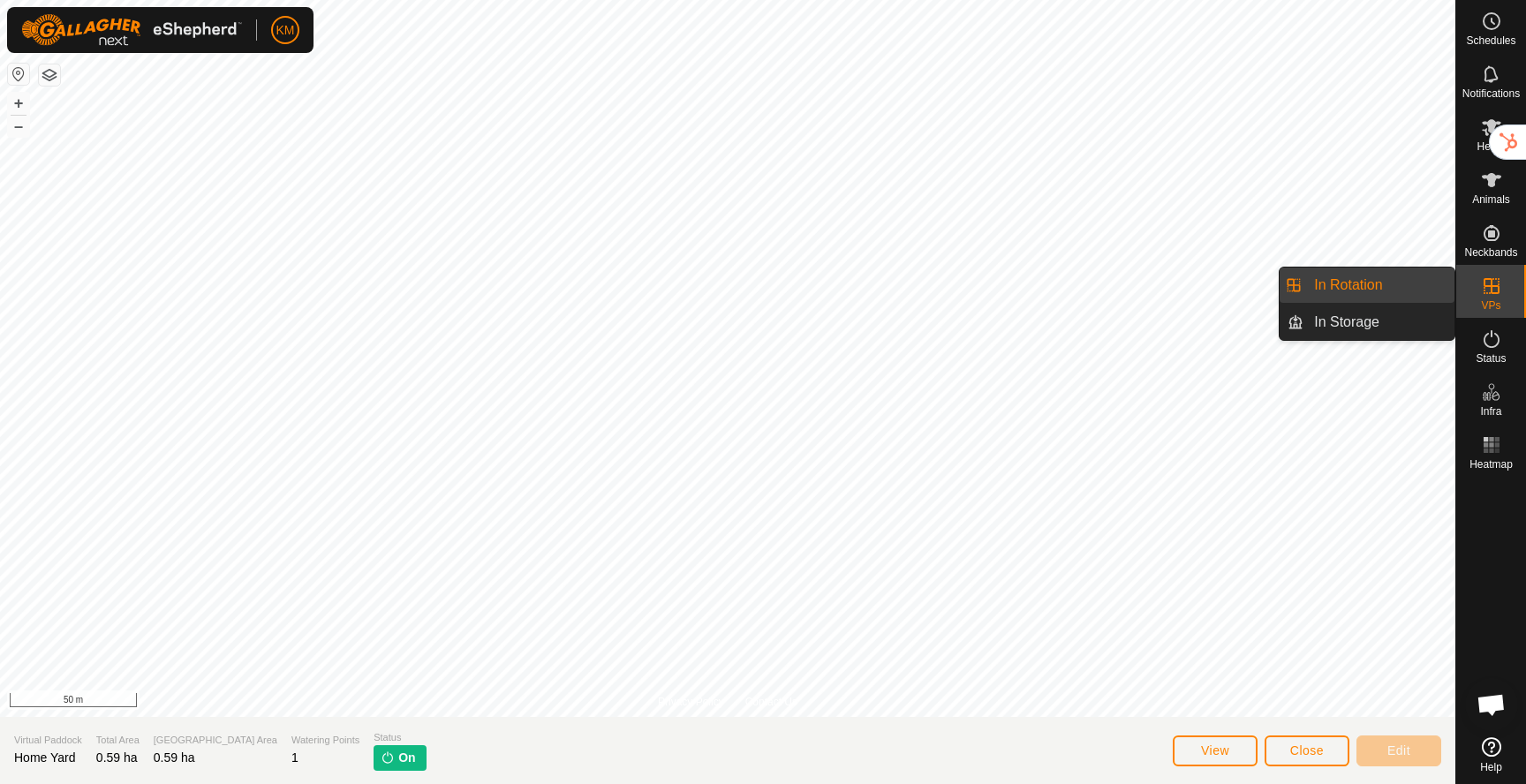
click at [1487, 290] on icon at bounding box center [1492, 287] width 22 height 22
click at [1376, 281] on link "In Rotation" at bounding box center [1379, 285] width 151 height 35
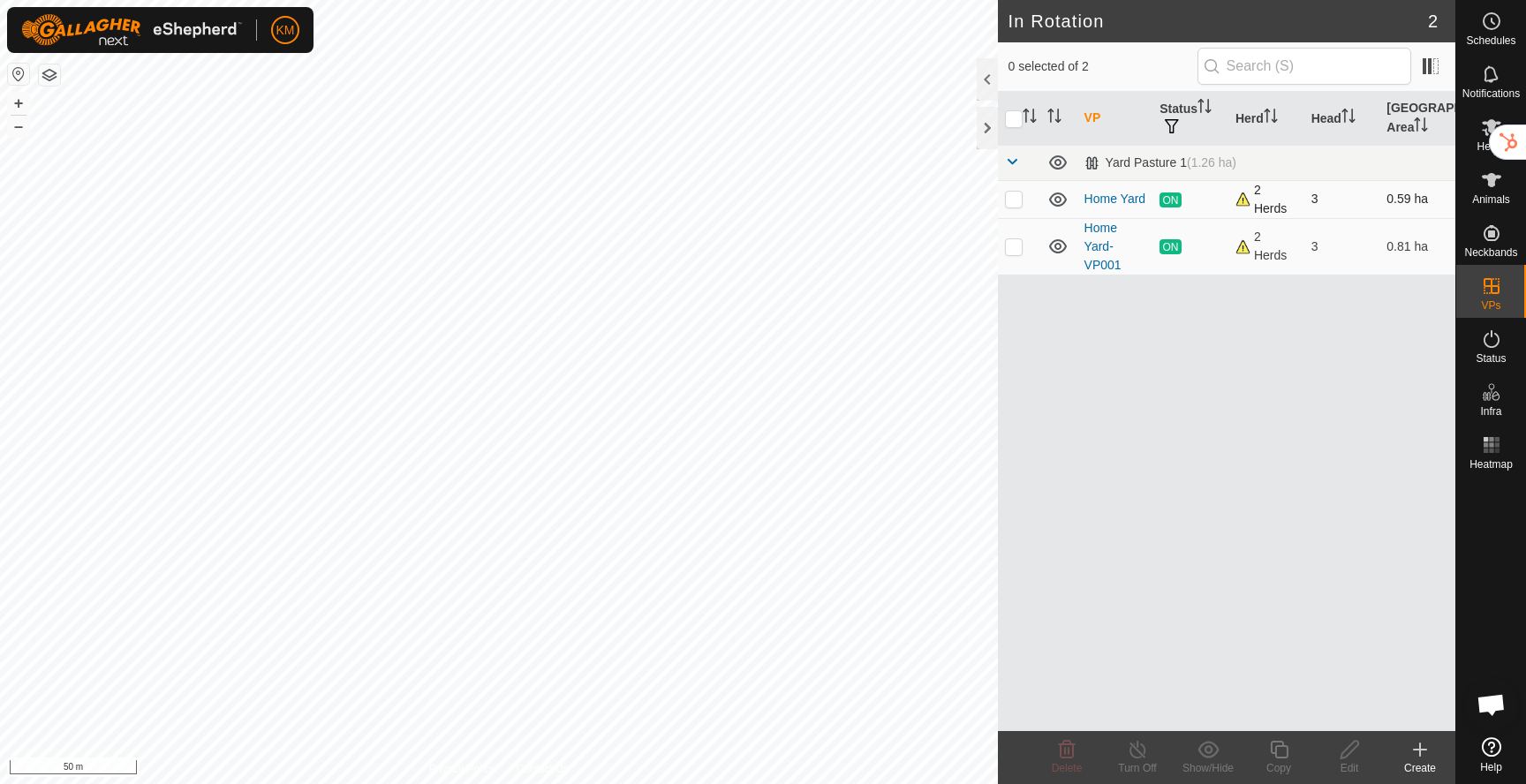
click at [1014, 202] on p-checkbox at bounding box center [1014, 199] width 18 height 14
checkbox input "true"
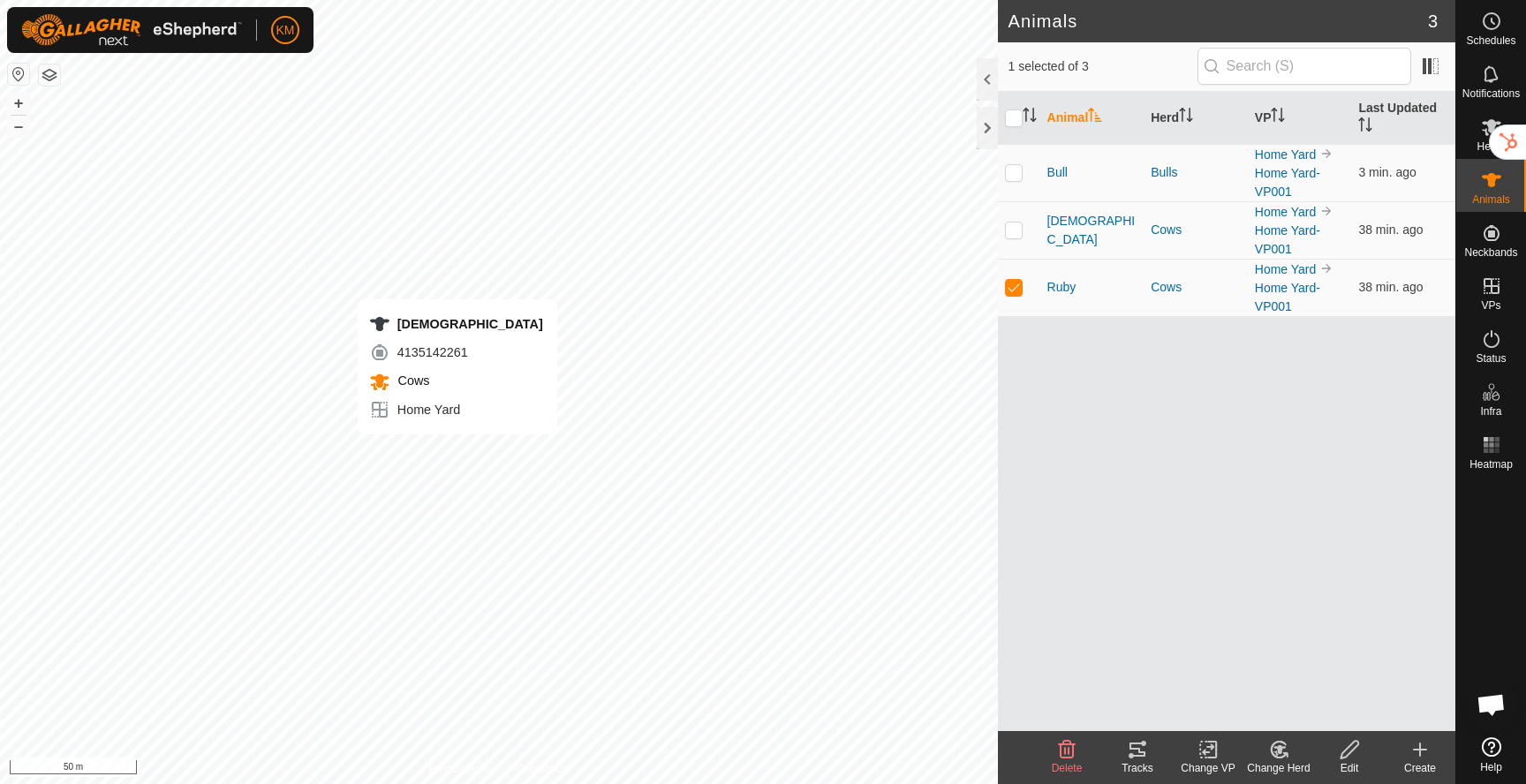
checkbox input "true"
checkbox input "false"
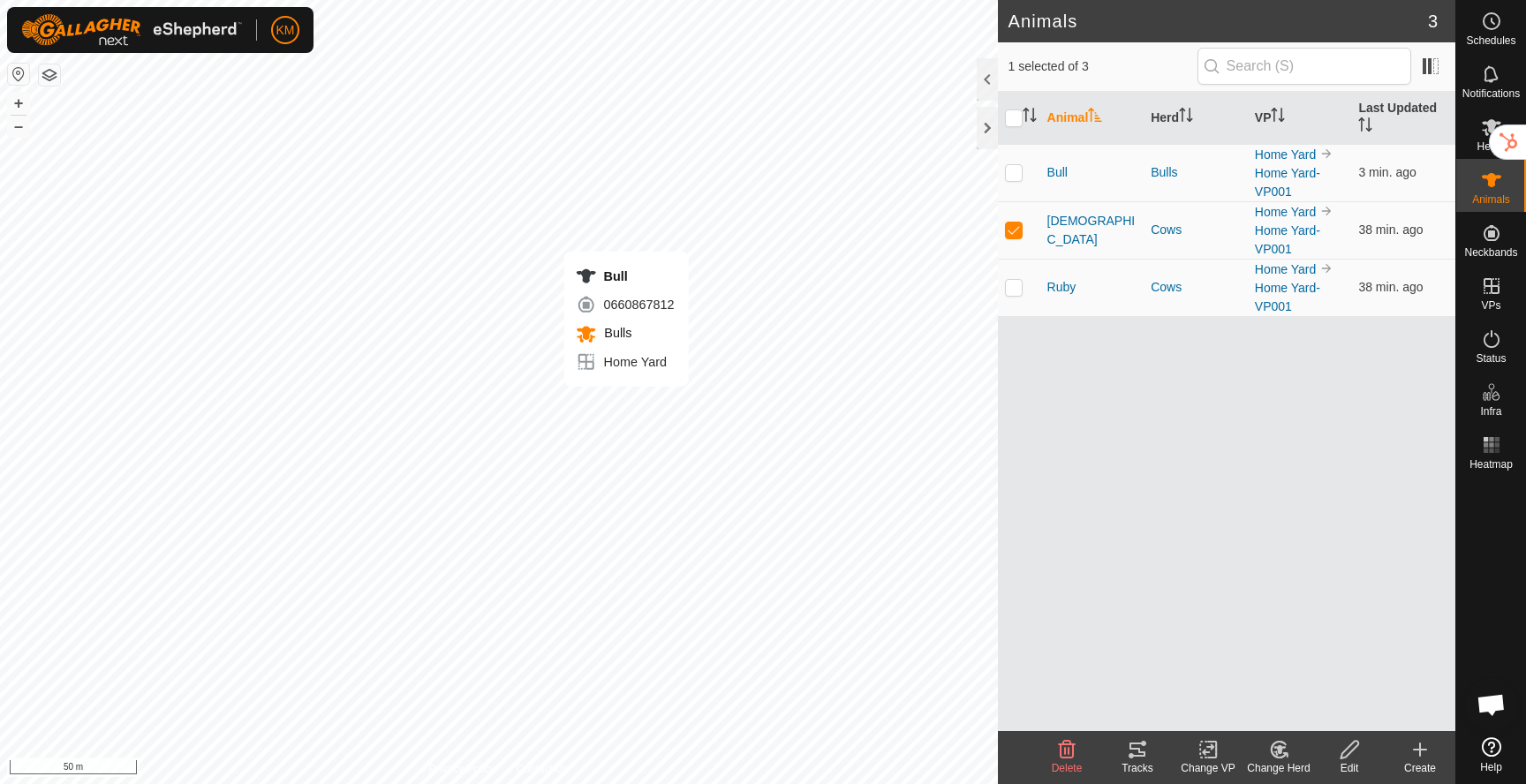
checkbox input "true"
checkbox input "false"
click at [1497, 338] on icon at bounding box center [1492, 339] width 16 height 18
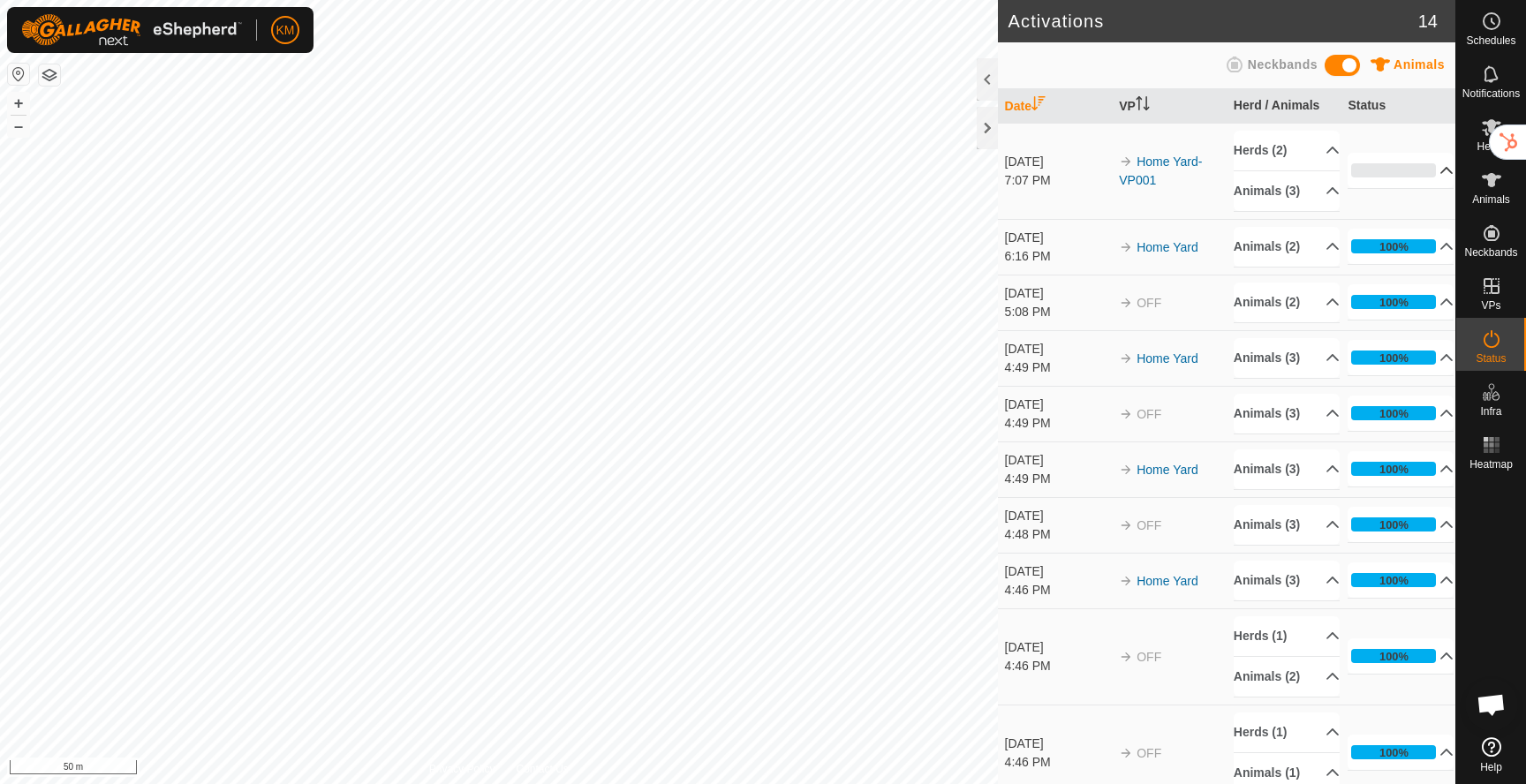
click at [1383, 172] on p-accordion-header "0%" at bounding box center [1401, 169] width 106 height 35
click at [1398, 169] on div "33%" at bounding box center [1394, 170] width 85 height 14
